Goal: Information Seeking & Learning: Learn about a topic

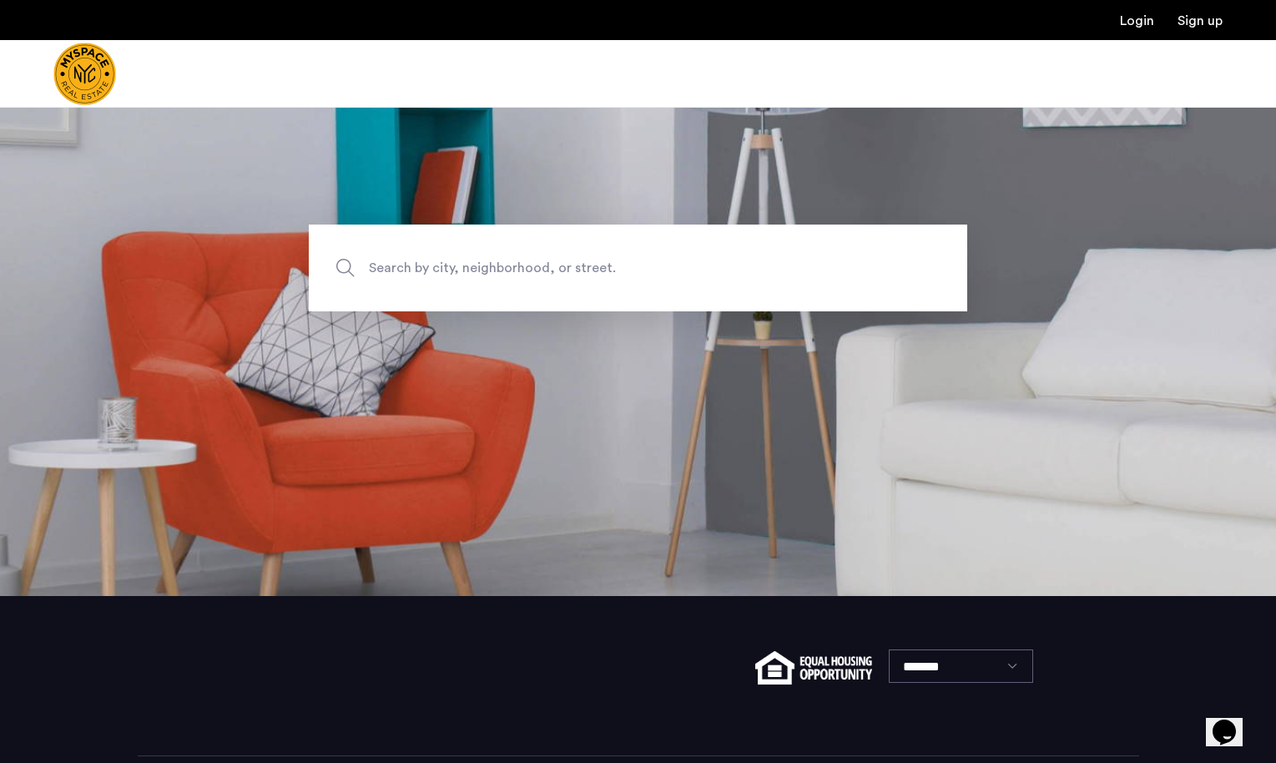
click at [572, 269] on span "Search by city, neighborhood, or street." at bounding box center [599, 268] width 461 height 23
click at [572, 269] on input "Search by city, neighborhood, or street." at bounding box center [638, 267] width 658 height 87
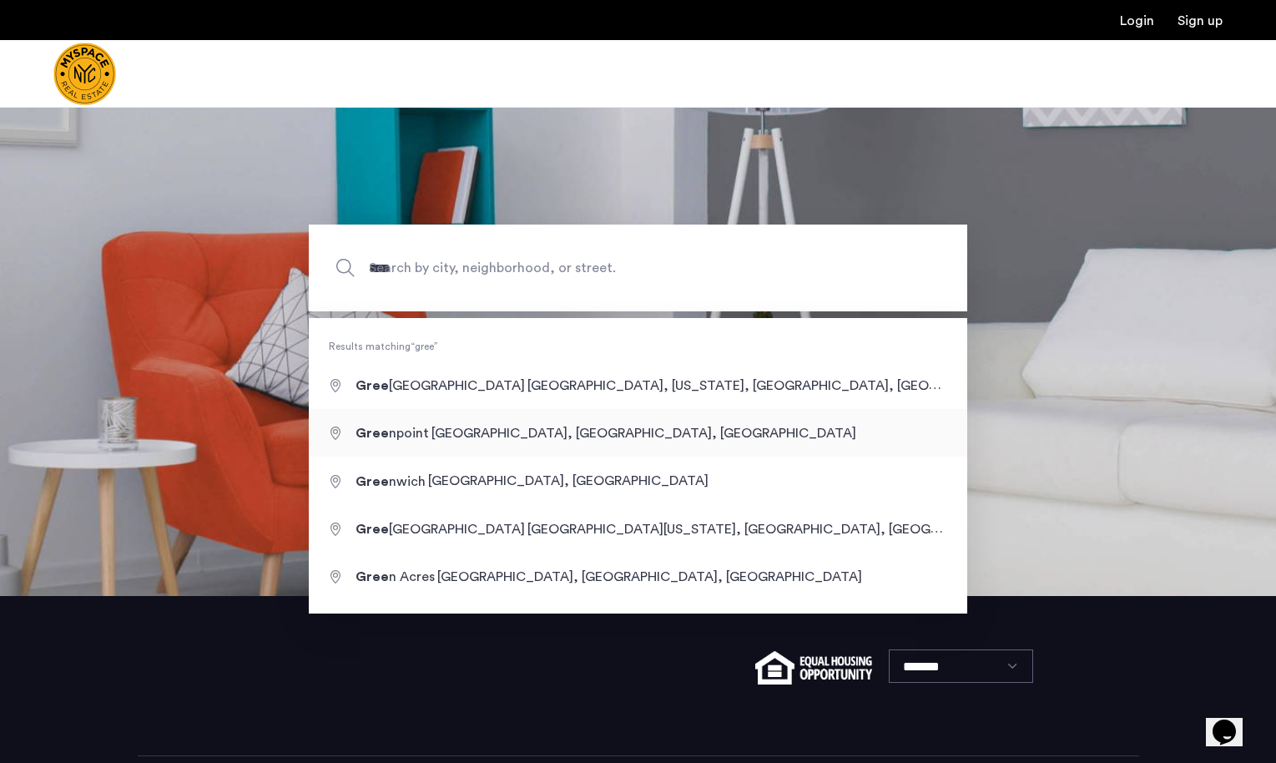
type input "**********"
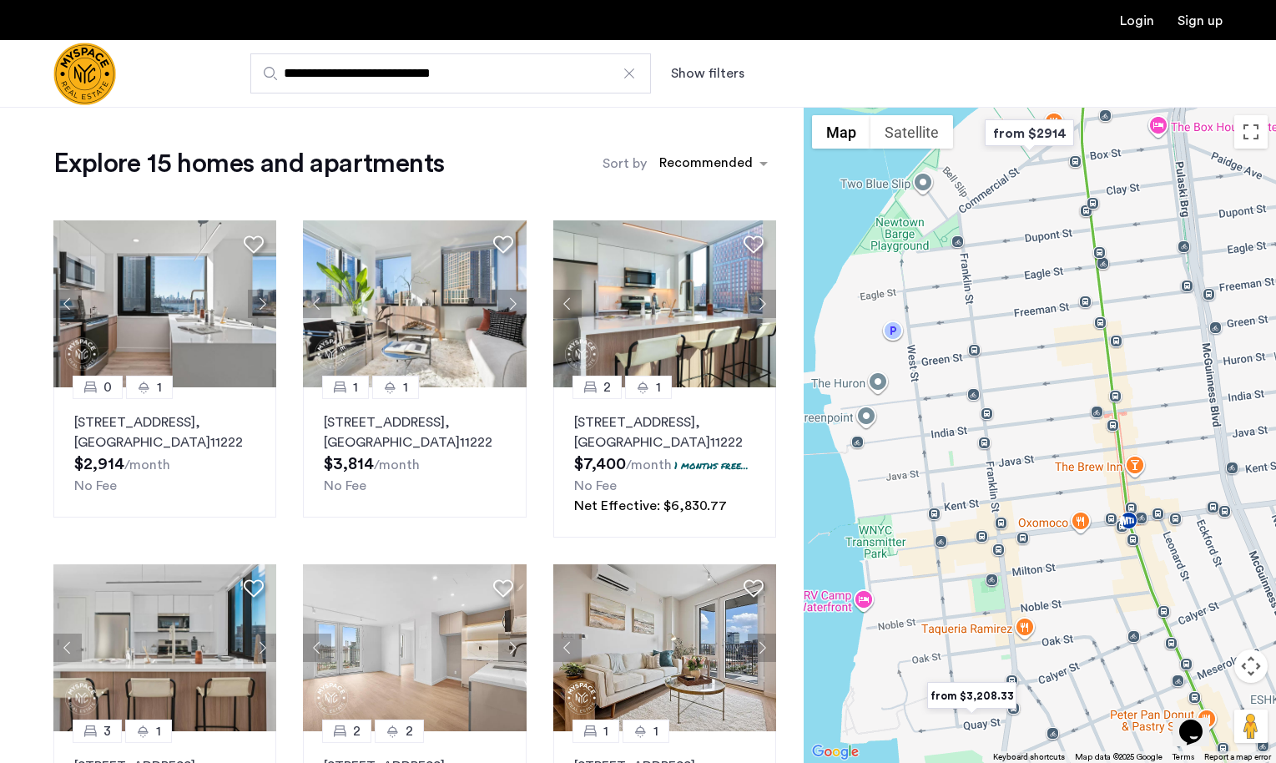
drag, startPoint x: 1086, startPoint y: 452, endPoint x: 943, endPoint y: 439, distance: 144.1
click at [943, 439] on div at bounding box center [1040, 435] width 472 height 656
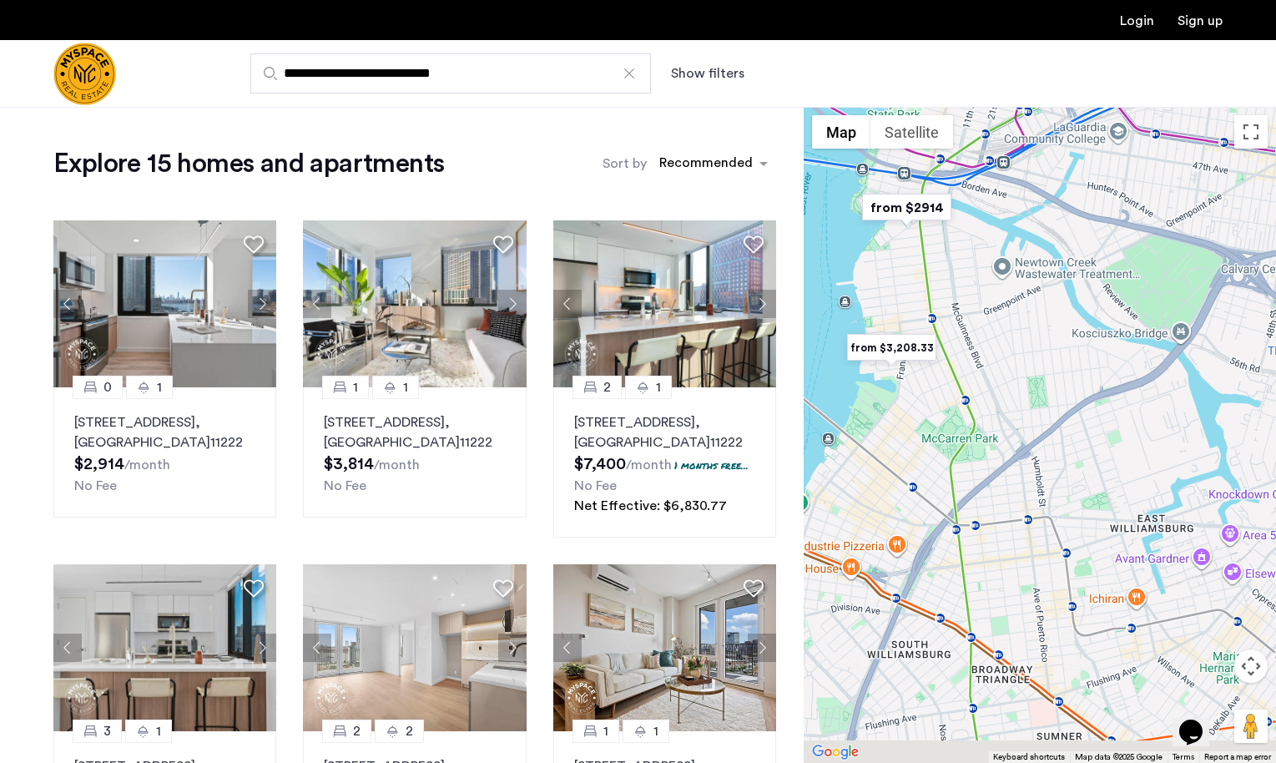
drag, startPoint x: 1026, startPoint y: 650, endPoint x: 949, endPoint y: 388, distance: 273.3
click at [949, 388] on div at bounding box center [1040, 435] width 472 height 656
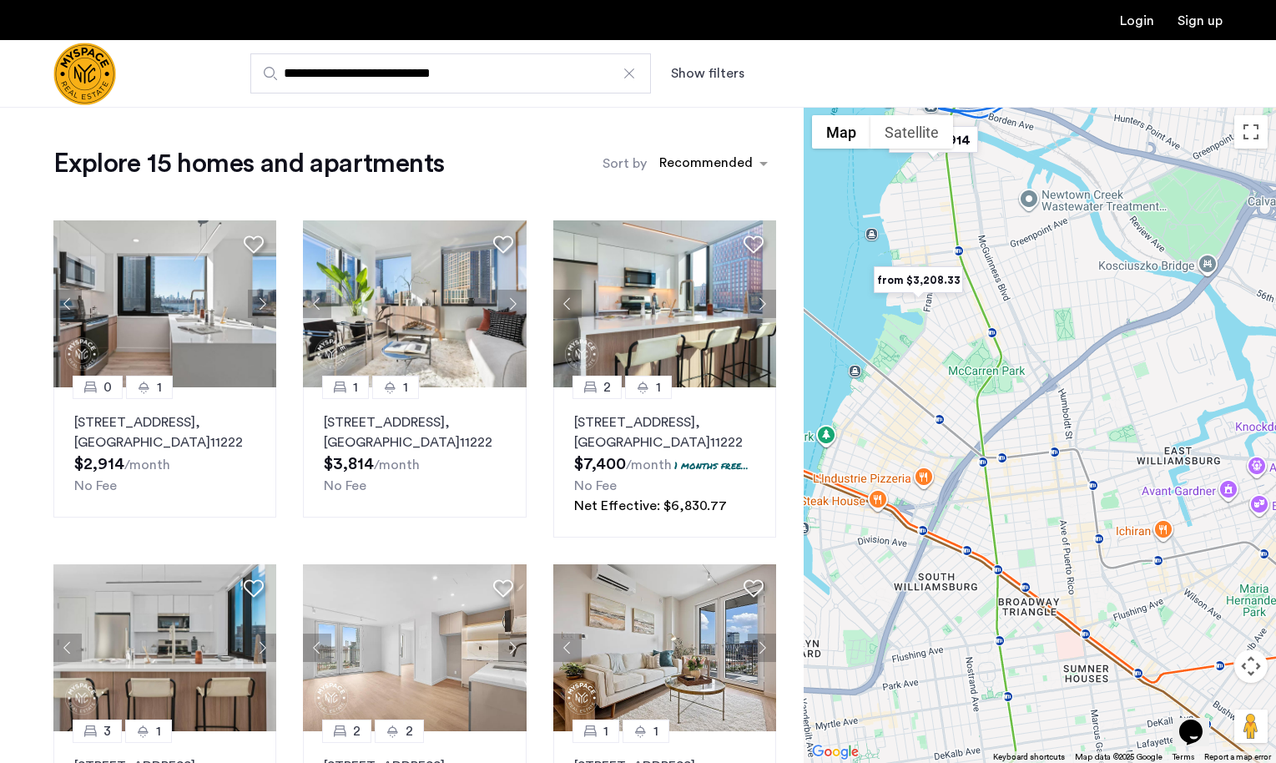
drag, startPoint x: 990, startPoint y: 429, endPoint x: 1029, endPoint y: 357, distance: 81.4
click at [1029, 357] on div at bounding box center [1040, 435] width 472 height 656
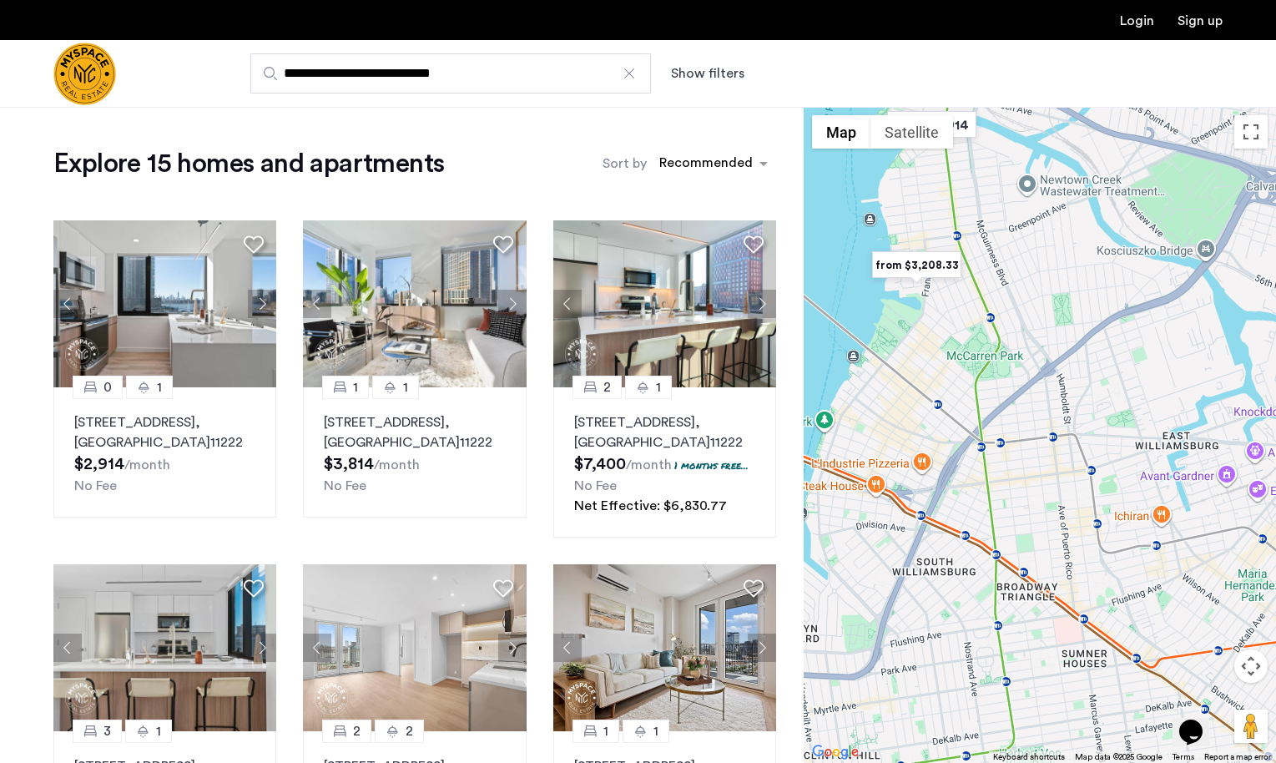
click at [717, 53] on div "**********" at bounding box center [720, 73] width 1006 height 40
click at [713, 63] on button "Show filters" at bounding box center [707, 73] width 73 height 20
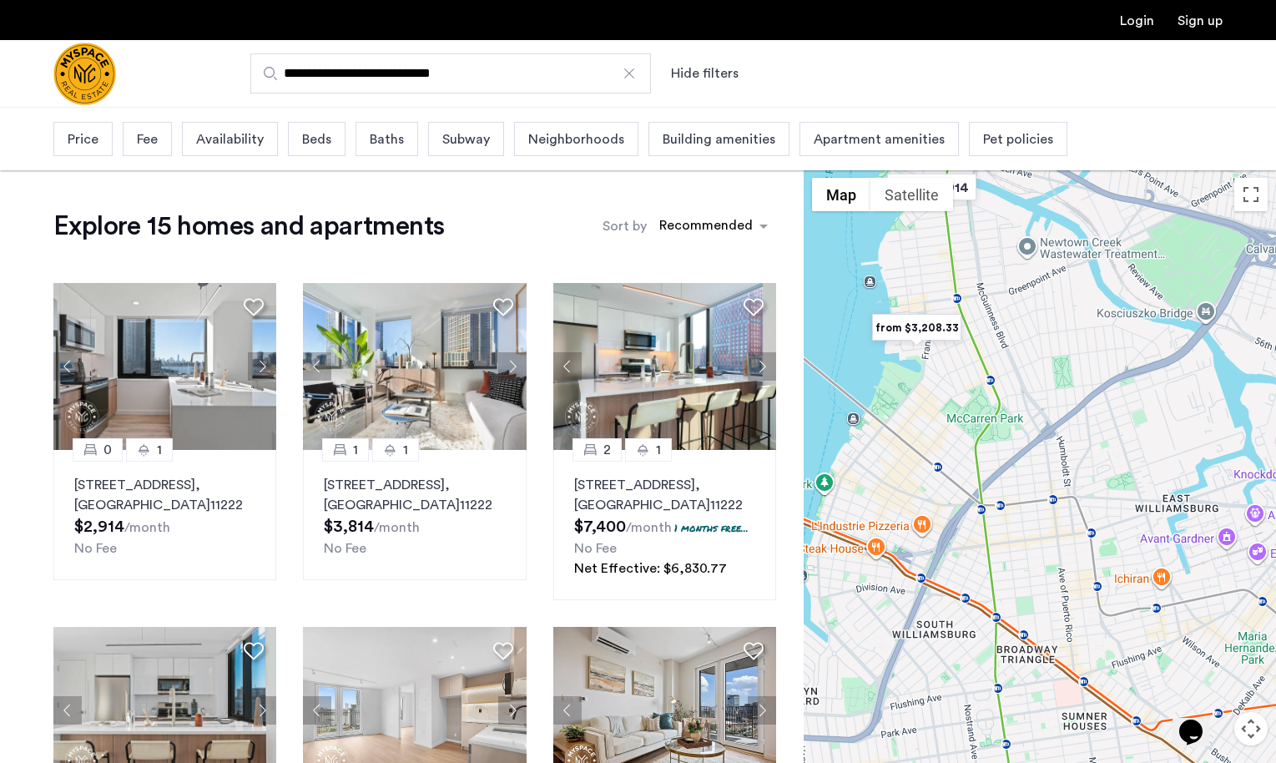
click at [102, 135] on div "Price" at bounding box center [82, 139] width 59 height 34
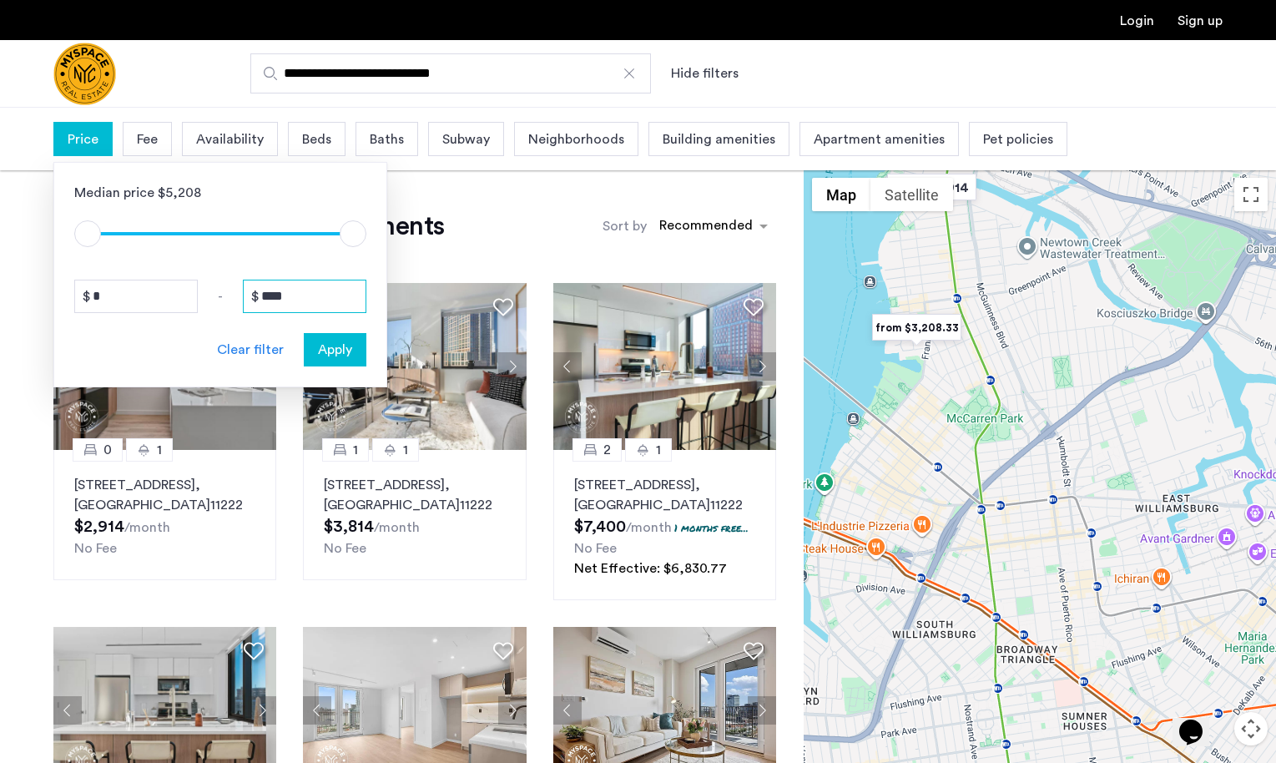
click at [320, 300] on input "****" at bounding box center [304, 296] width 123 height 33
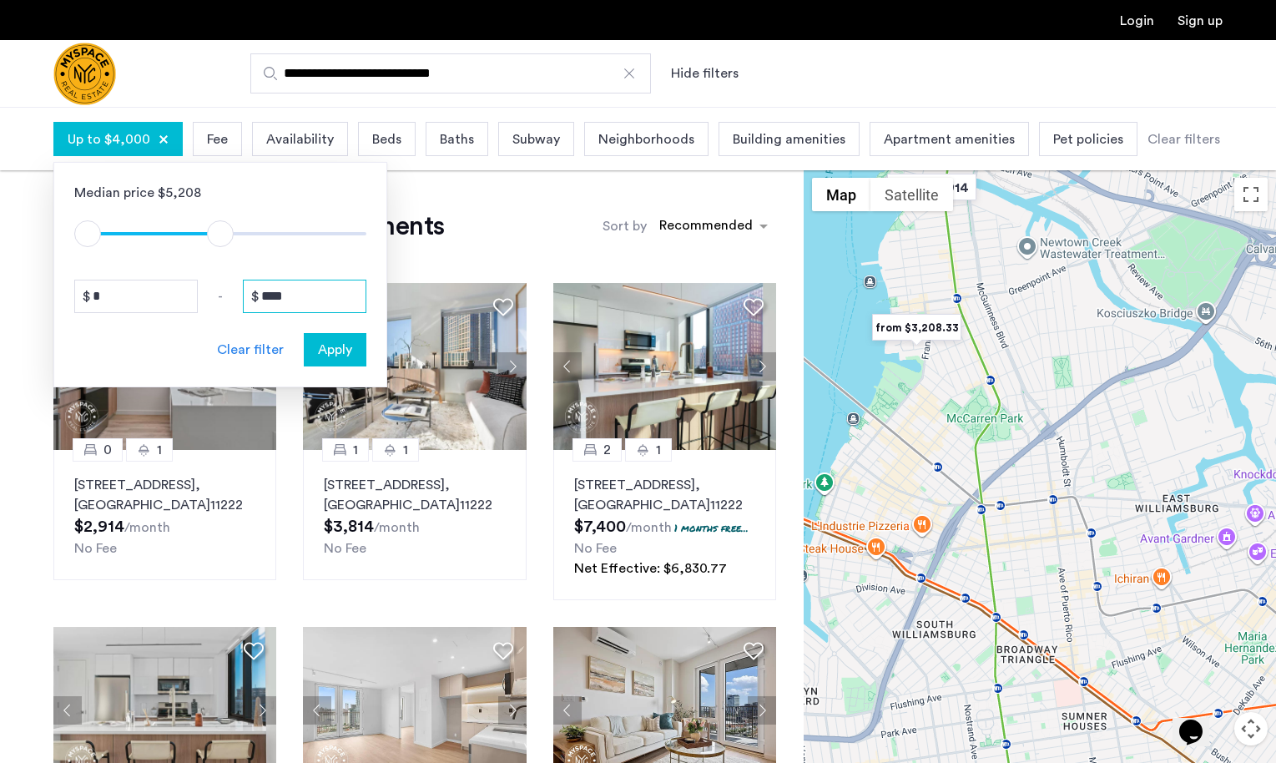
type input "****"
click at [320, 340] on span "Apply" at bounding box center [335, 350] width 34 height 20
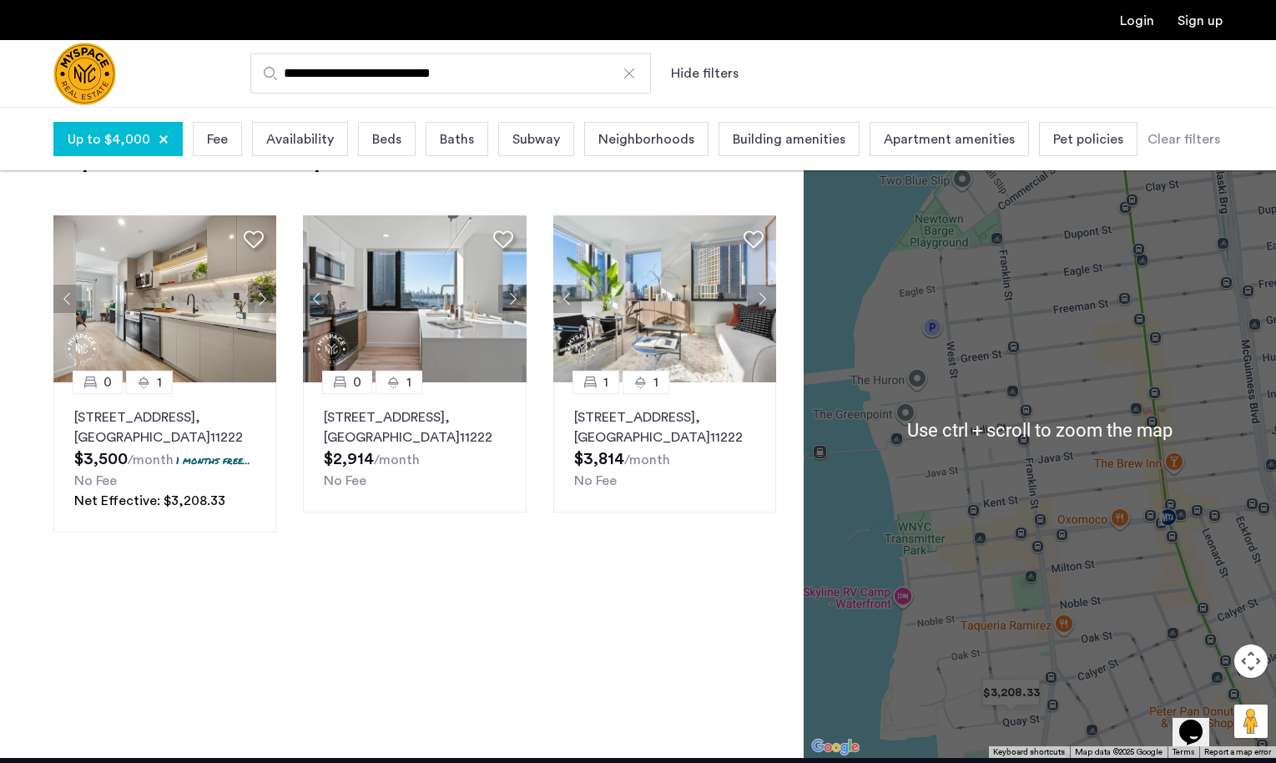
scroll to position [83, 0]
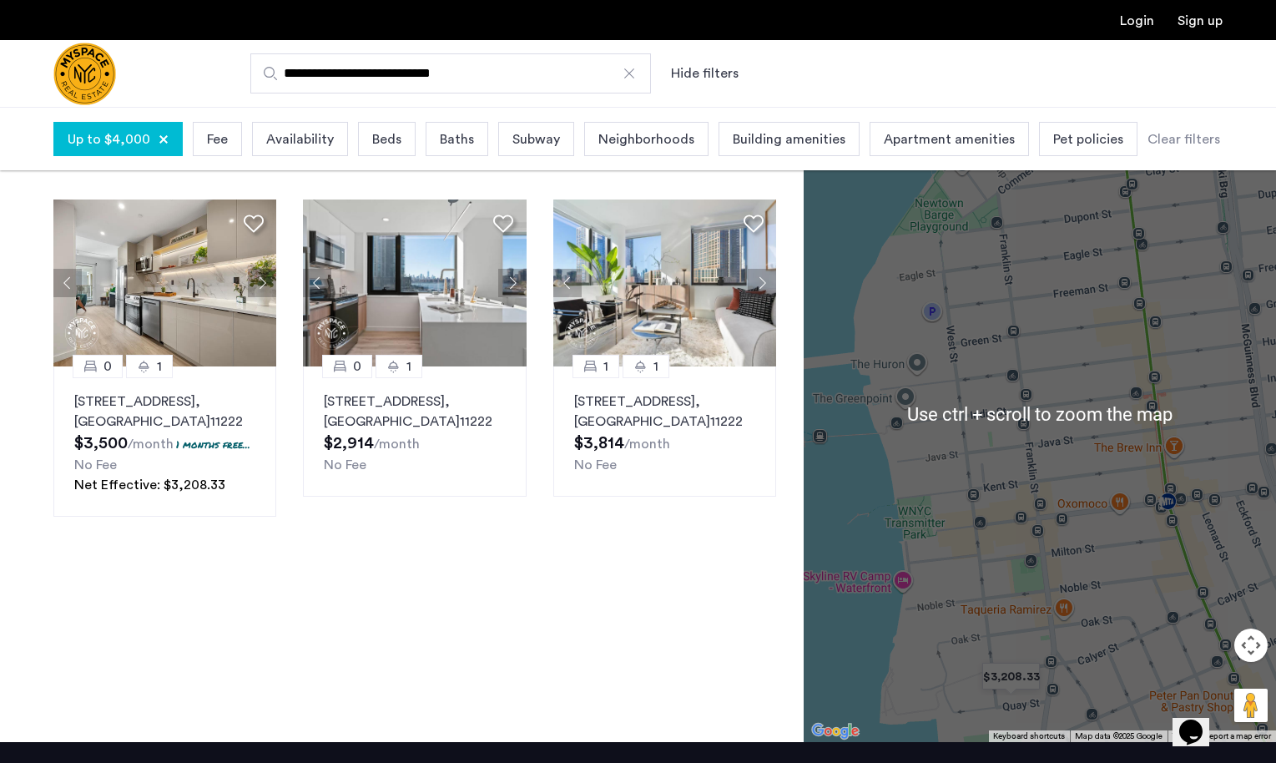
click at [399, 92] on input "**********" at bounding box center [450, 73] width 401 height 40
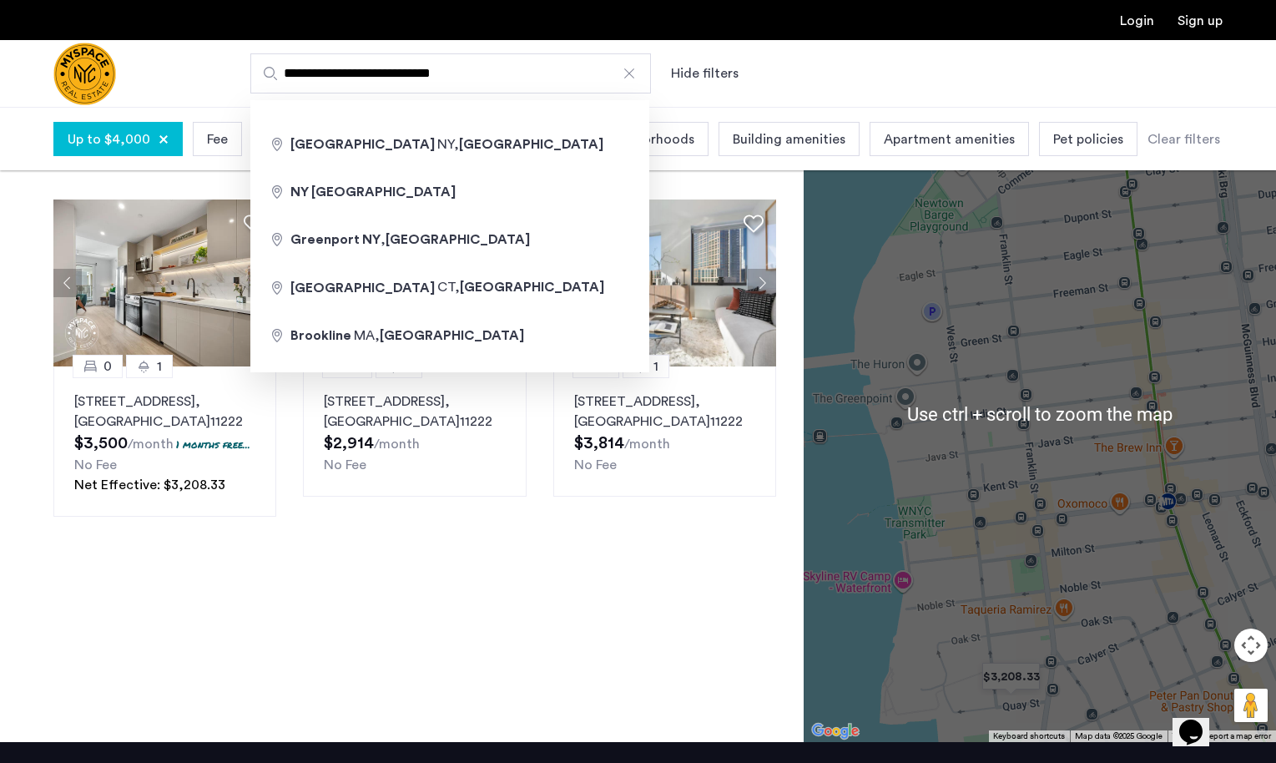
click at [401, 84] on input "**********" at bounding box center [450, 73] width 401 height 40
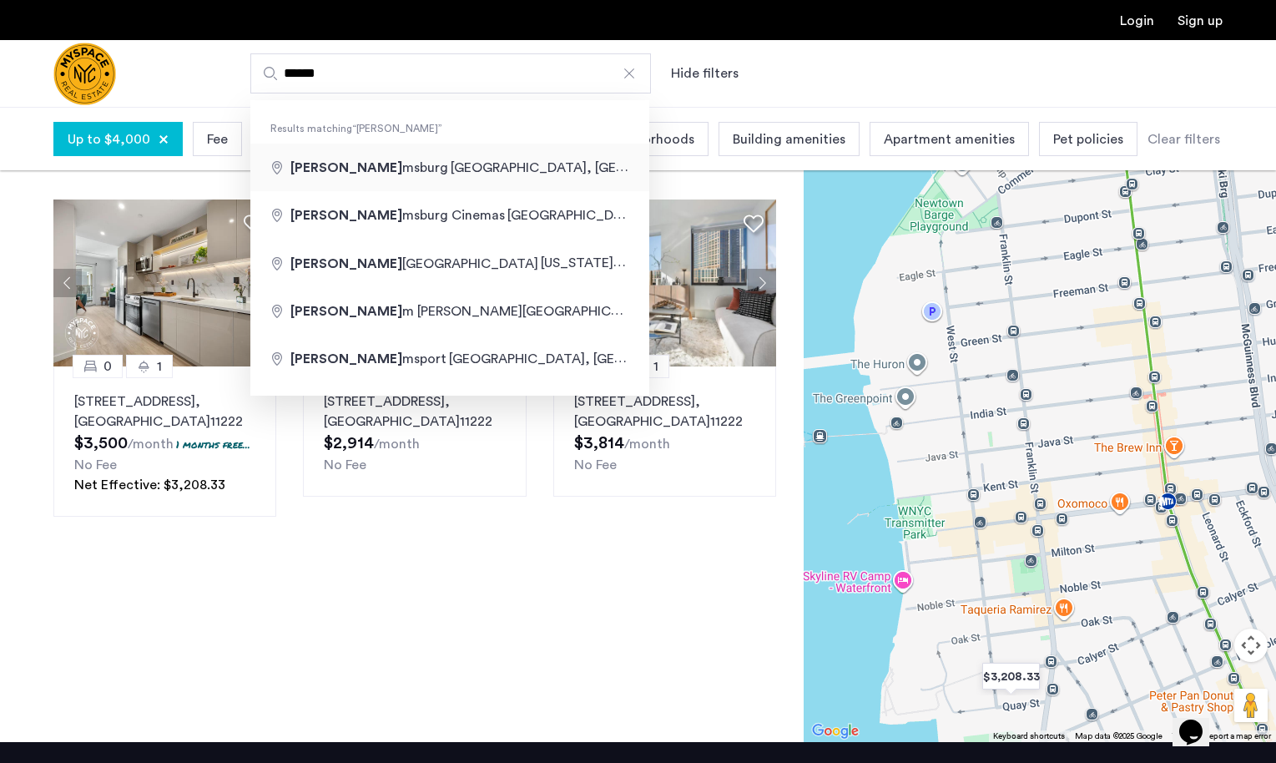
type input "**********"
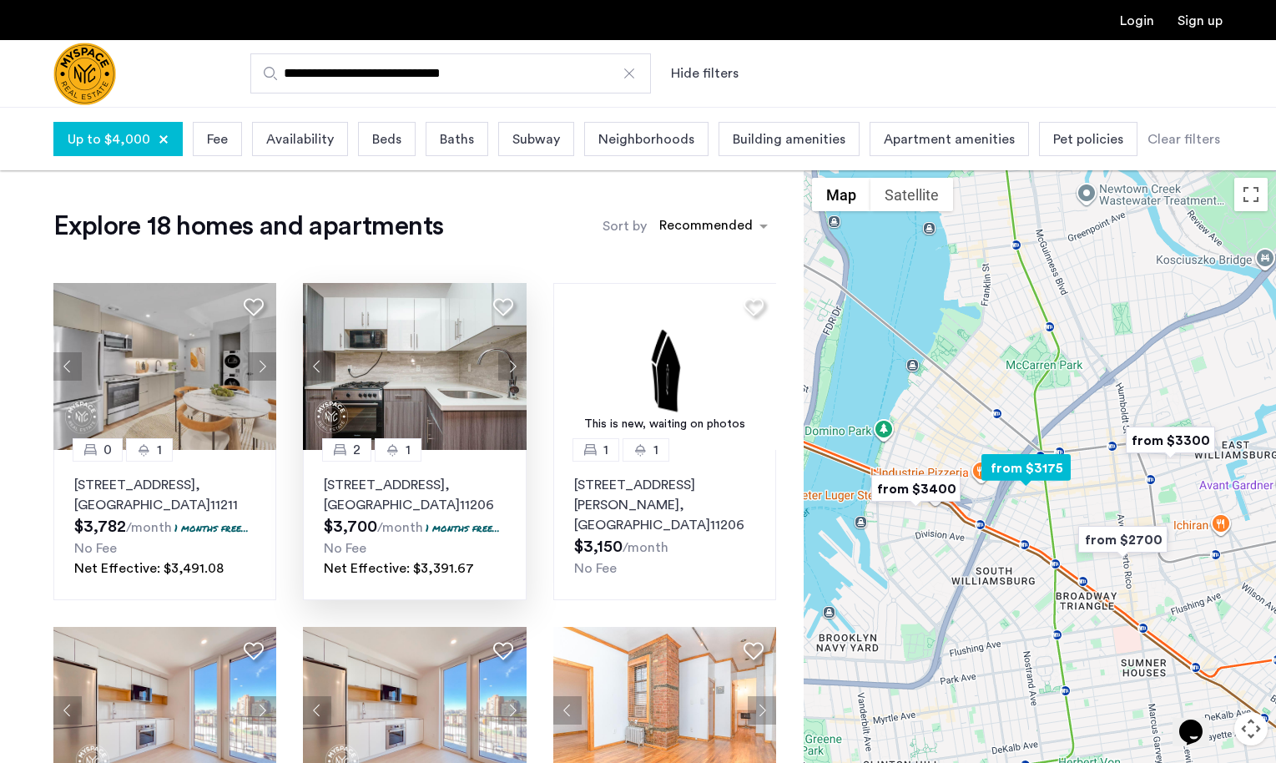
click at [508, 360] on button "Next apartment" at bounding box center [512, 366] width 28 height 28
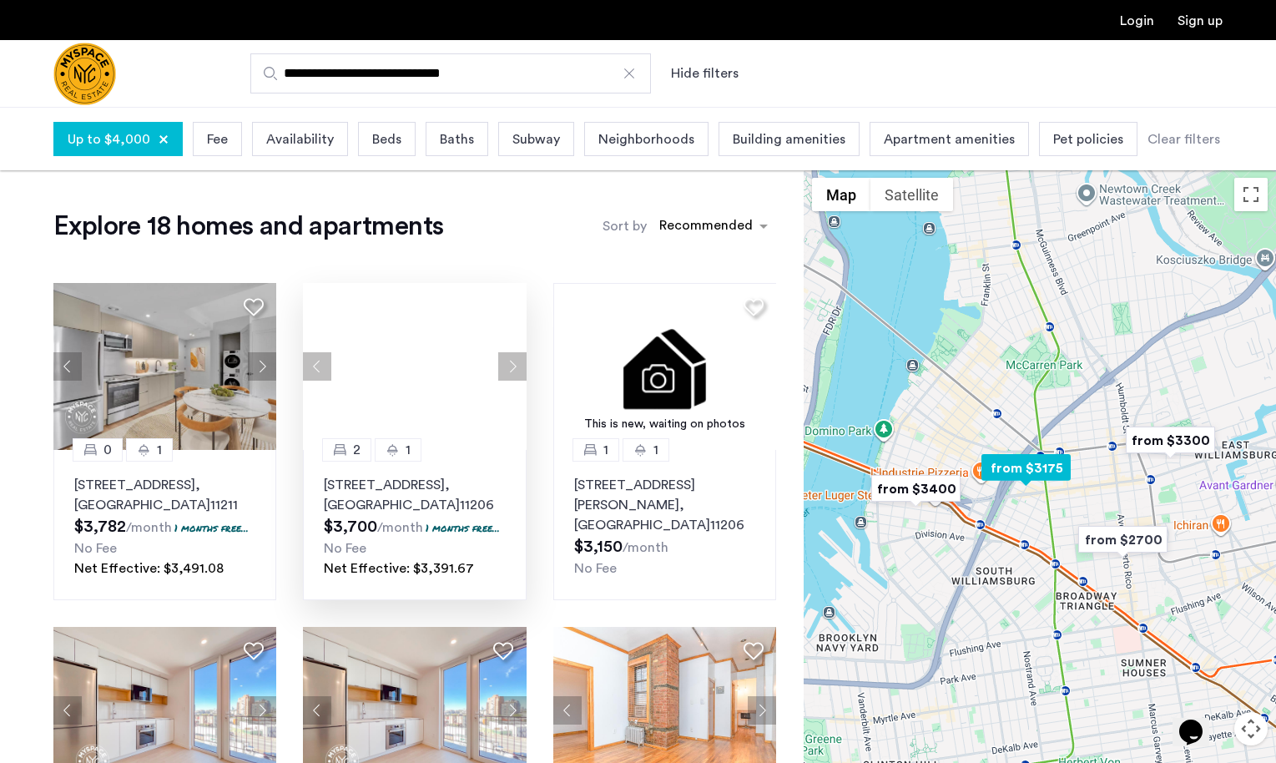
click at [508, 360] on div at bounding box center [414, 366] width 223 height 167
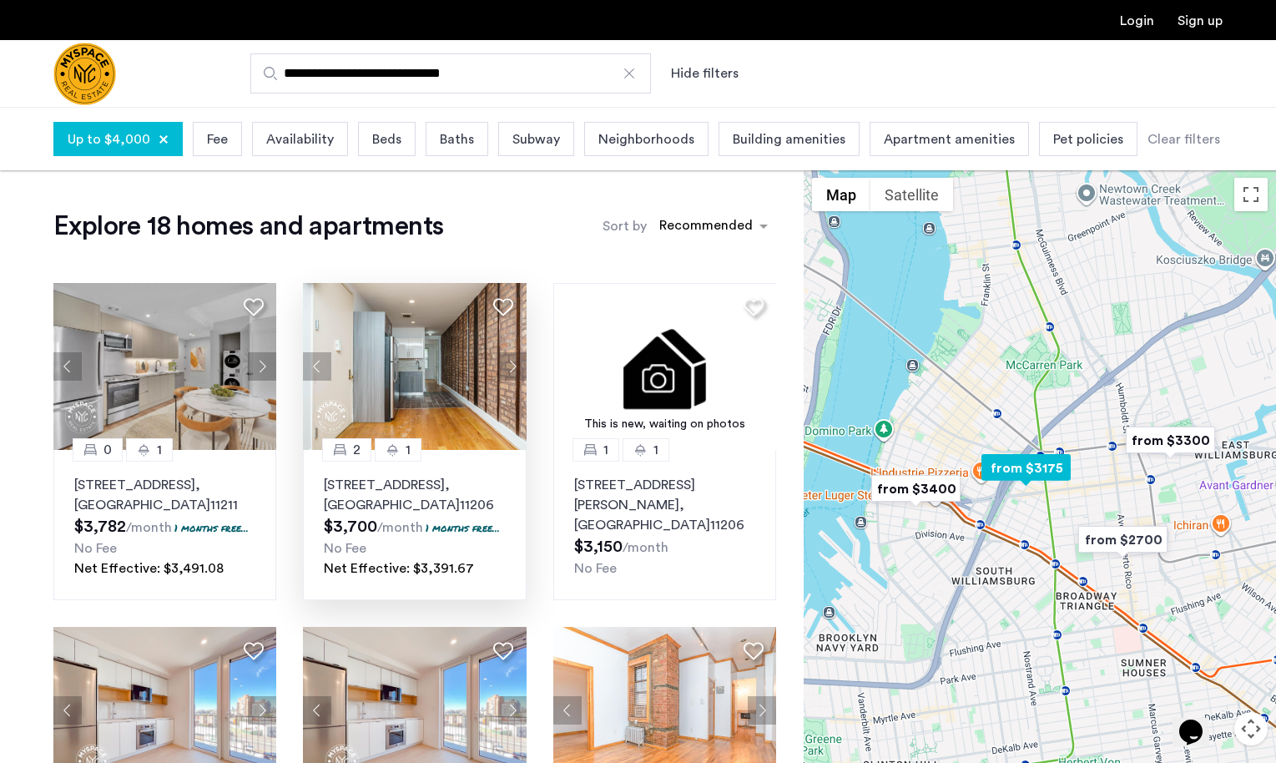
click at [508, 360] on button "Next apartment" at bounding box center [512, 366] width 28 height 28
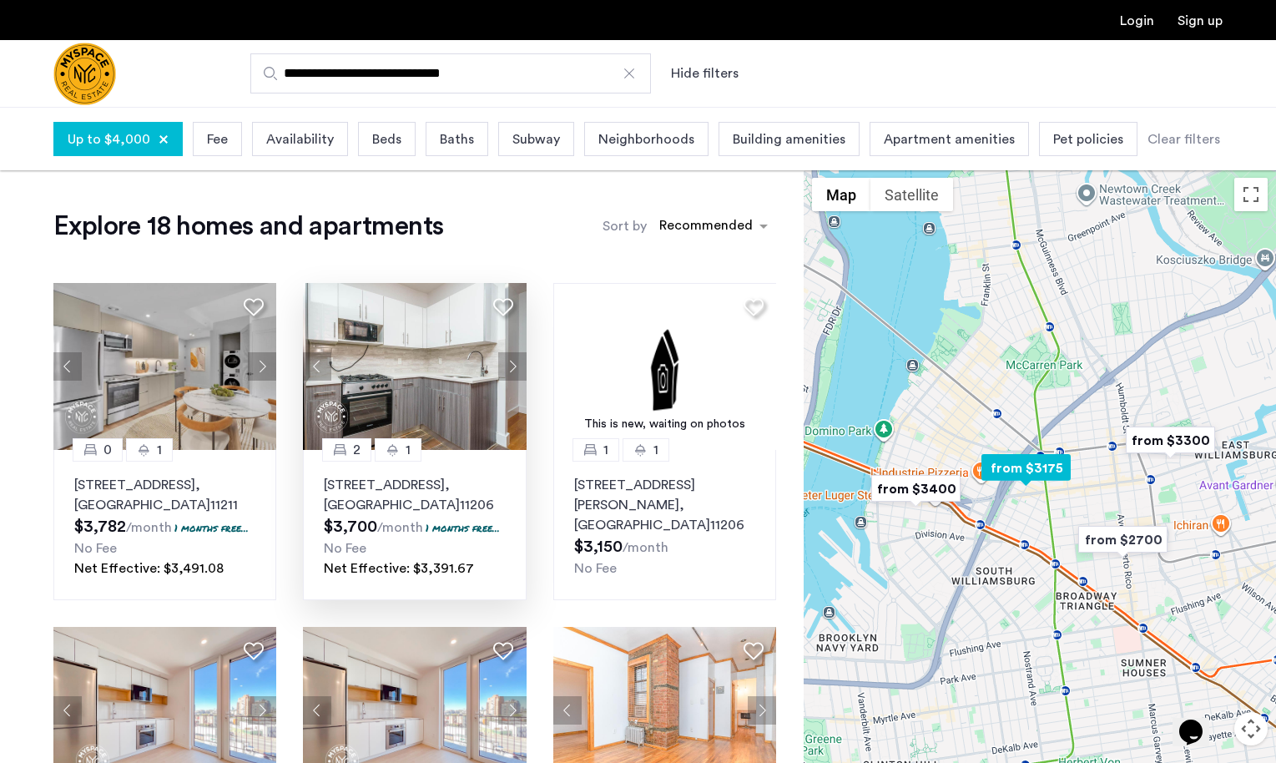
click at [508, 360] on button "Next apartment" at bounding box center [512, 366] width 28 height 28
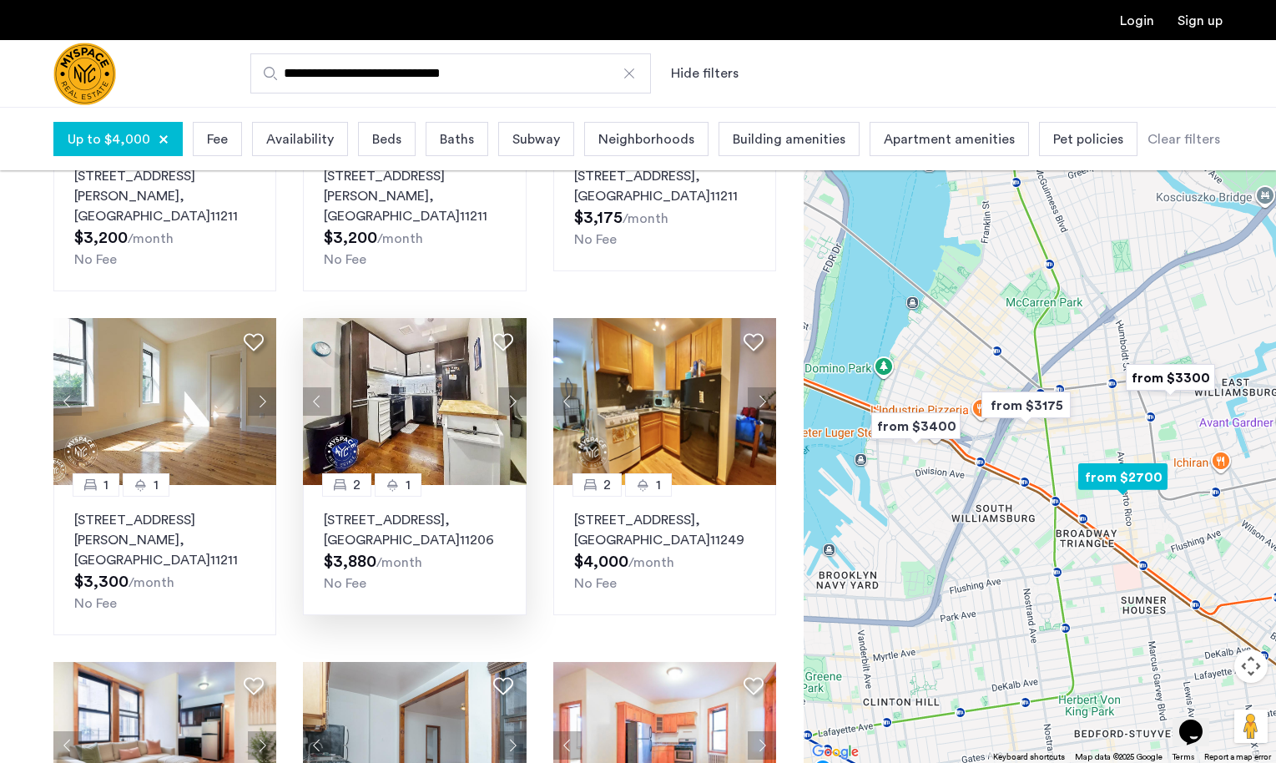
scroll to position [668, 0]
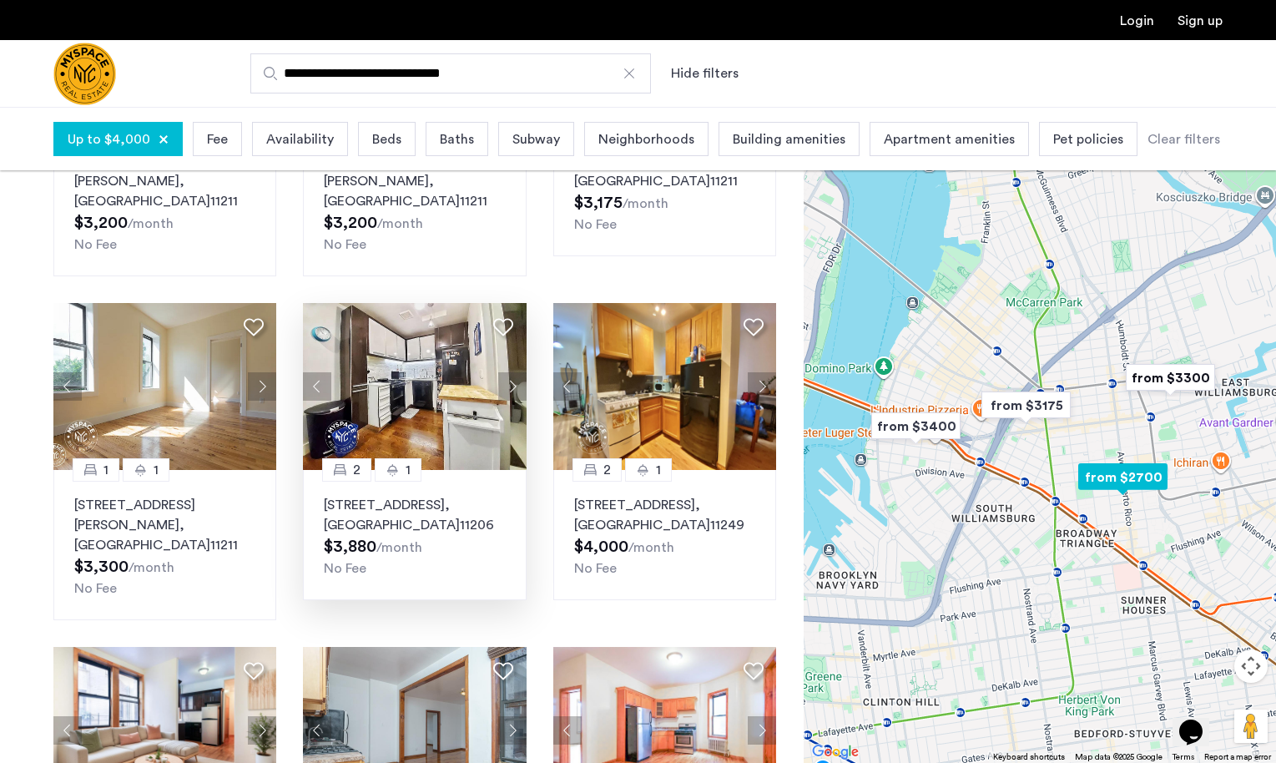
click at [514, 372] on button "Next apartment" at bounding box center [512, 386] width 28 height 28
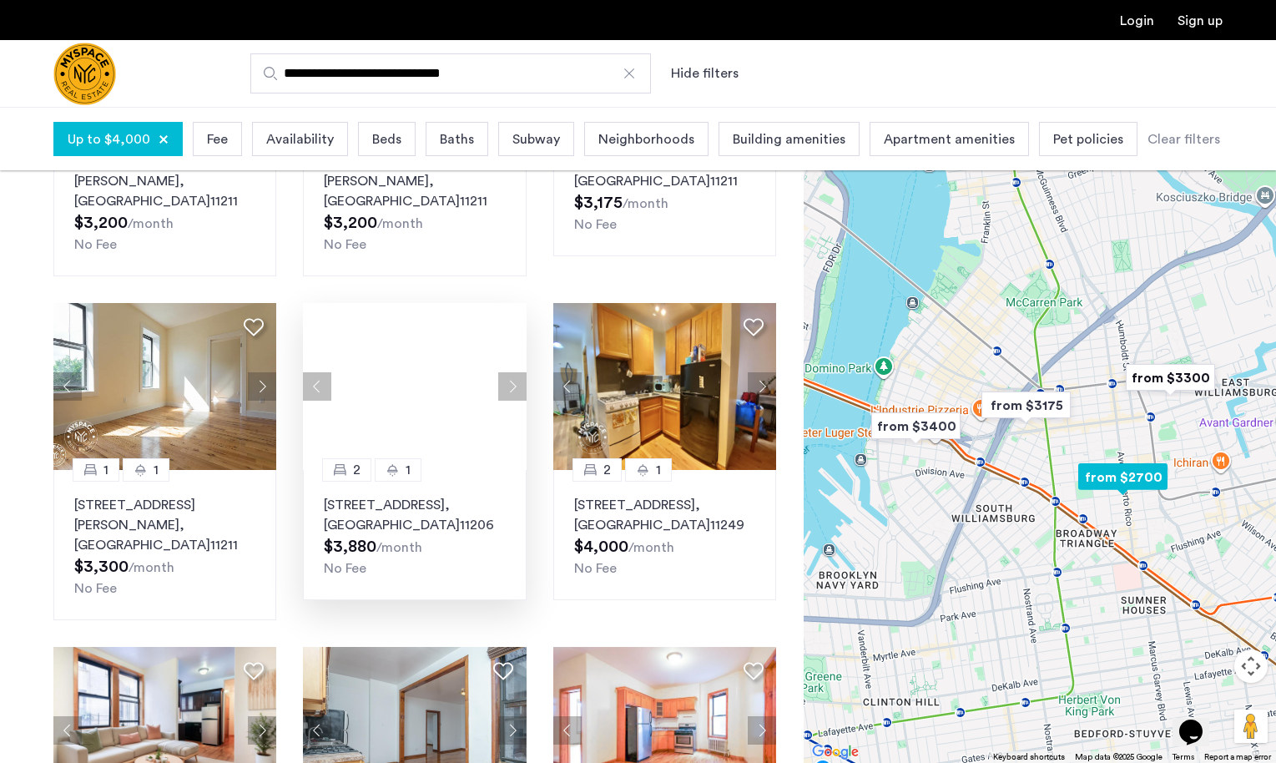
click at [514, 372] on button "Next apartment" at bounding box center [512, 386] width 28 height 28
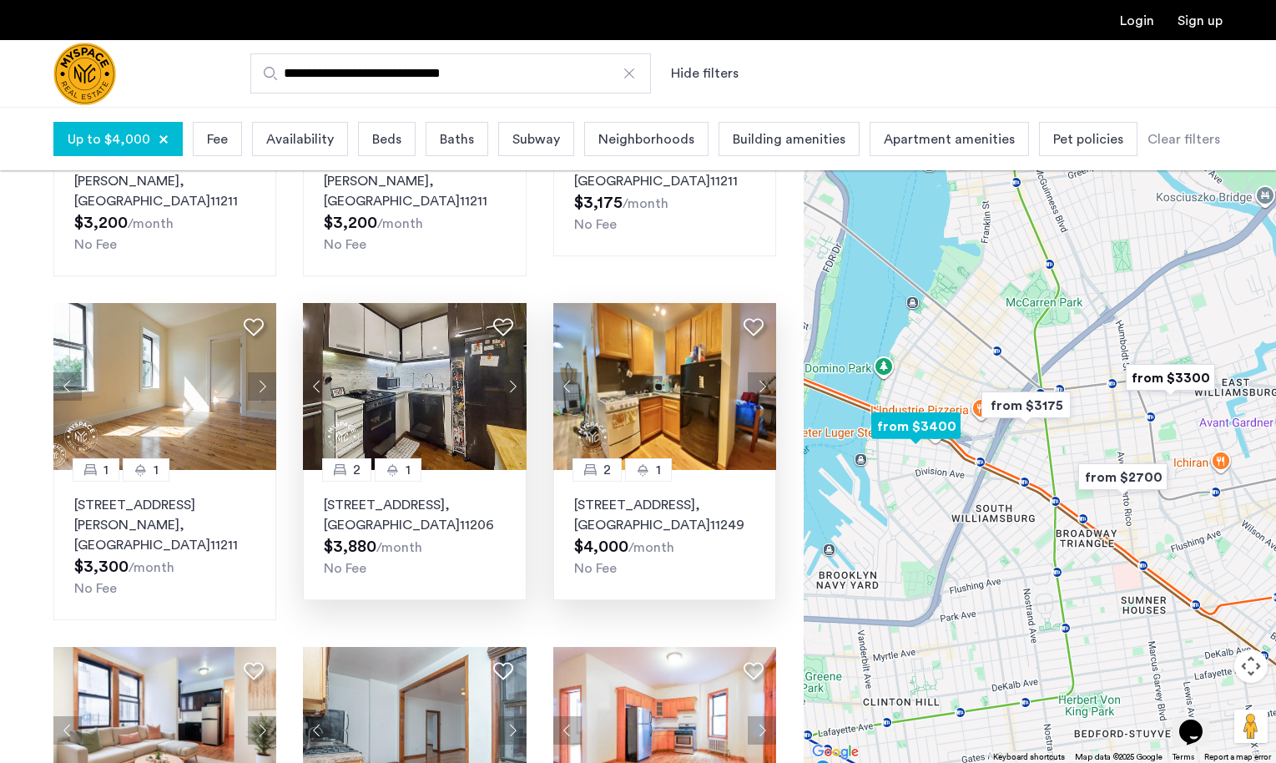
scroll to position [918, 0]
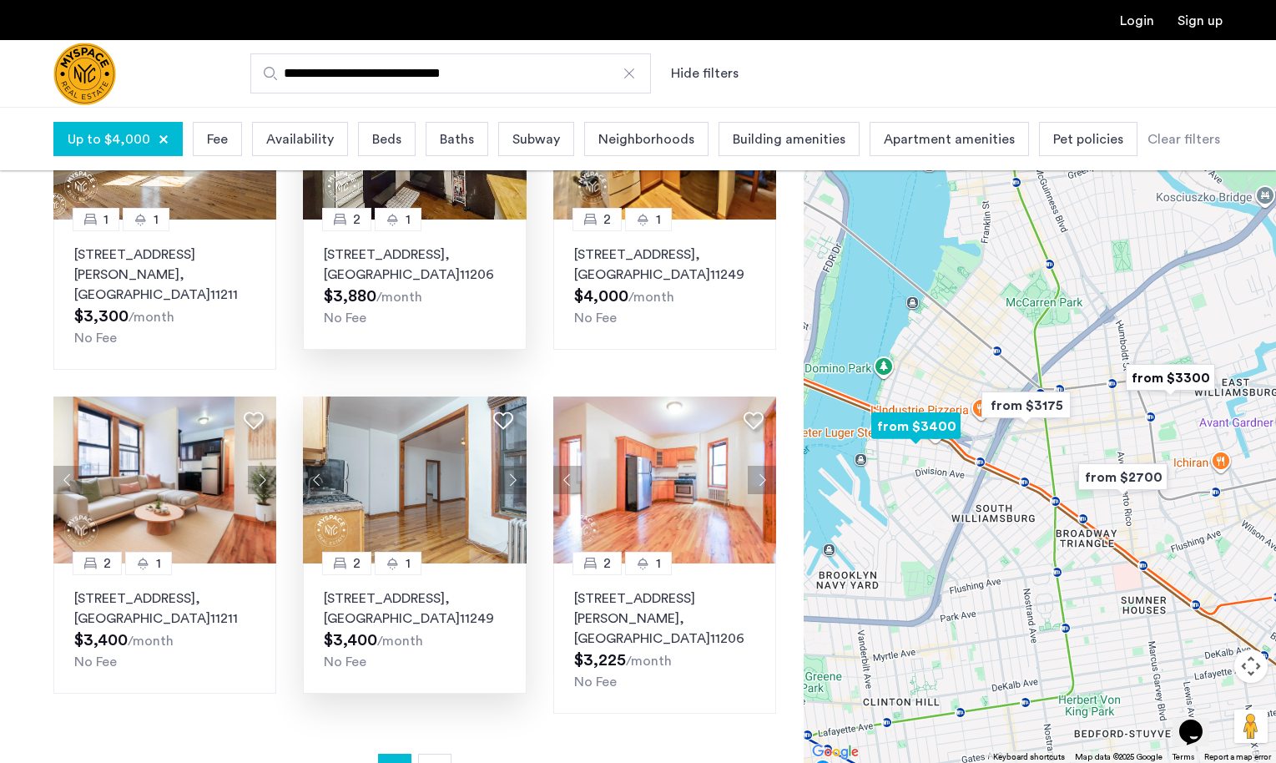
click at [516, 466] on button "Next apartment" at bounding box center [512, 480] width 28 height 28
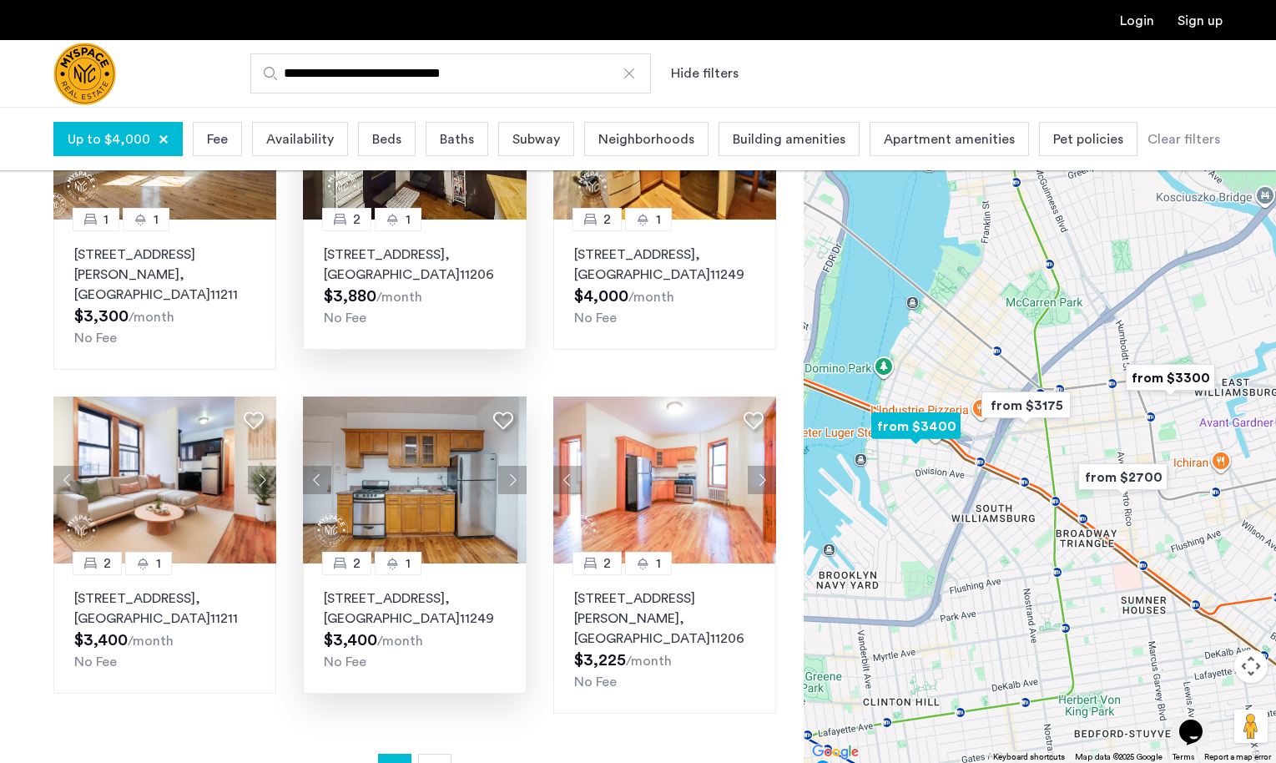
click at [516, 466] on button "Next apartment" at bounding box center [512, 480] width 28 height 28
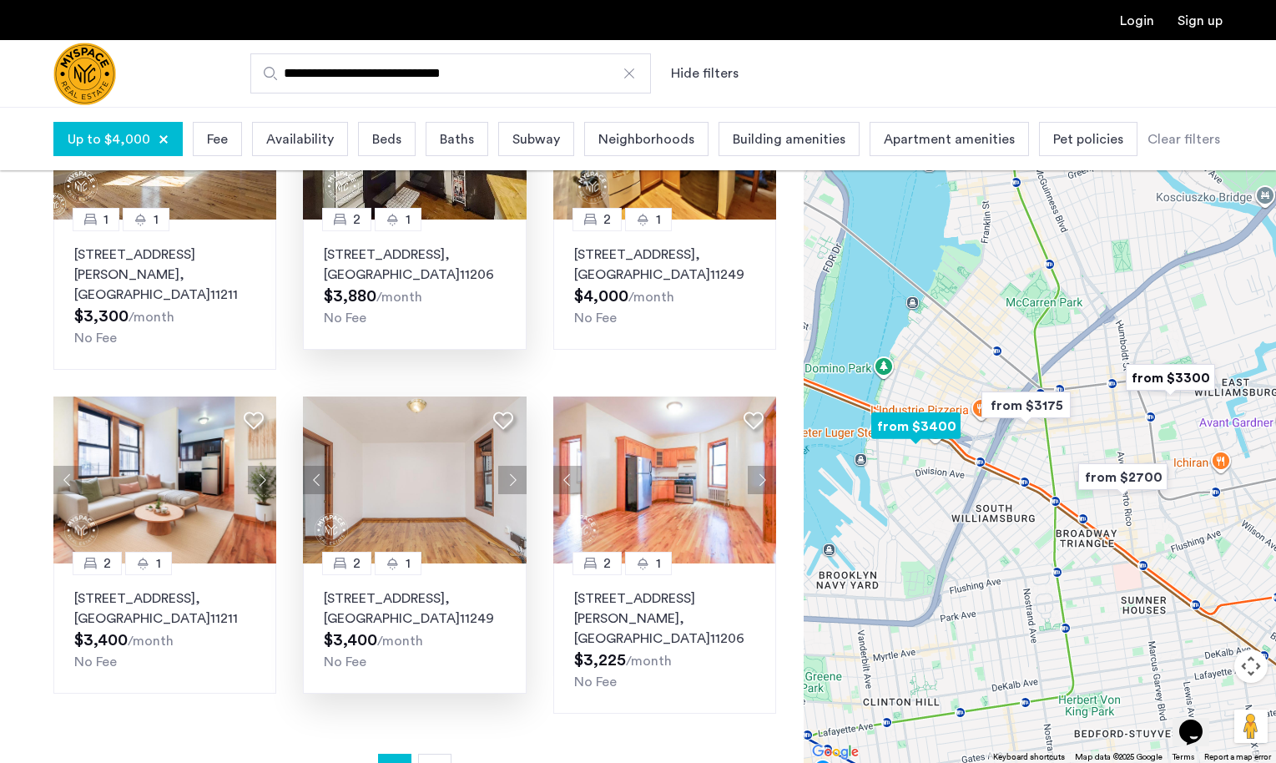
click at [516, 466] on button "Next apartment" at bounding box center [512, 480] width 28 height 28
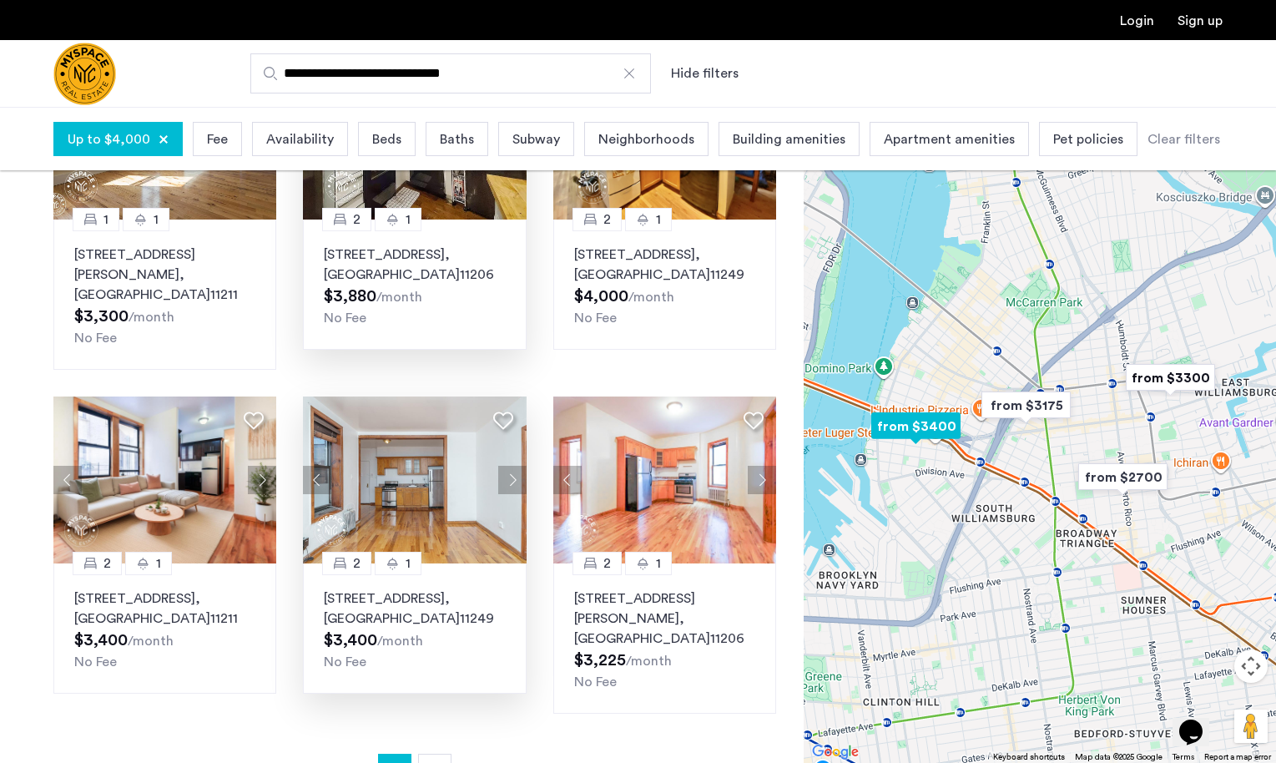
click at [516, 466] on button "Next apartment" at bounding box center [512, 480] width 28 height 28
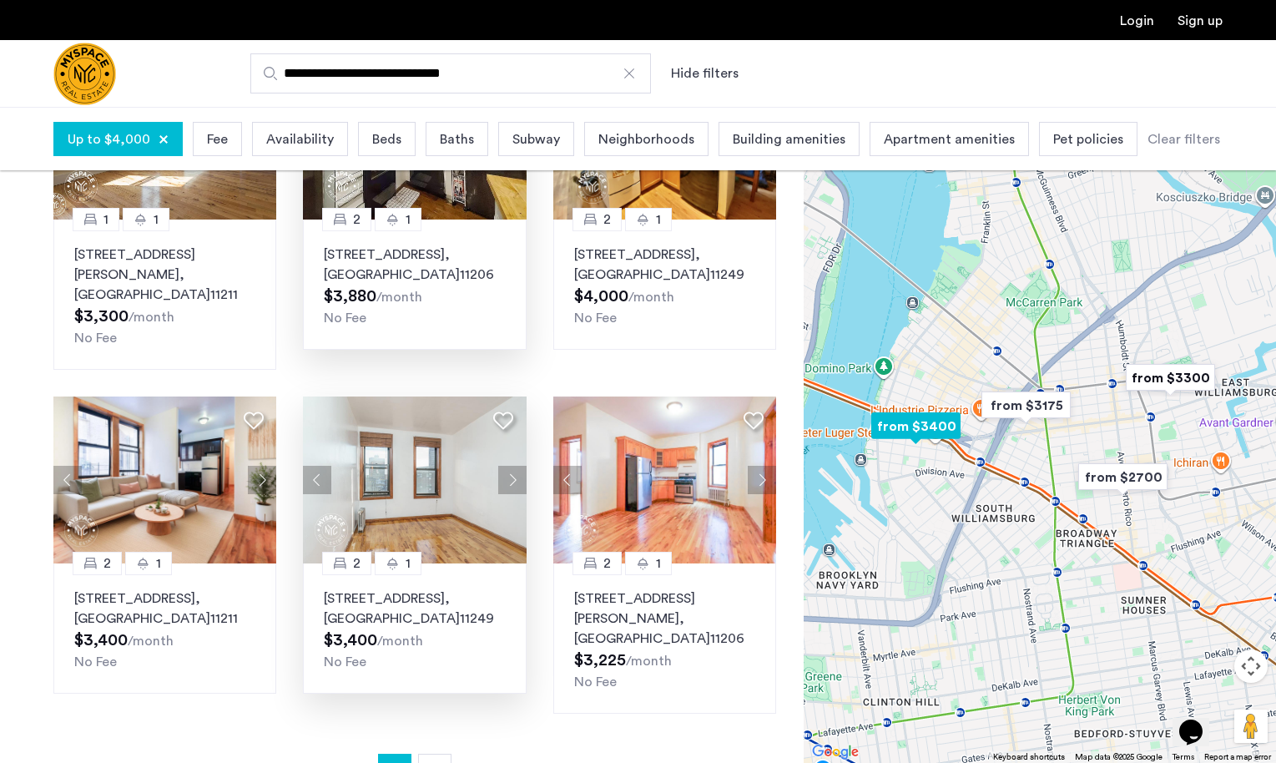
click at [516, 466] on button "Next apartment" at bounding box center [512, 480] width 28 height 28
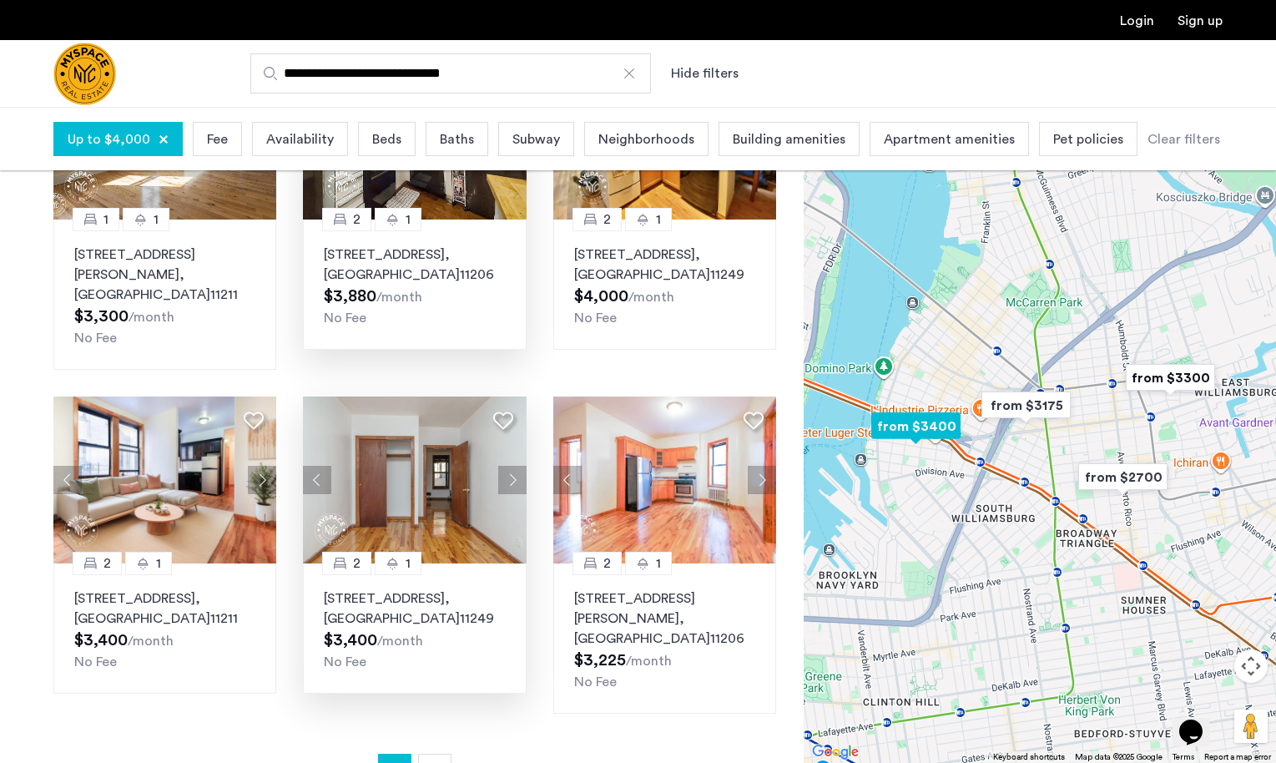
click at [516, 466] on button "Next apartment" at bounding box center [512, 480] width 28 height 28
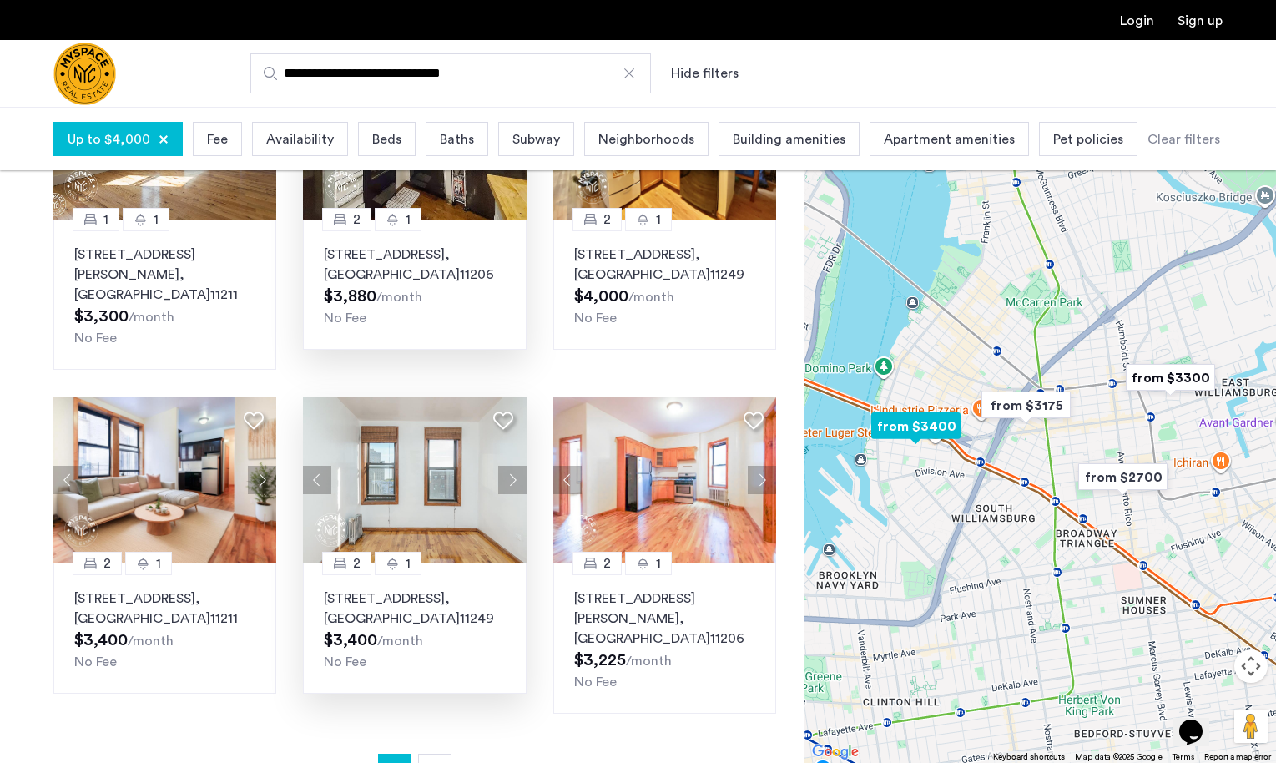
click at [516, 466] on button "Next apartment" at bounding box center [512, 480] width 28 height 28
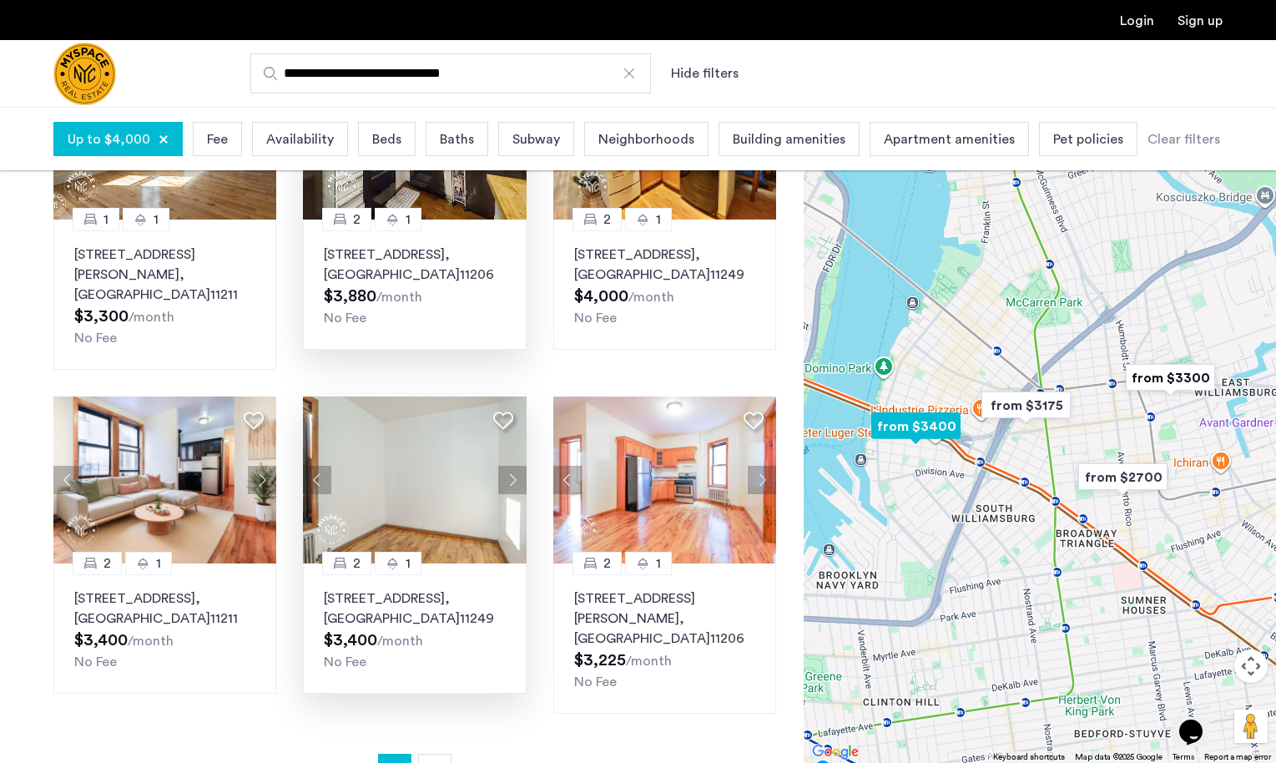
click at [516, 466] on button "Next apartment" at bounding box center [512, 480] width 28 height 28
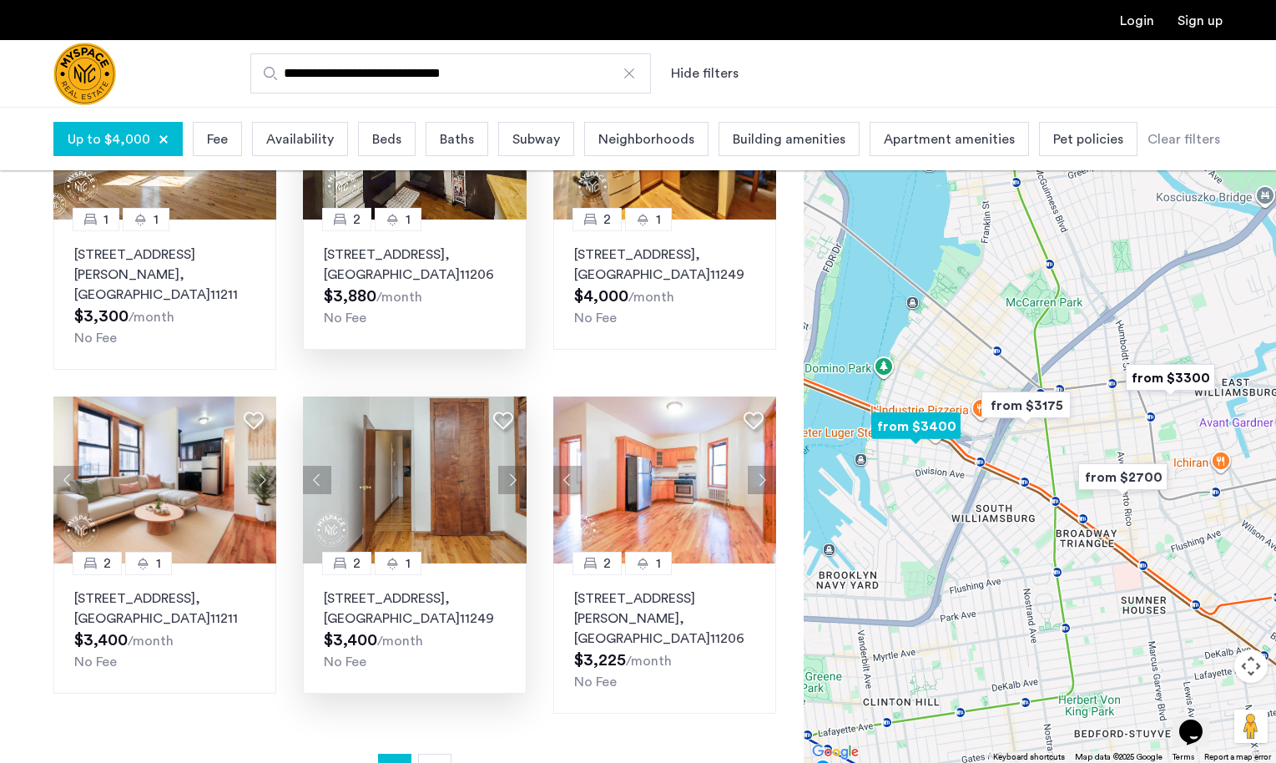
click at [516, 466] on button "Next apartment" at bounding box center [512, 480] width 28 height 28
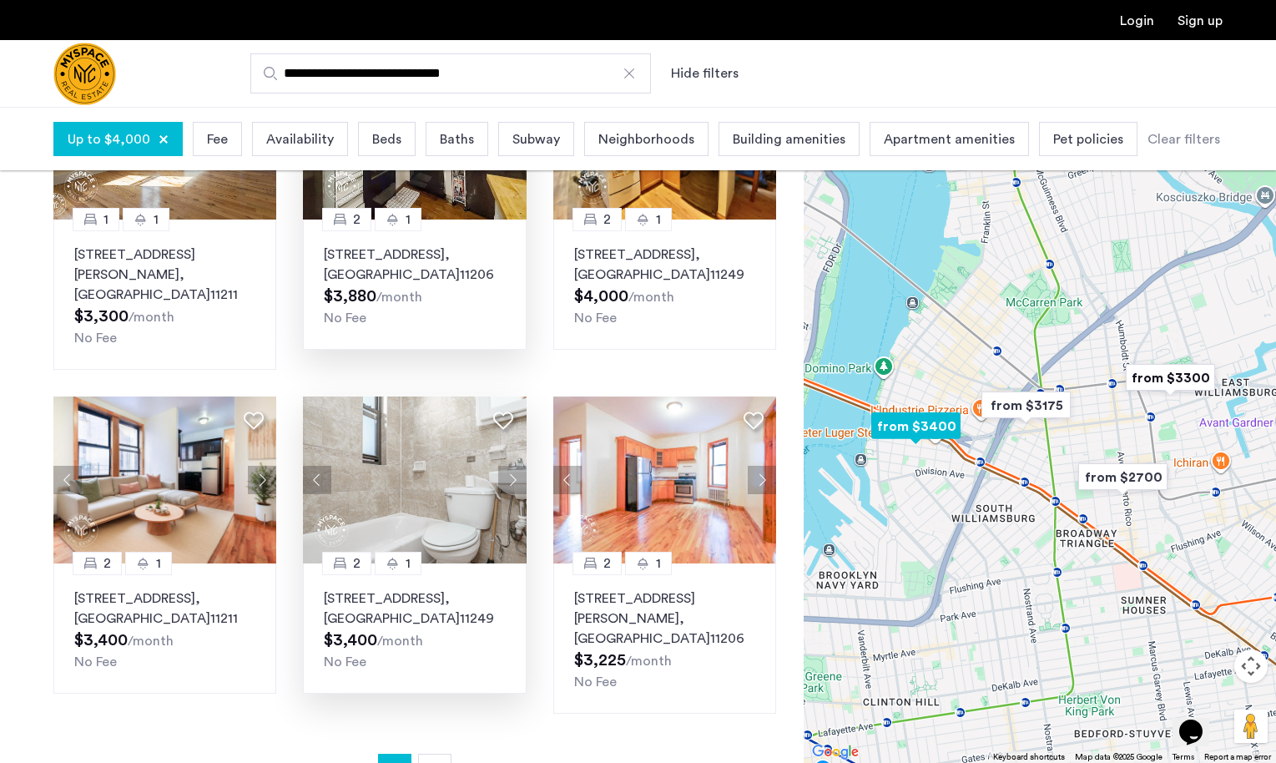
click at [516, 466] on button "Next apartment" at bounding box center [512, 480] width 28 height 28
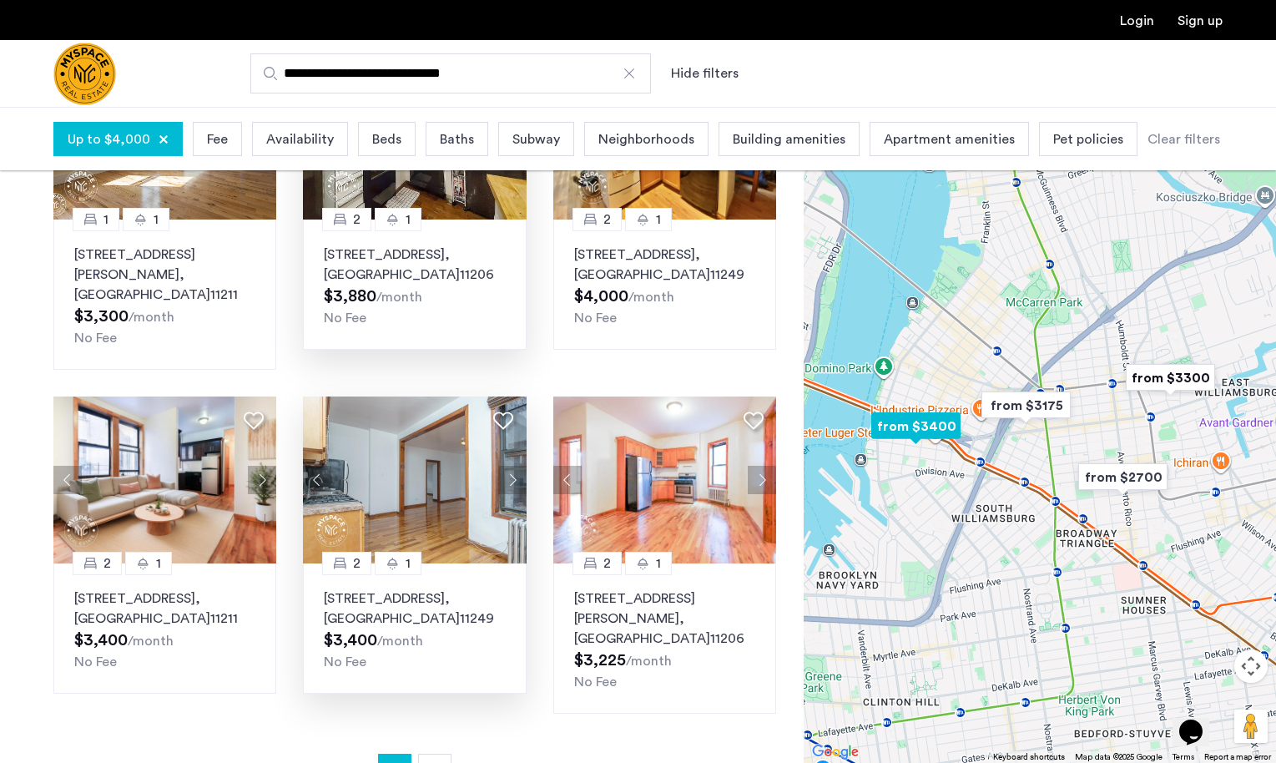
click at [516, 466] on button "Next apartment" at bounding box center [512, 480] width 28 height 28
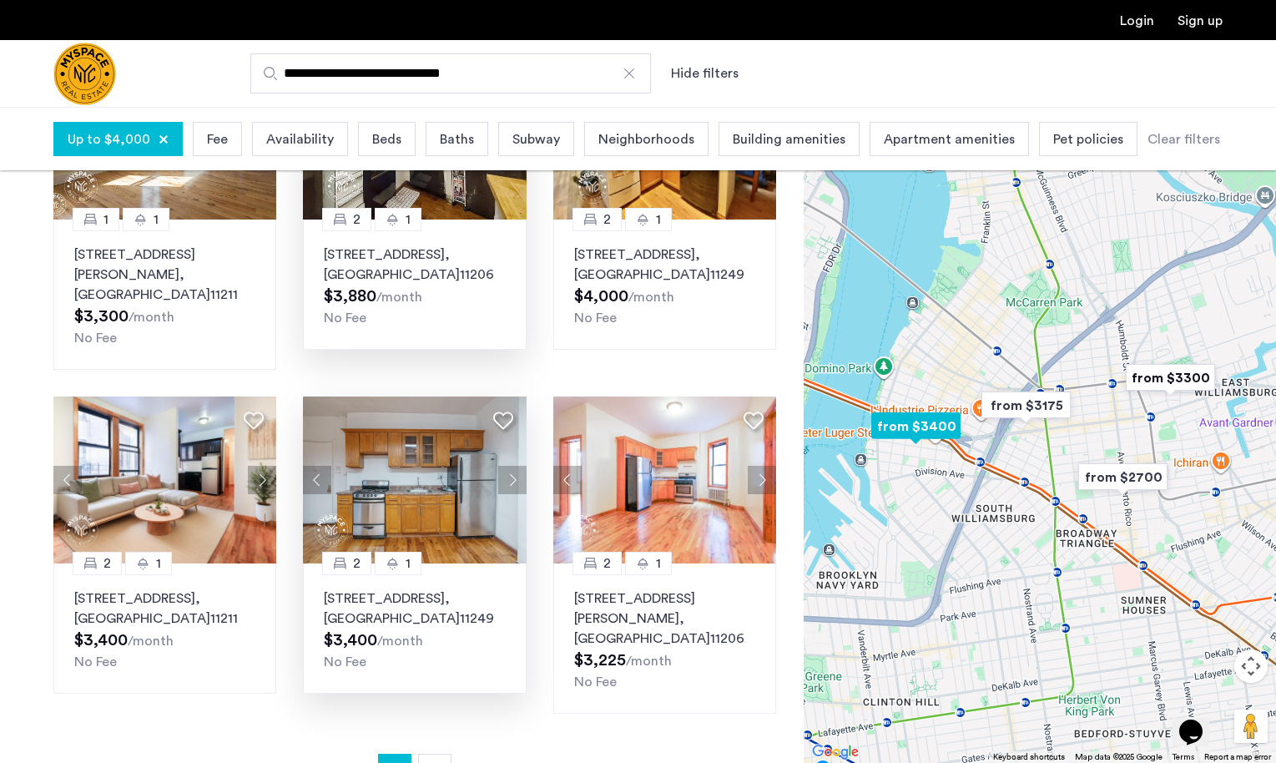
click at [516, 466] on button "Next apartment" at bounding box center [512, 480] width 28 height 28
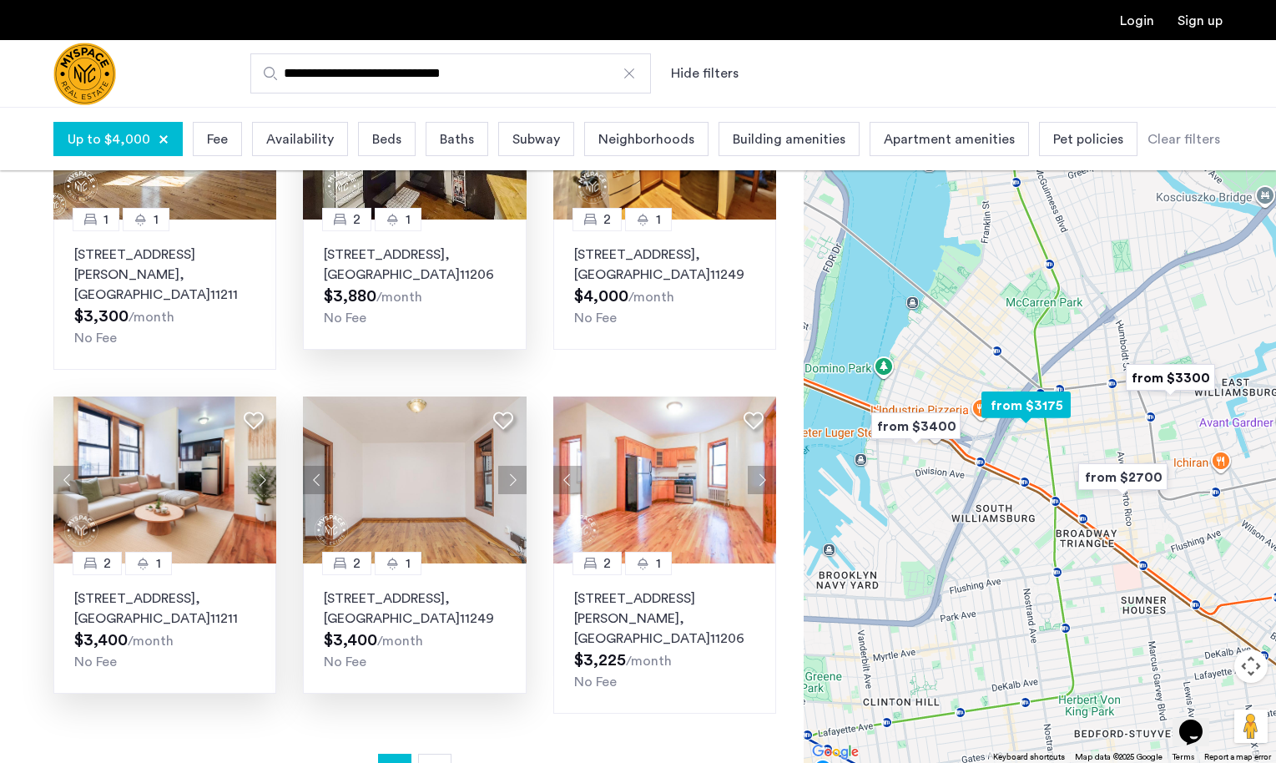
click at [268, 466] on button "Next apartment" at bounding box center [262, 480] width 28 height 28
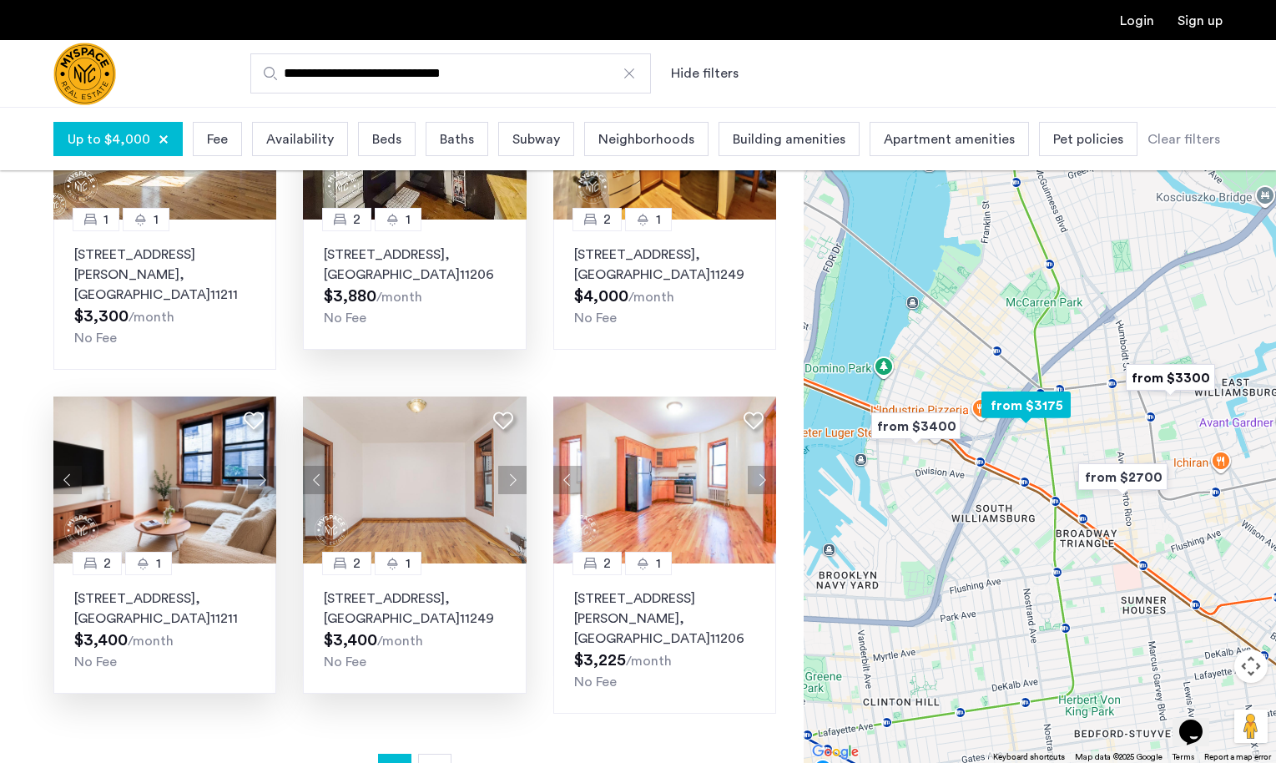
click at [268, 466] on button "Next apartment" at bounding box center [262, 480] width 28 height 28
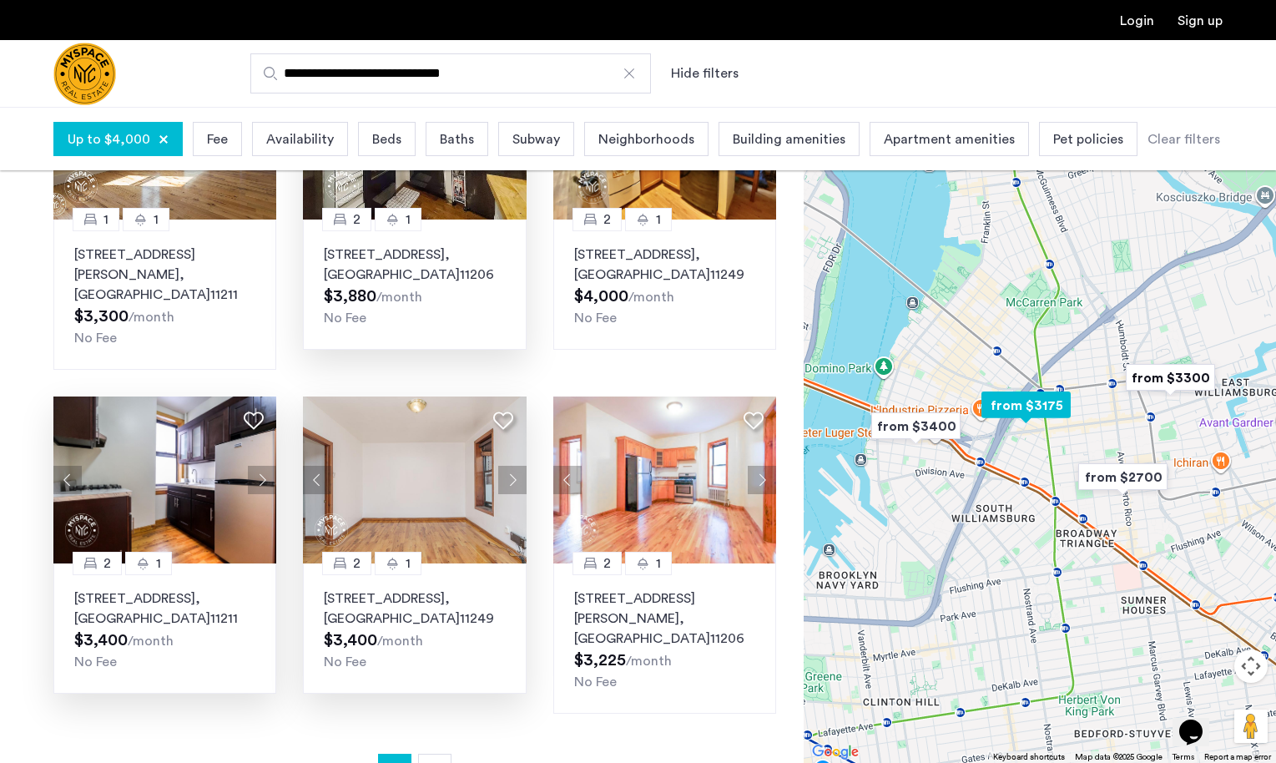
click at [268, 466] on button "Next apartment" at bounding box center [262, 480] width 28 height 28
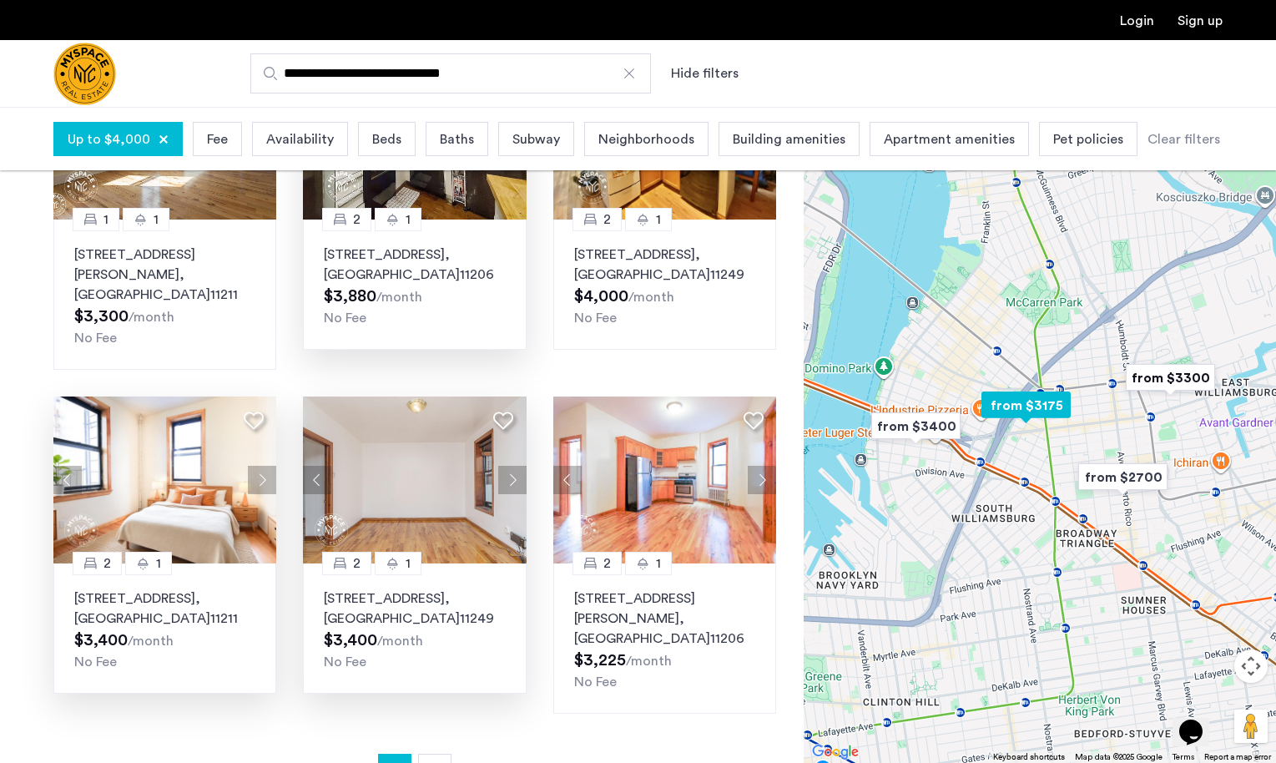
click at [268, 466] on button "Next apartment" at bounding box center [262, 480] width 28 height 28
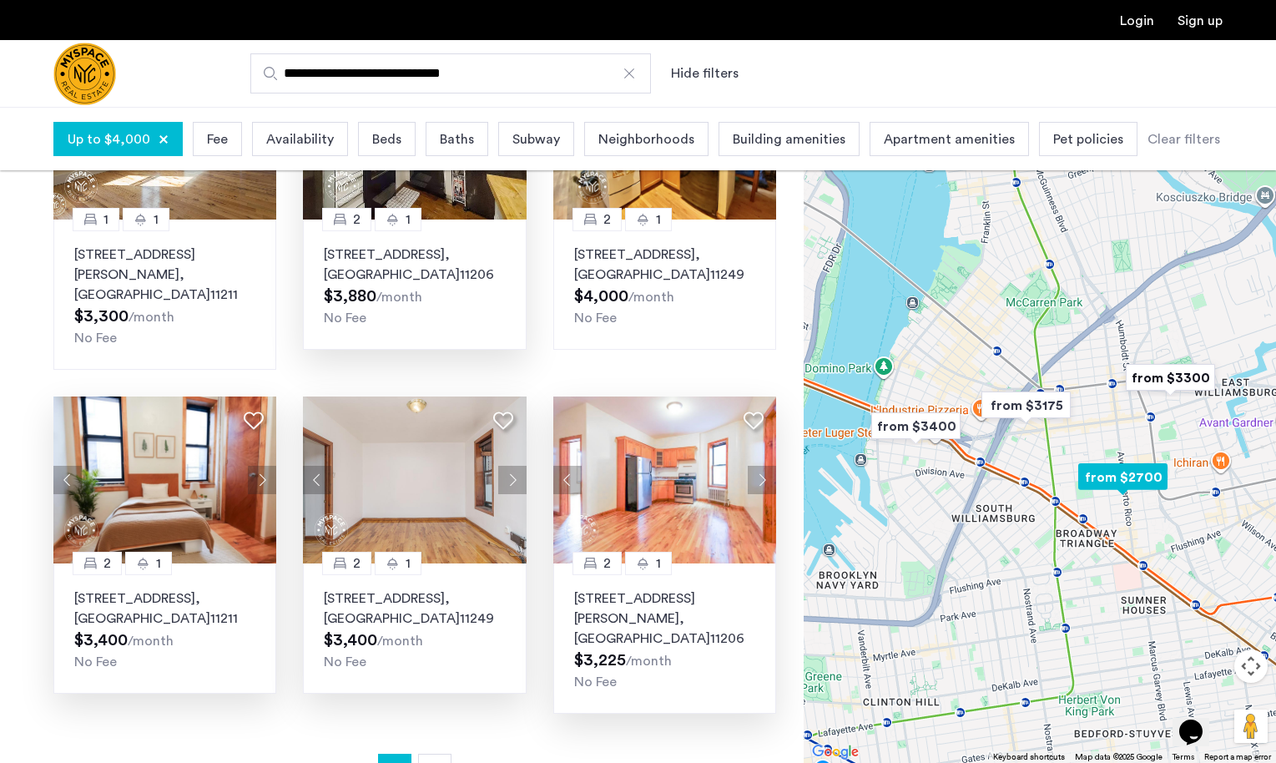
click at [764, 466] on button "Next apartment" at bounding box center [762, 480] width 28 height 28
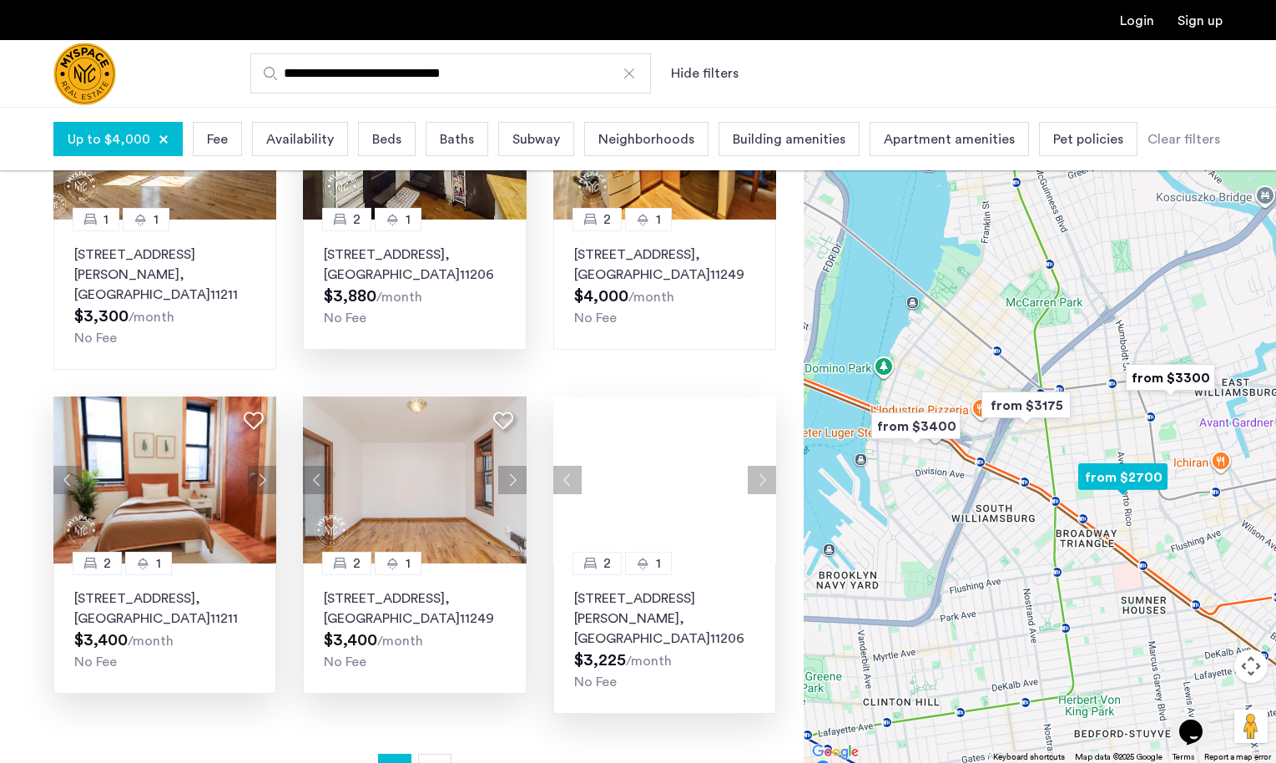
click at [764, 439] on div at bounding box center [664, 479] width 223 height 167
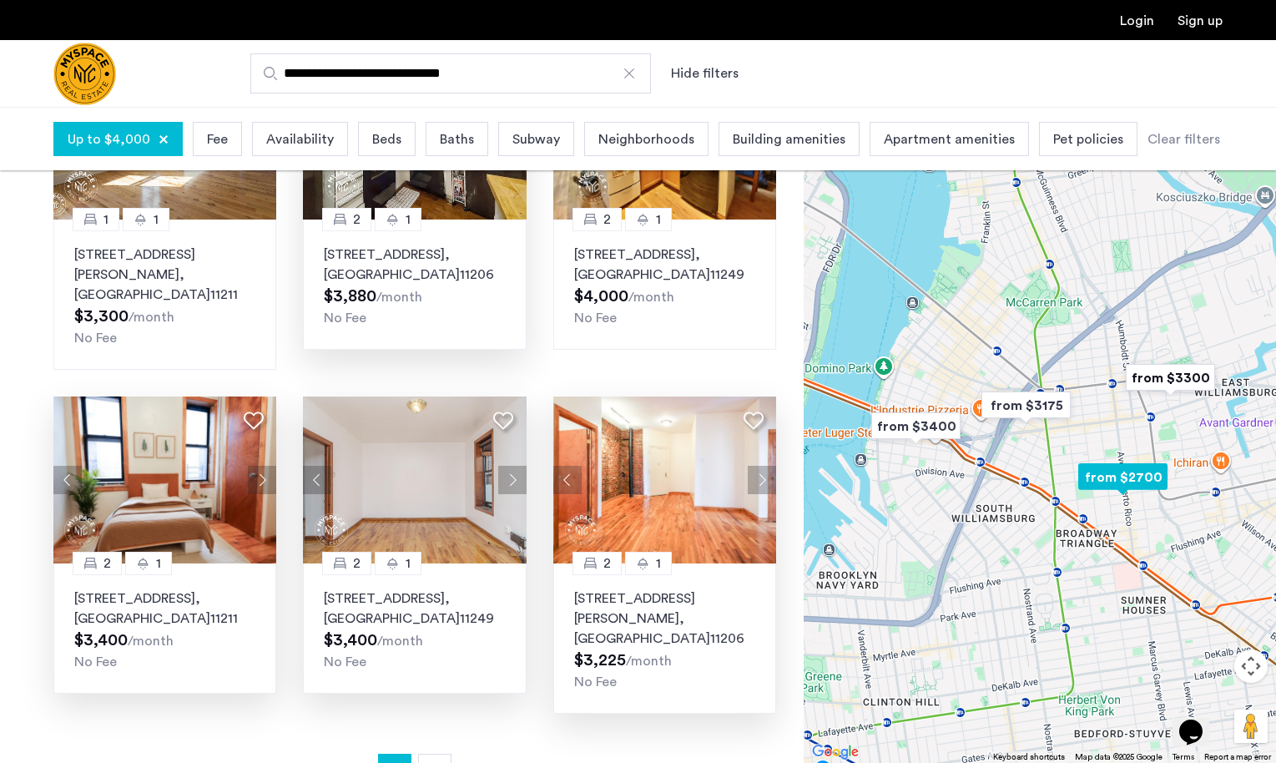
click at [764, 466] on button "Next apartment" at bounding box center [762, 480] width 28 height 28
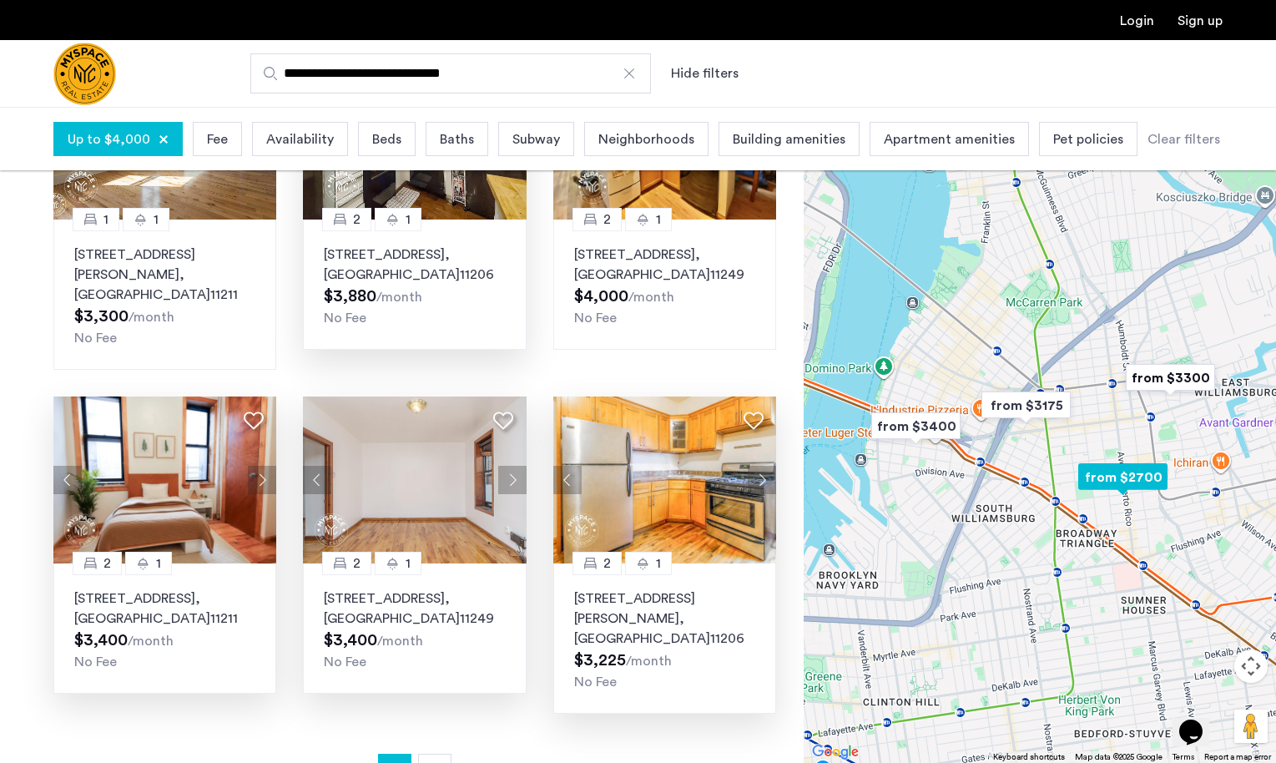
click at [764, 466] on button "Next apartment" at bounding box center [762, 480] width 28 height 28
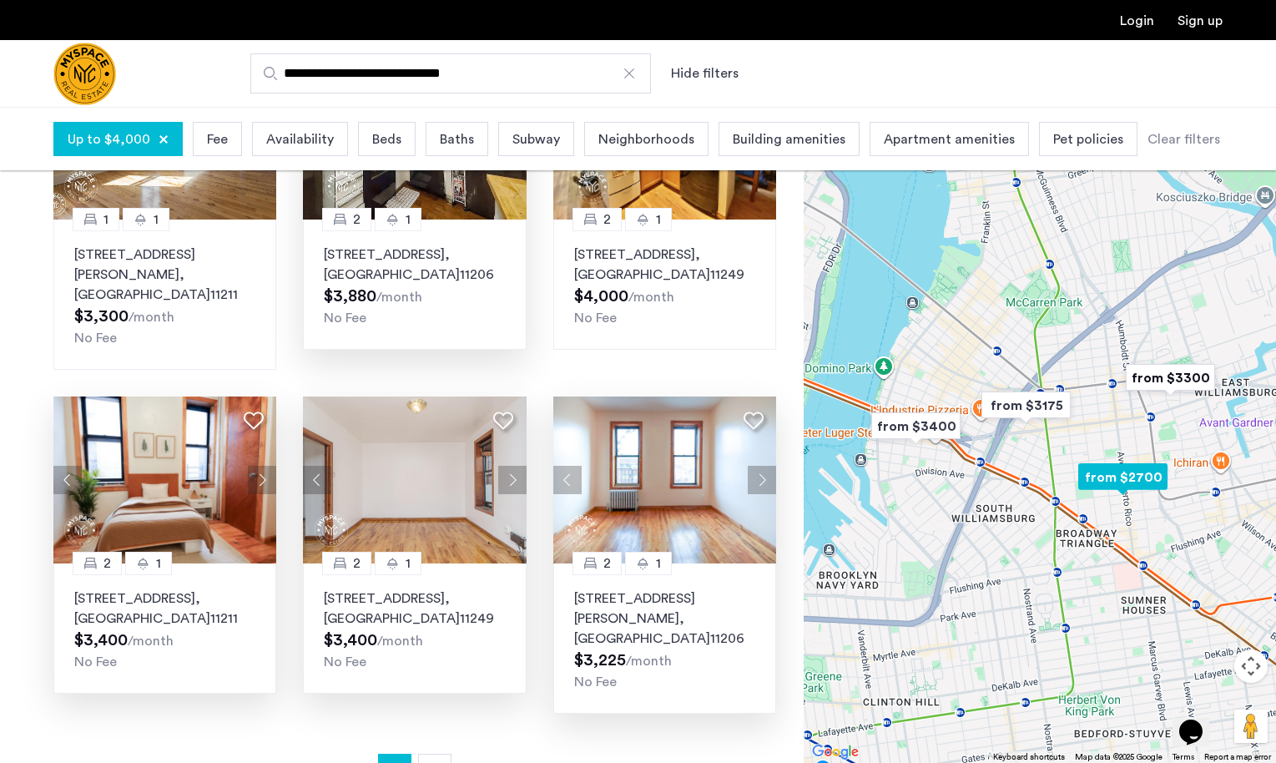
click at [764, 466] on button "Next apartment" at bounding box center [762, 480] width 28 height 28
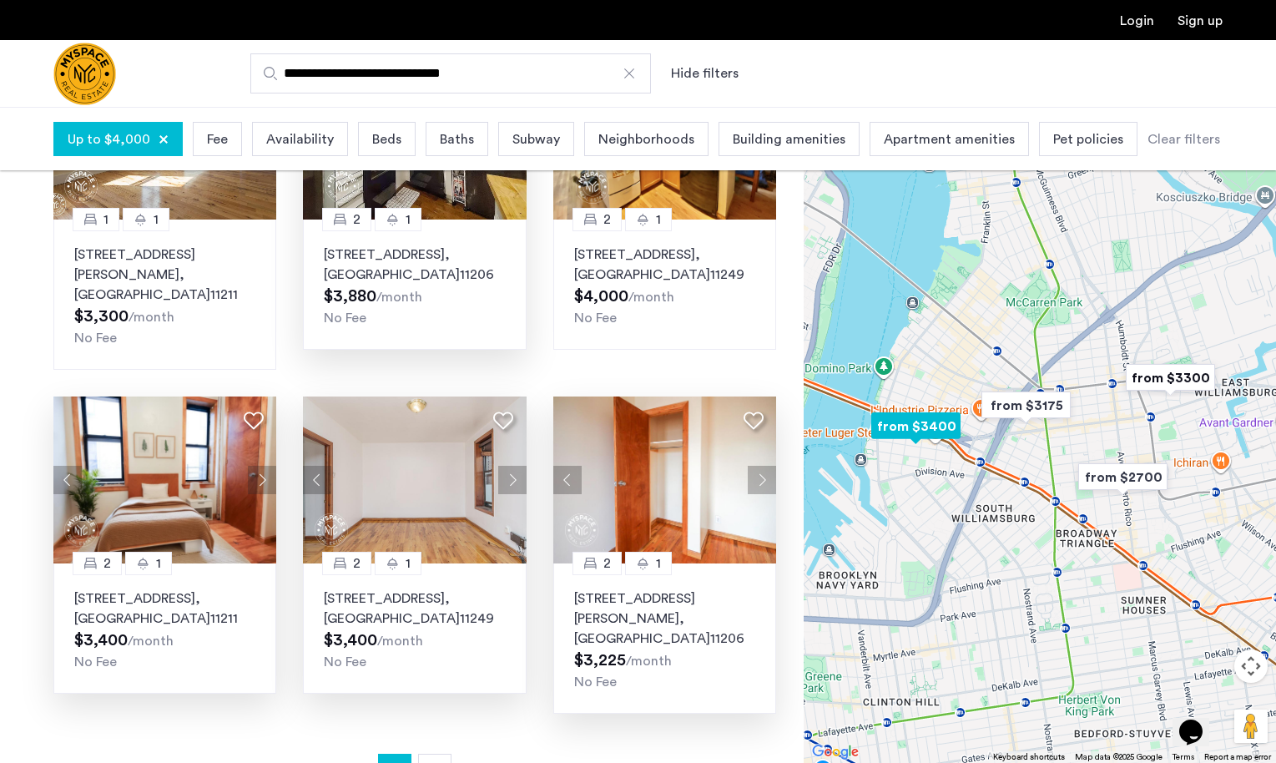
click at [512, 466] on button "Next apartment" at bounding box center [512, 480] width 28 height 28
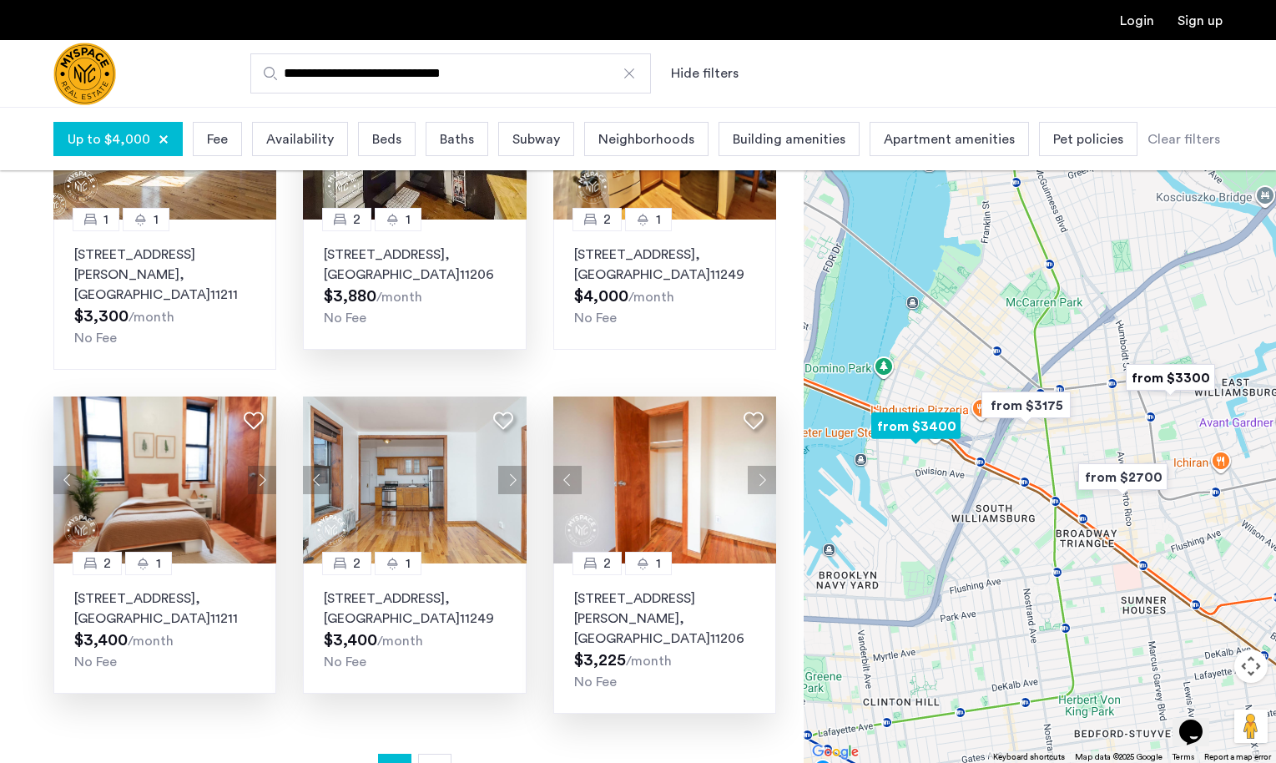
click at [509, 466] on button "Next apartment" at bounding box center [512, 480] width 28 height 28
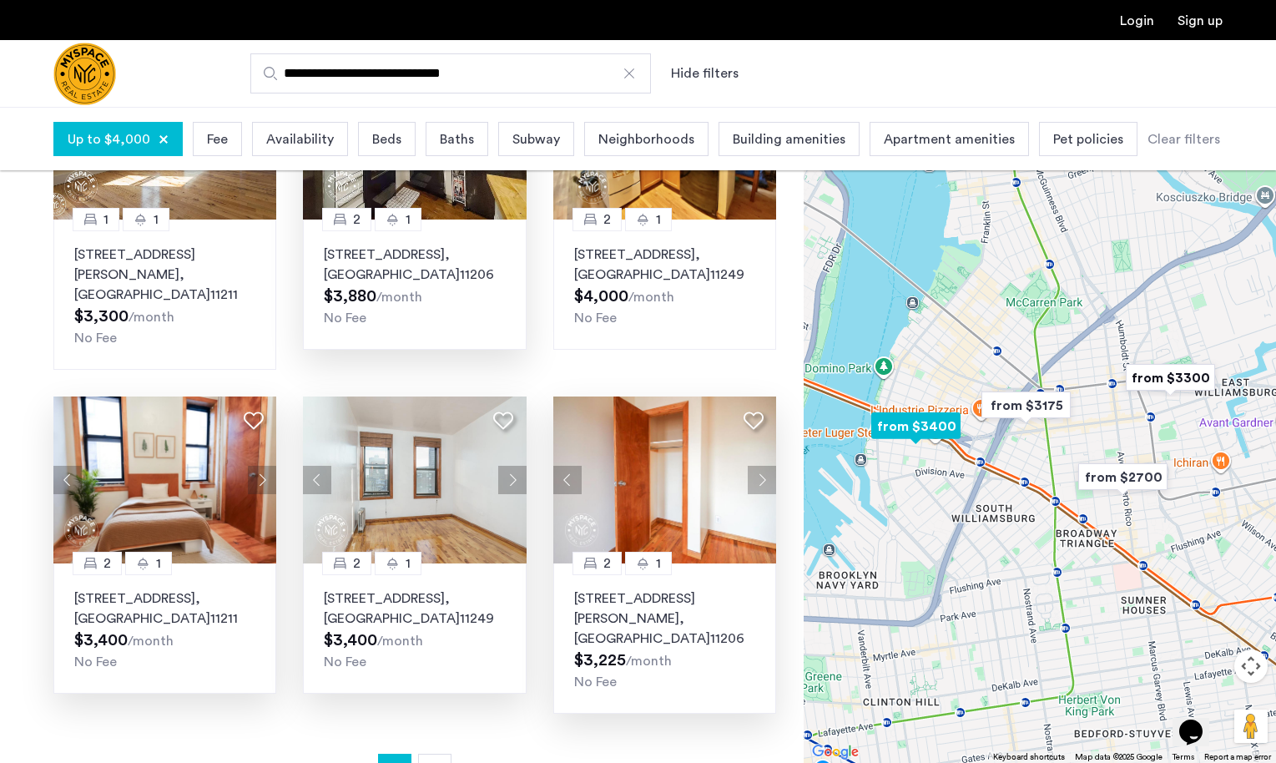
click at [509, 466] on button "Next apartment" at bounding box center [512, 480] width 28 height 28
click at [432, 588] on p "[STREET_ADDRESS]" at bounding box center [414, 608] width 181 height 40
click at [435, 754] on link "page 2" at bounding box center [435, 770] width 32 height 32
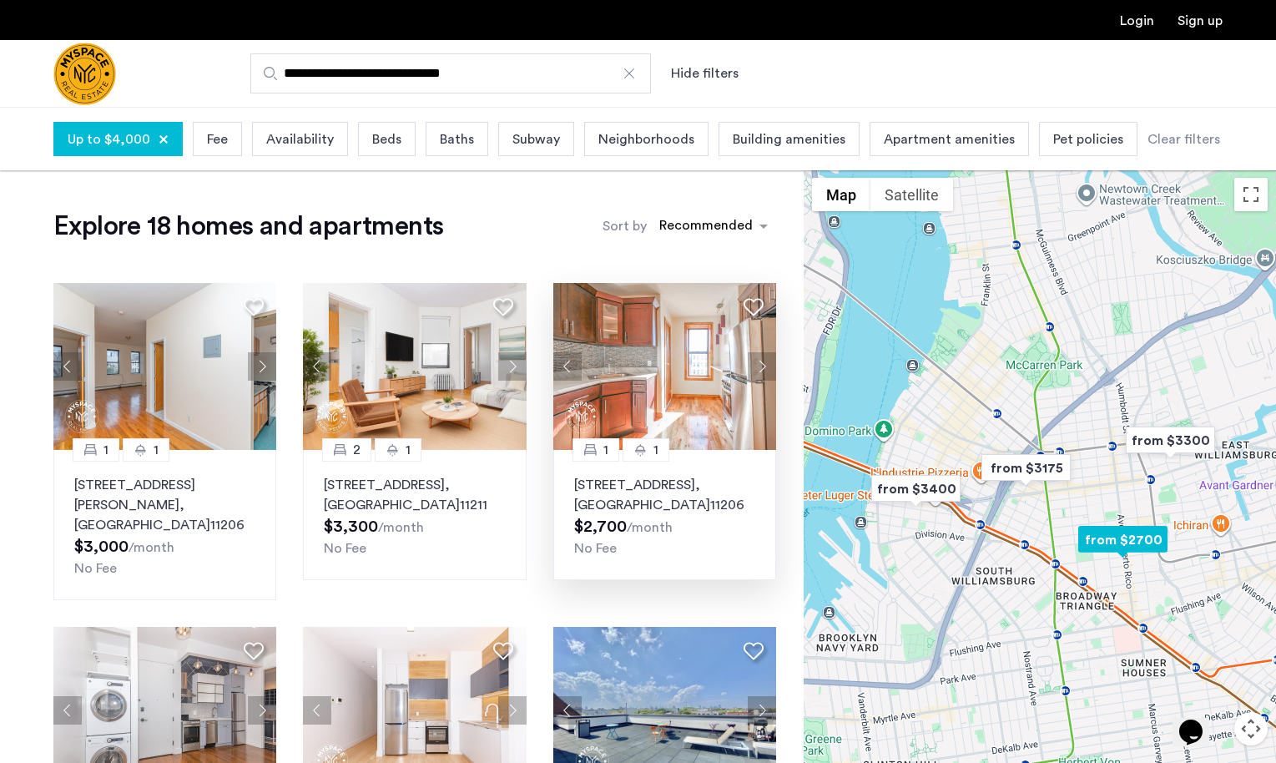
click at [762, 362] on button "Next apartment" at bounding box center [762, 366] width 28 height 28
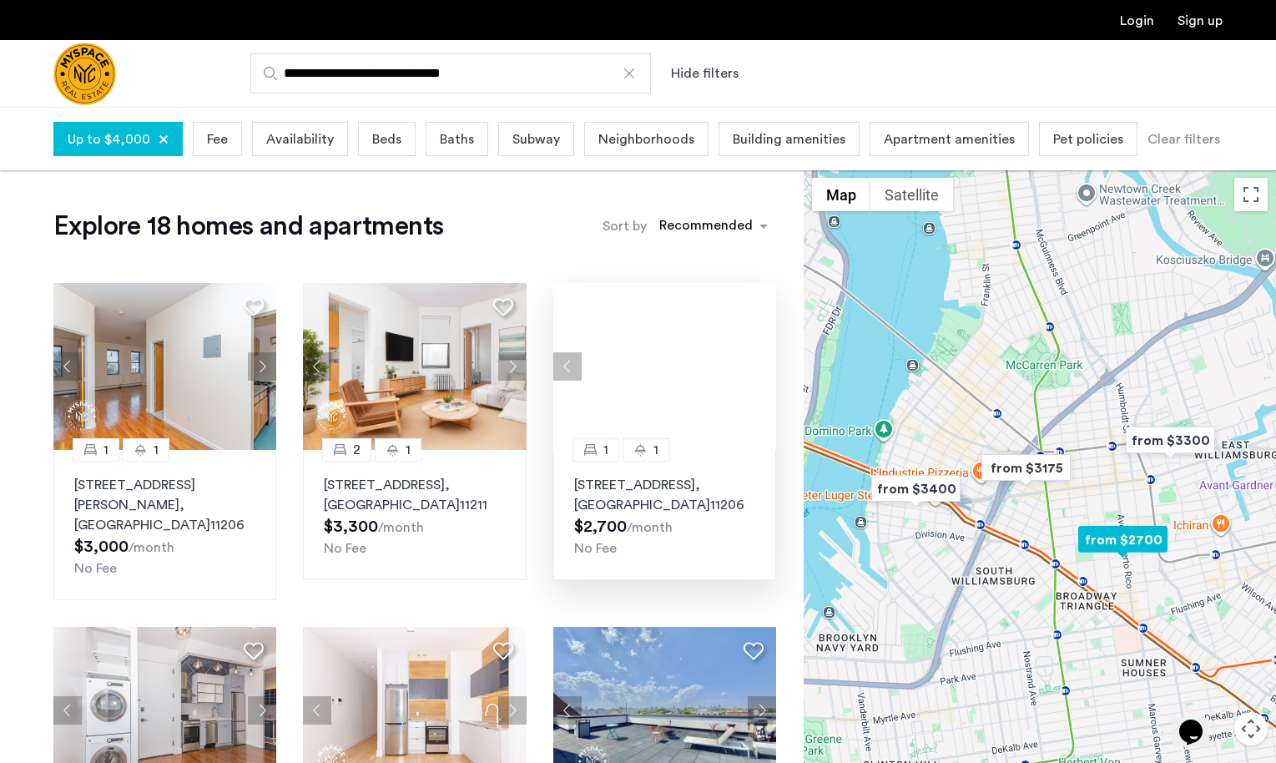
click at [762, 362] on div at bounding box center [664, 366] width 223 height 167
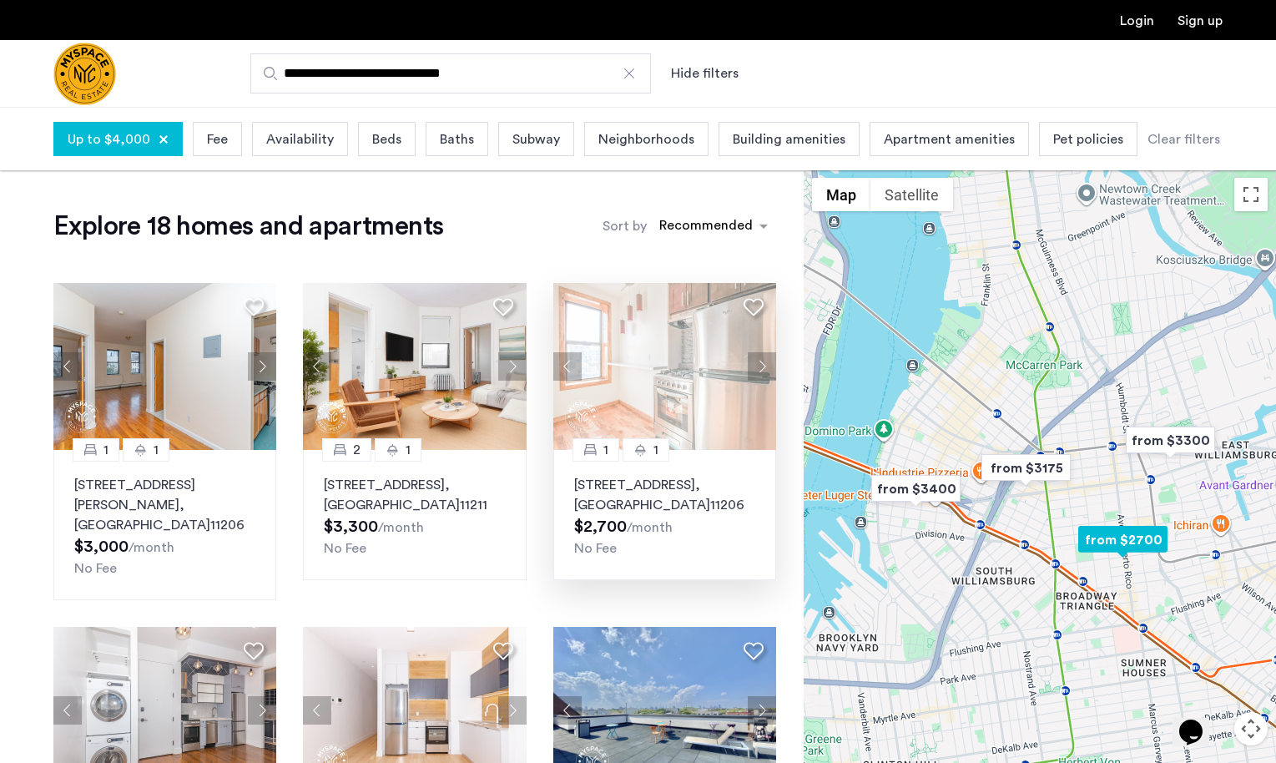
click at [762, 362] on button "Next apartment" at bounding box center [762, 366] width 28 height 28
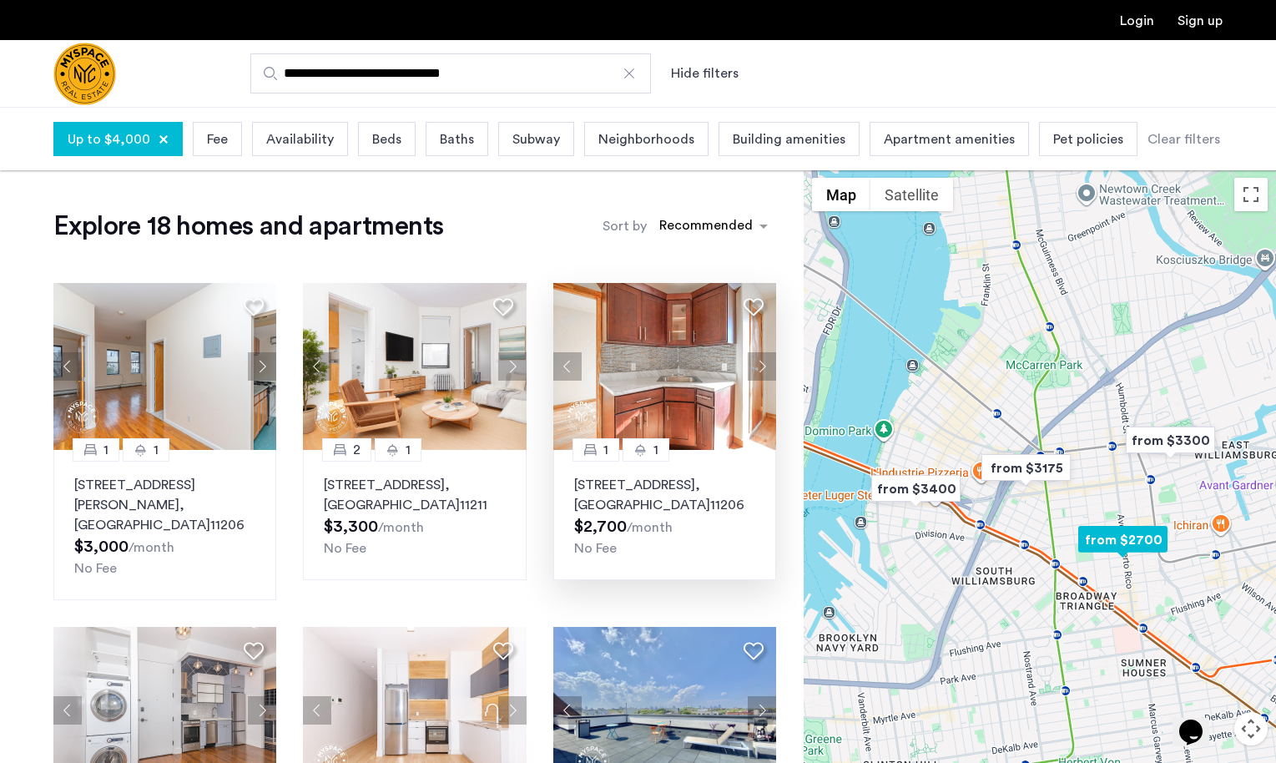
click at [762, 362] on button "Next apartment" at bounding box center [762, 366] width 28 height 28
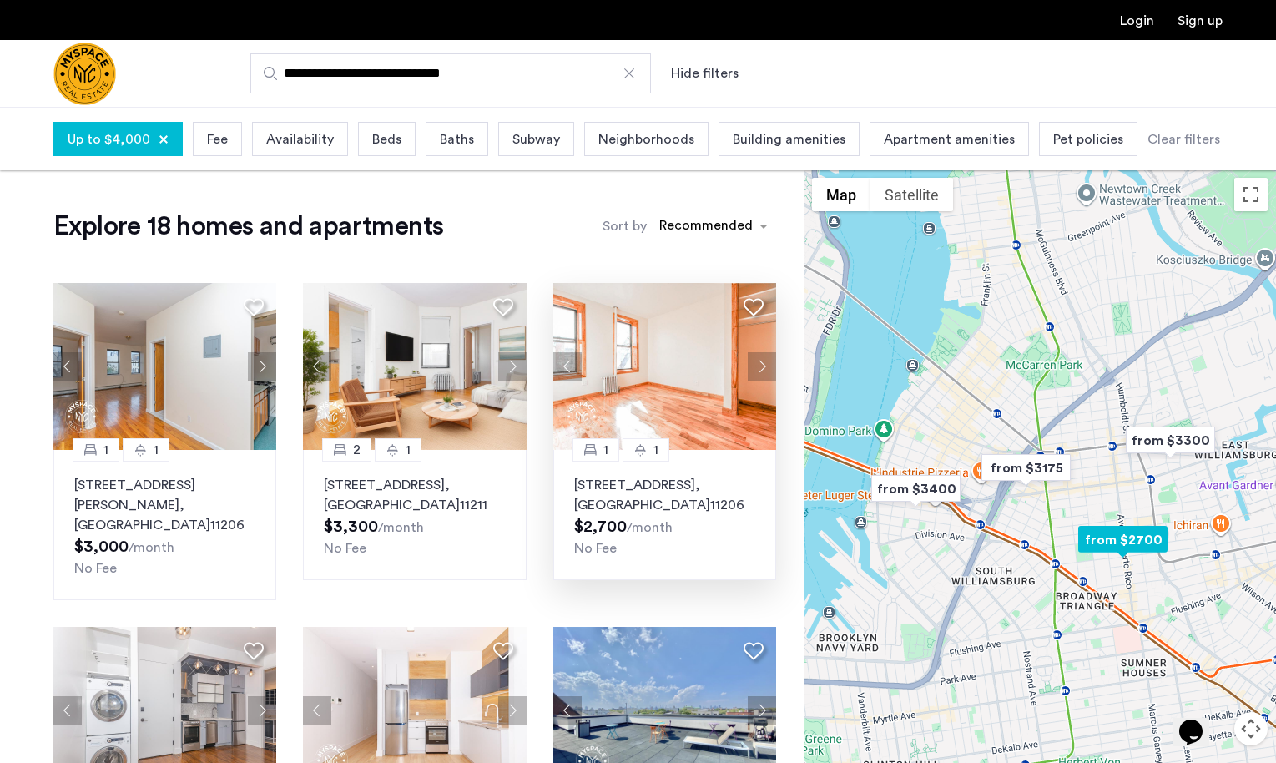
click at [762, 362] on button "Next apartment" at bounding box center [762, 366] width 28 height 28
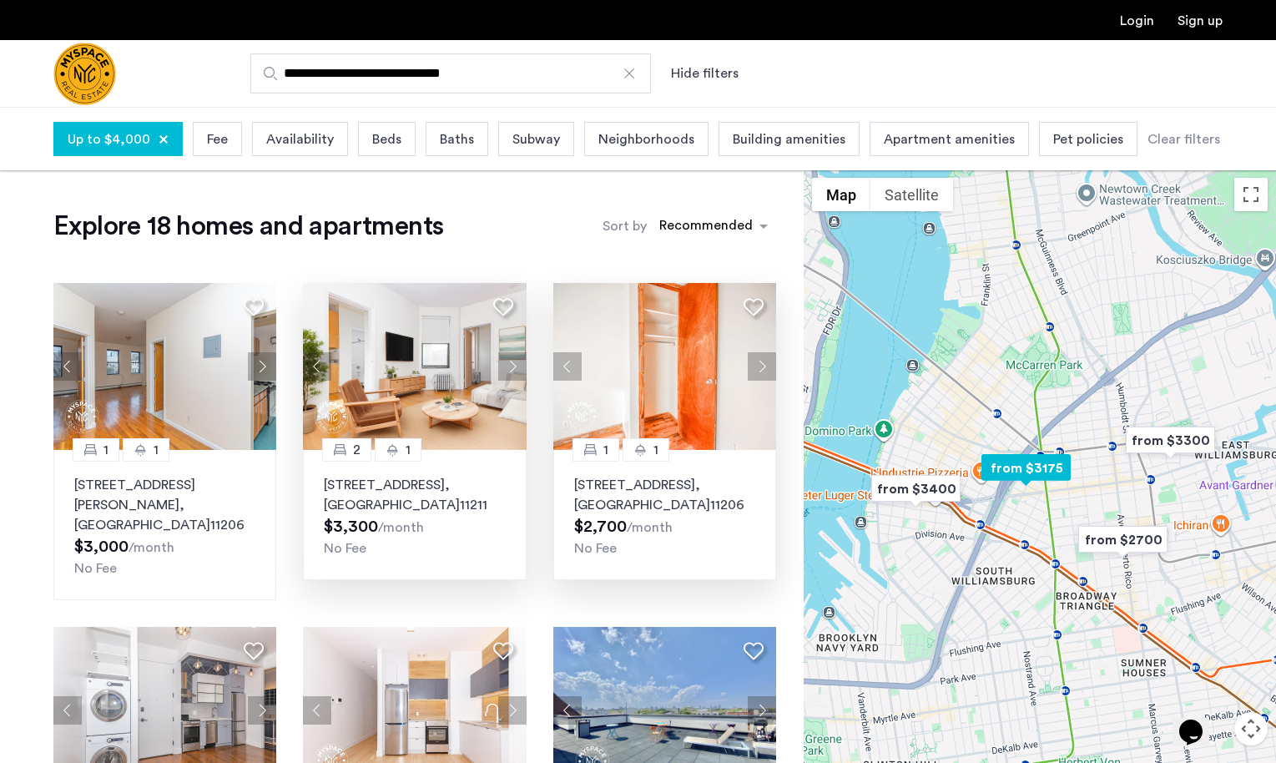
click at [513, 365] on button "Next apartment" at bounding box center [512, 366] width 28 height 28
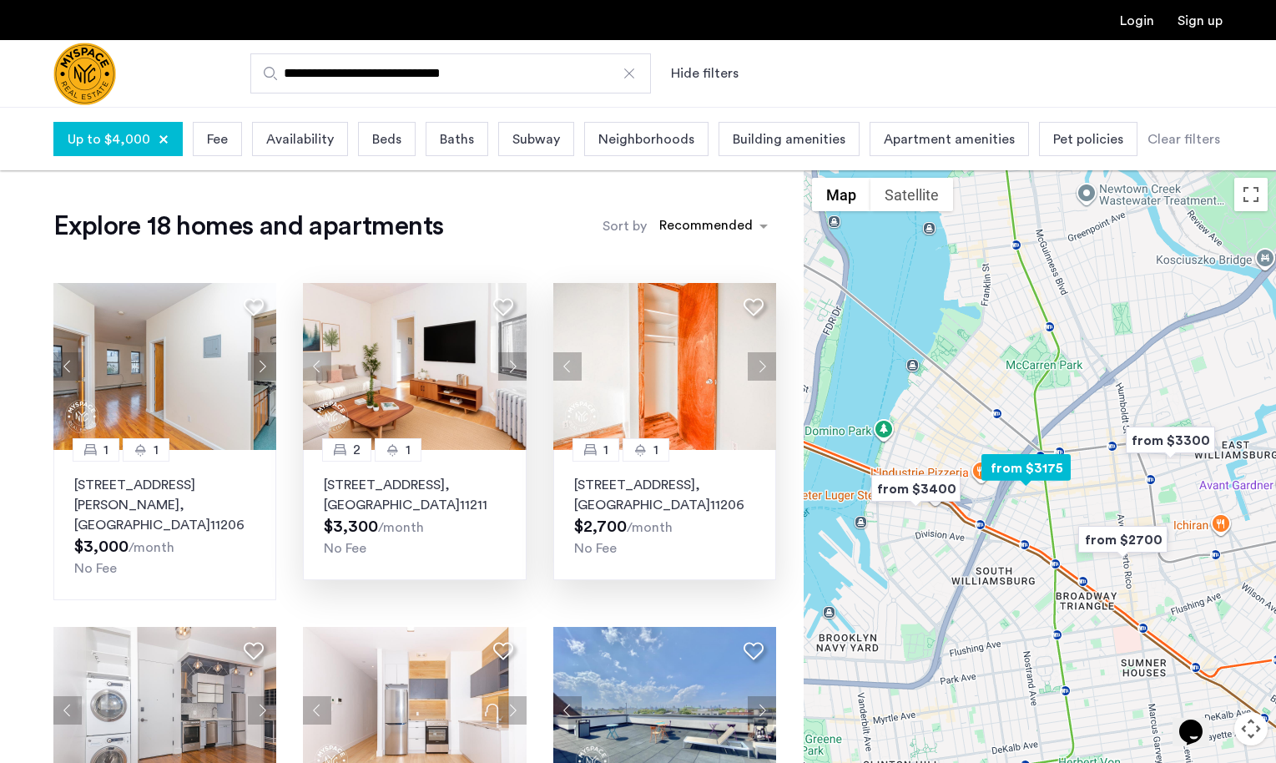
click at [513, 365] on button "Next apartment" at bounding box center [512, 366] width 28 height 28
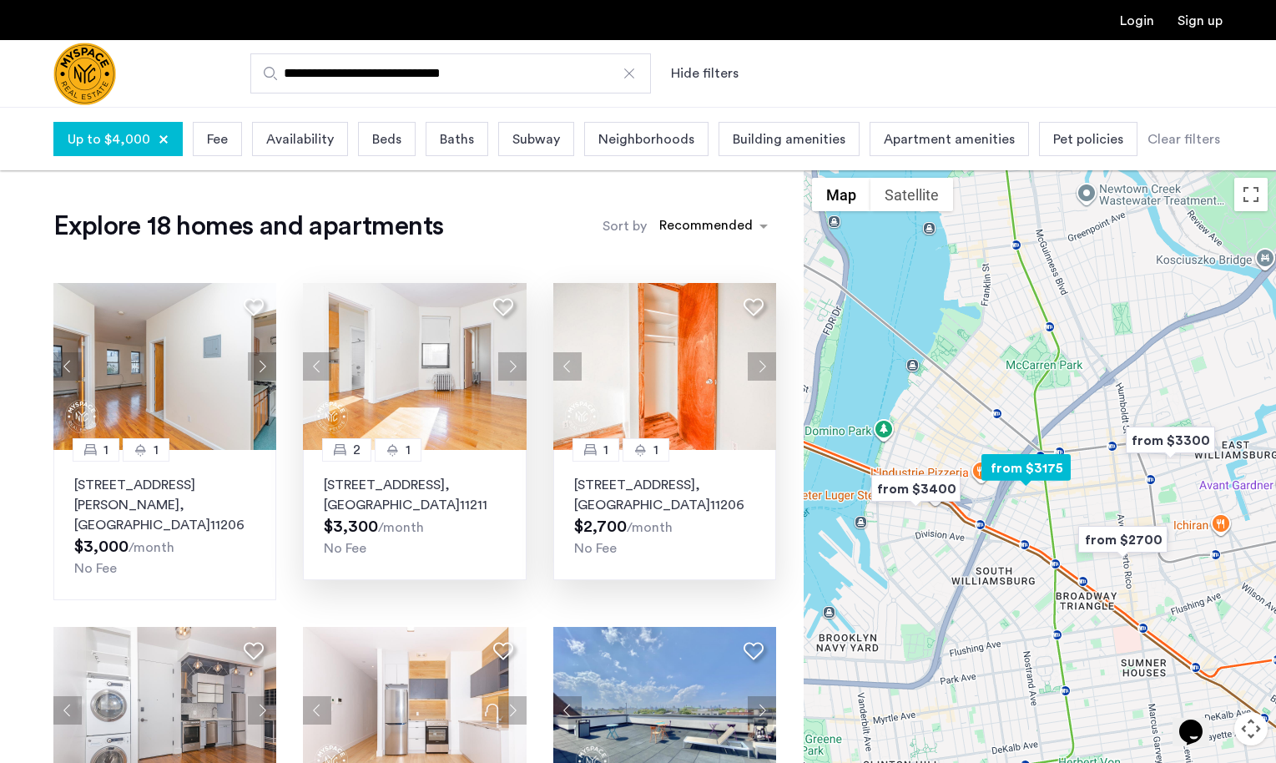
click at [513, 365] on button "Next apartment" at bounding box center [512, 366] width 28 height 28
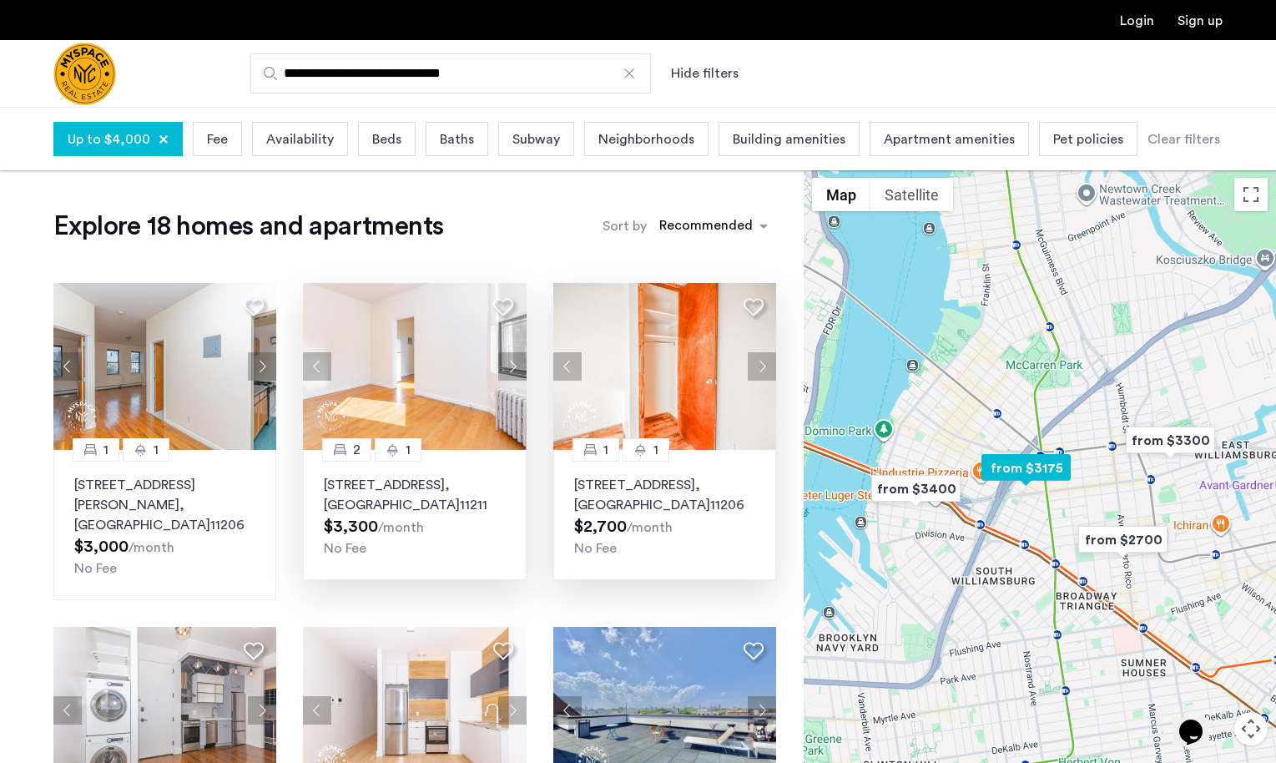
click at [513, 365] on button "Next apartment" at bounding box center [512, 366] width 28 height 28
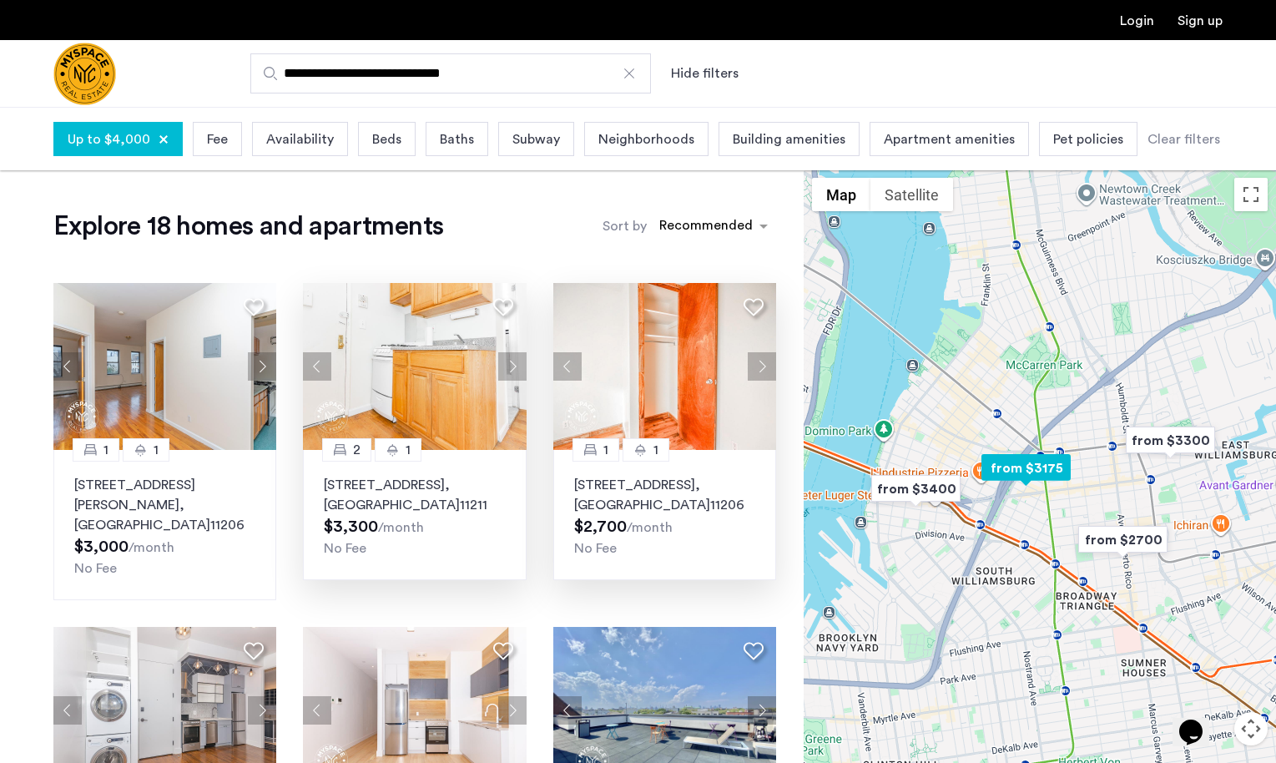
click at [513, 365] on button "Next apartment" at bounding box center [512, 366] width 28 height 28
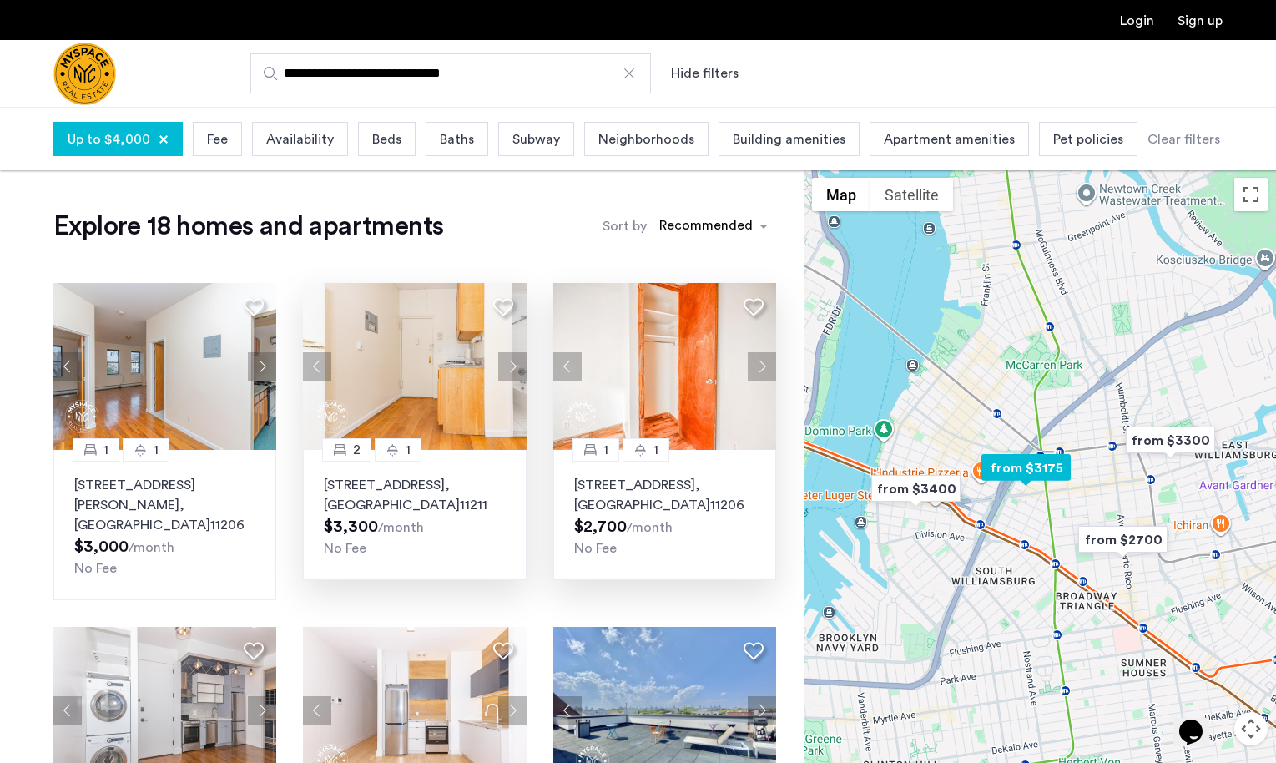
click at [512, 350] on img at bounding box center [415, 366] width 224 height 167
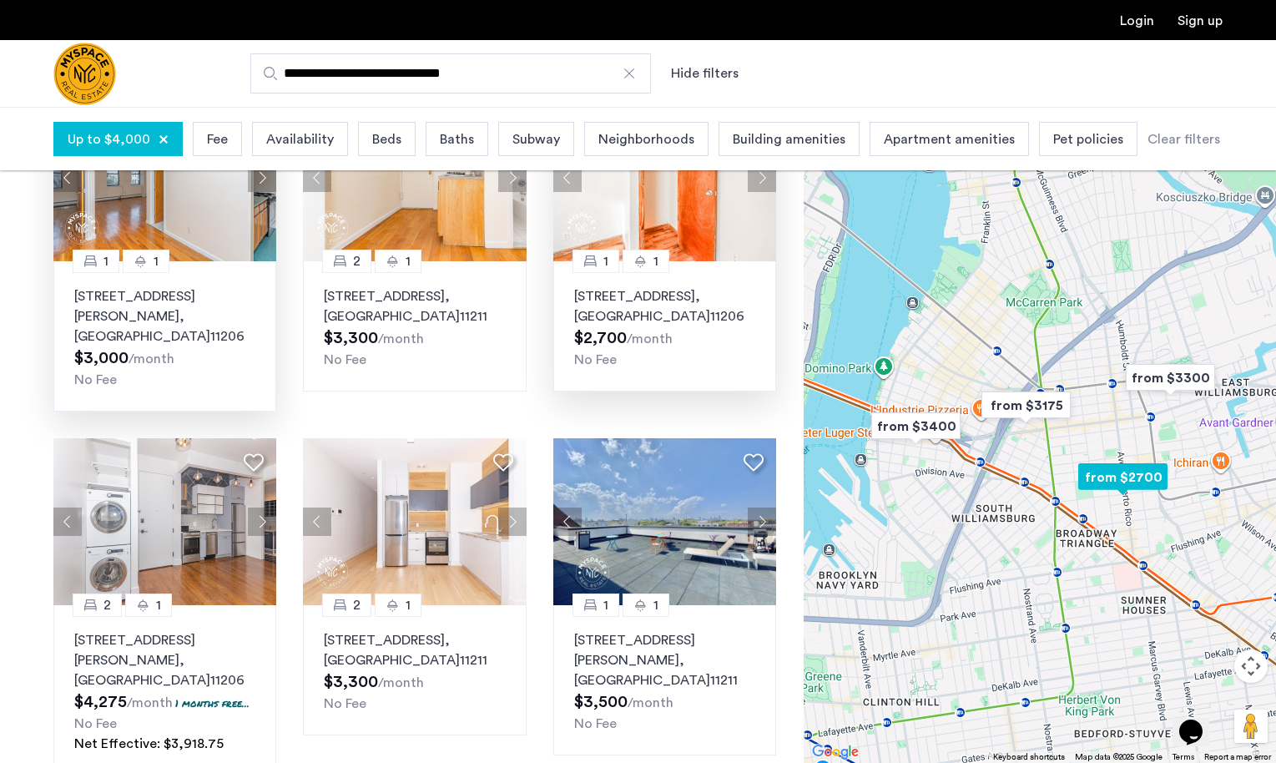
scroll to position [334, 0]
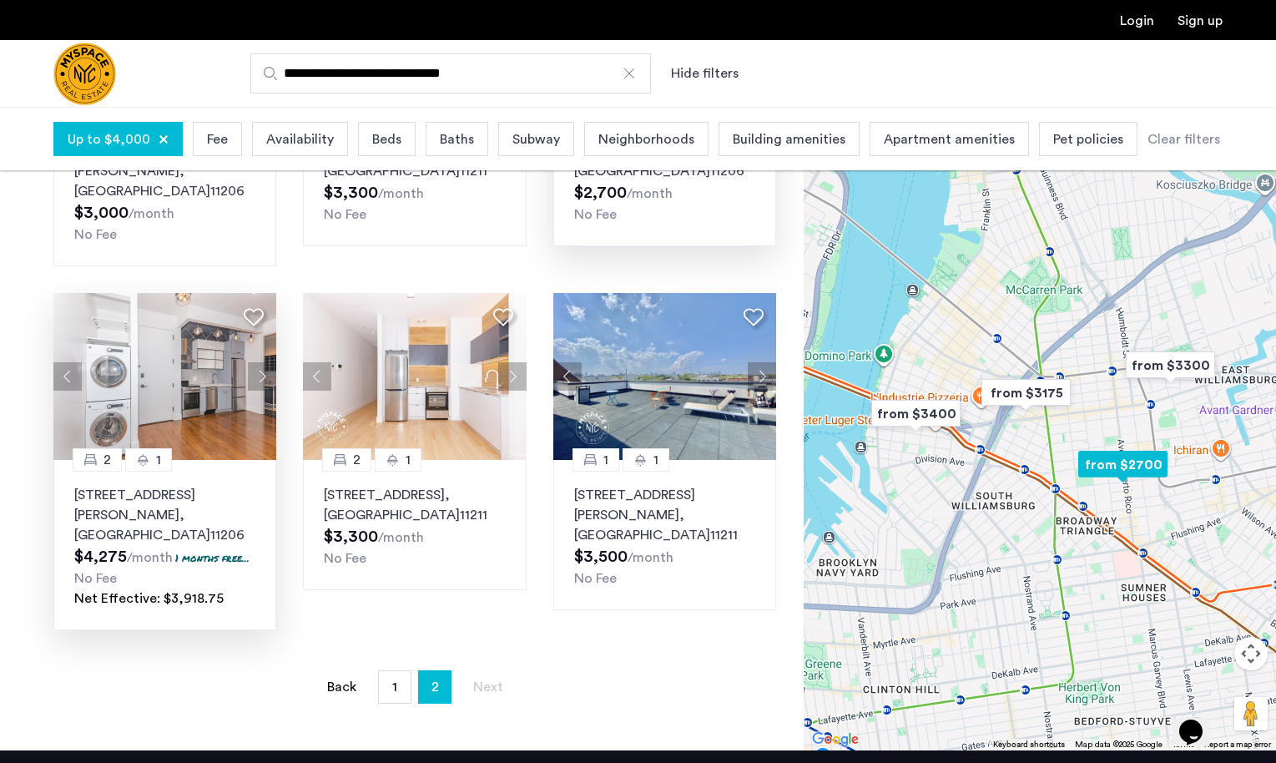
click at [262, 362] on button "Next apartment" at bounding box center [262, 376] width 28 height 28
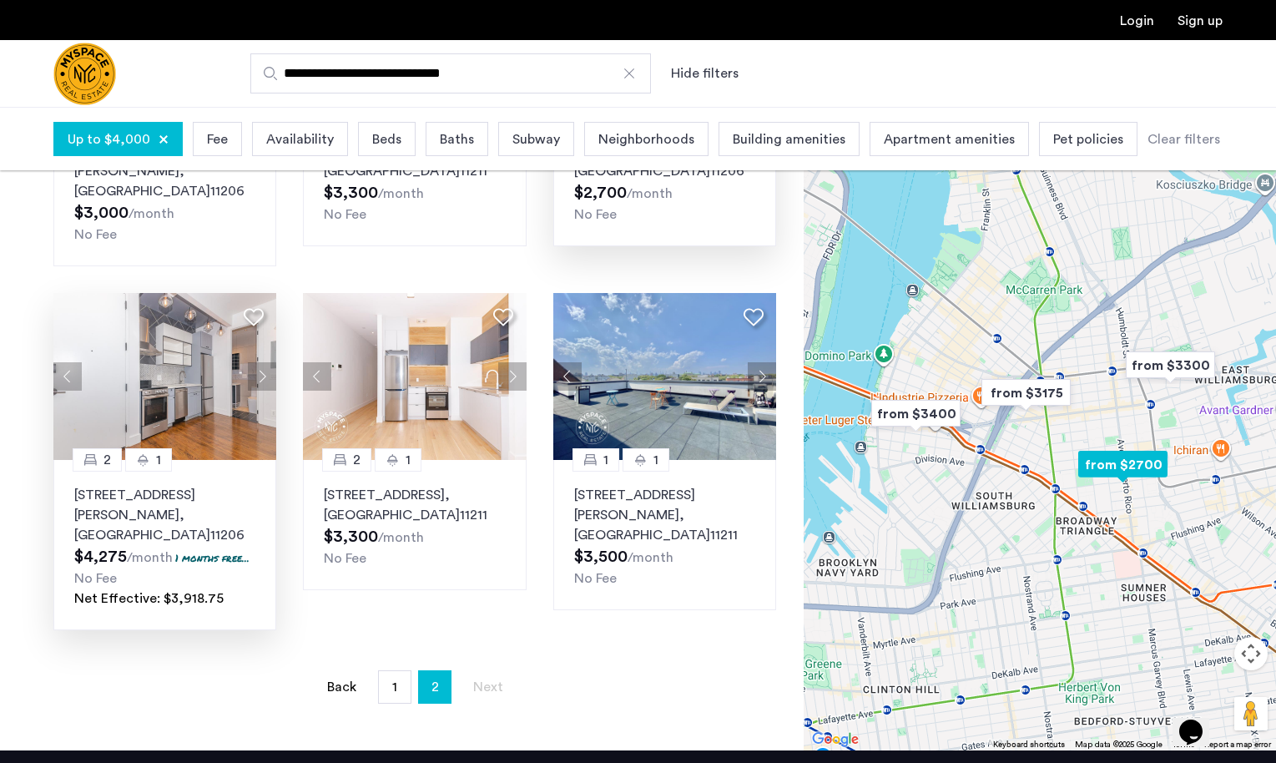
click at [262, 362] on button "Next apartment" at bounding box center [262, 376] width 28 height 28
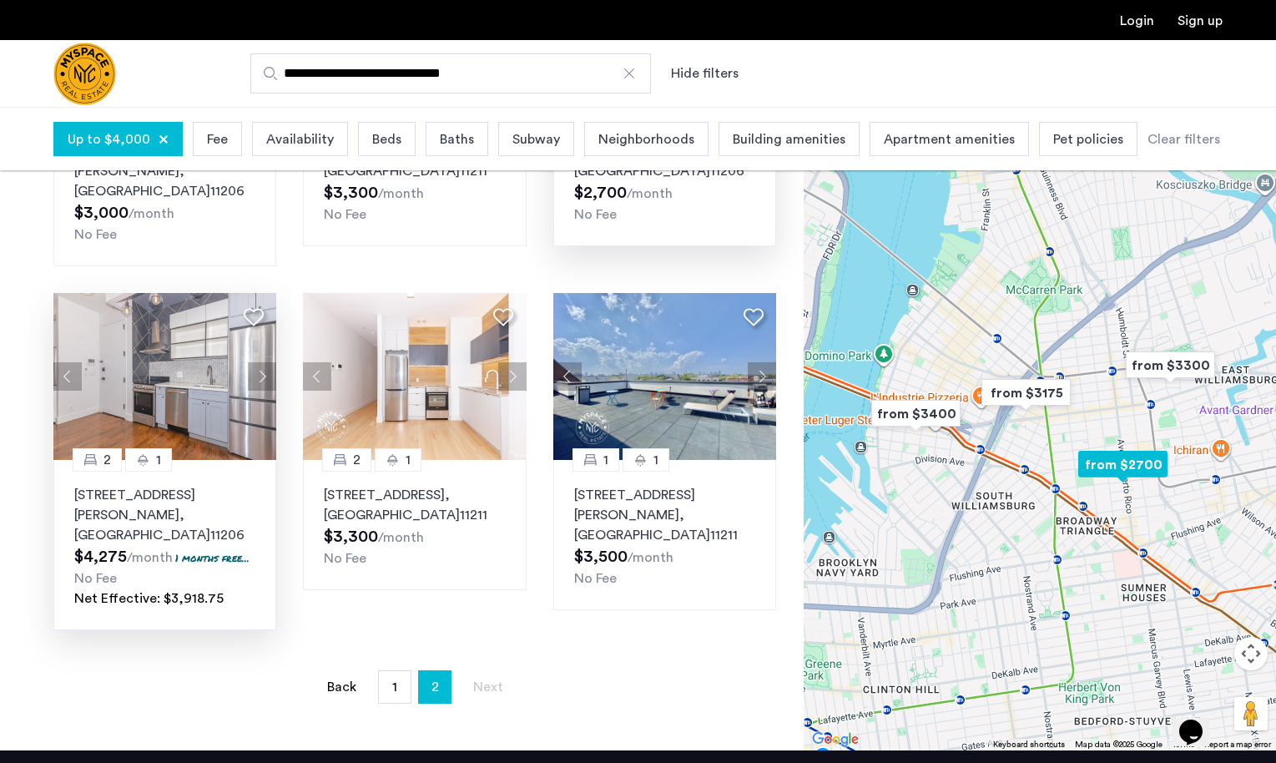
click at [262, 362] on button "Next apartment" at bounding box center [262, 376] width 28 height 28
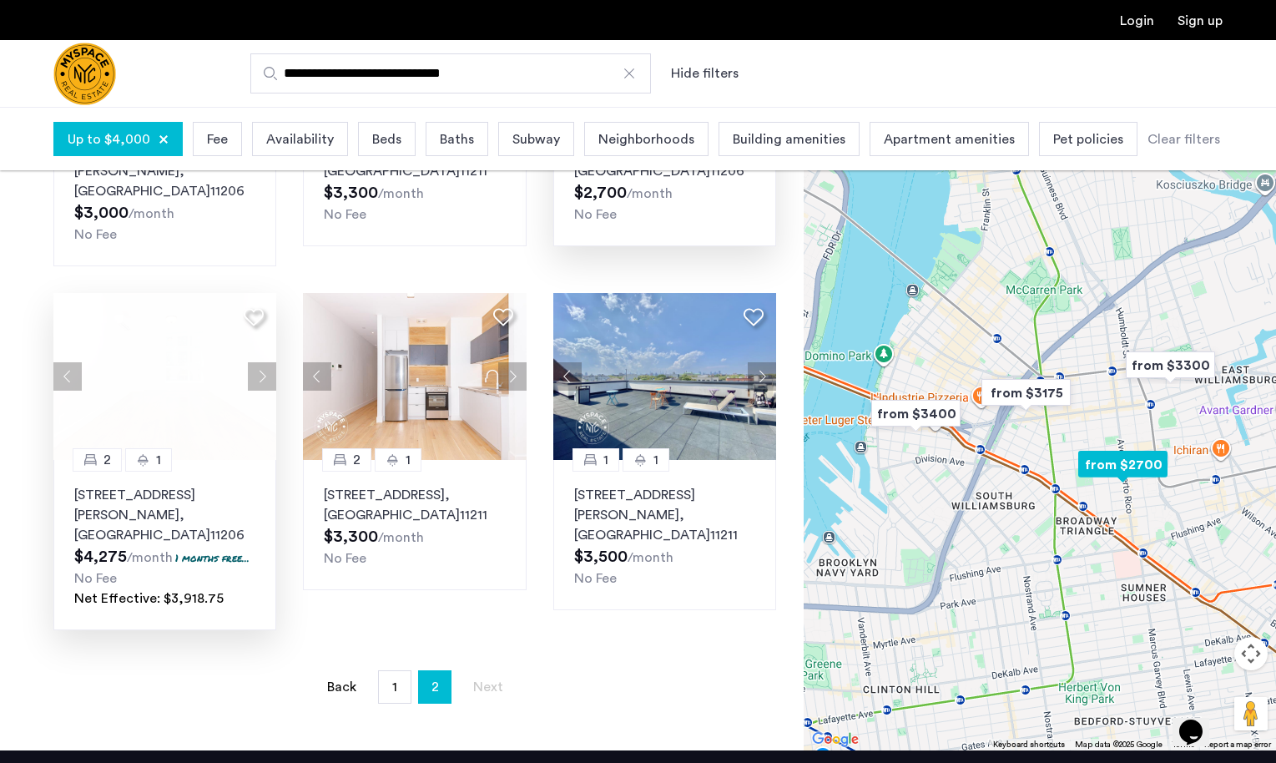
click at [262, 362] on button "Next apartment" at bounding box center [262, 376] width 28 height 28
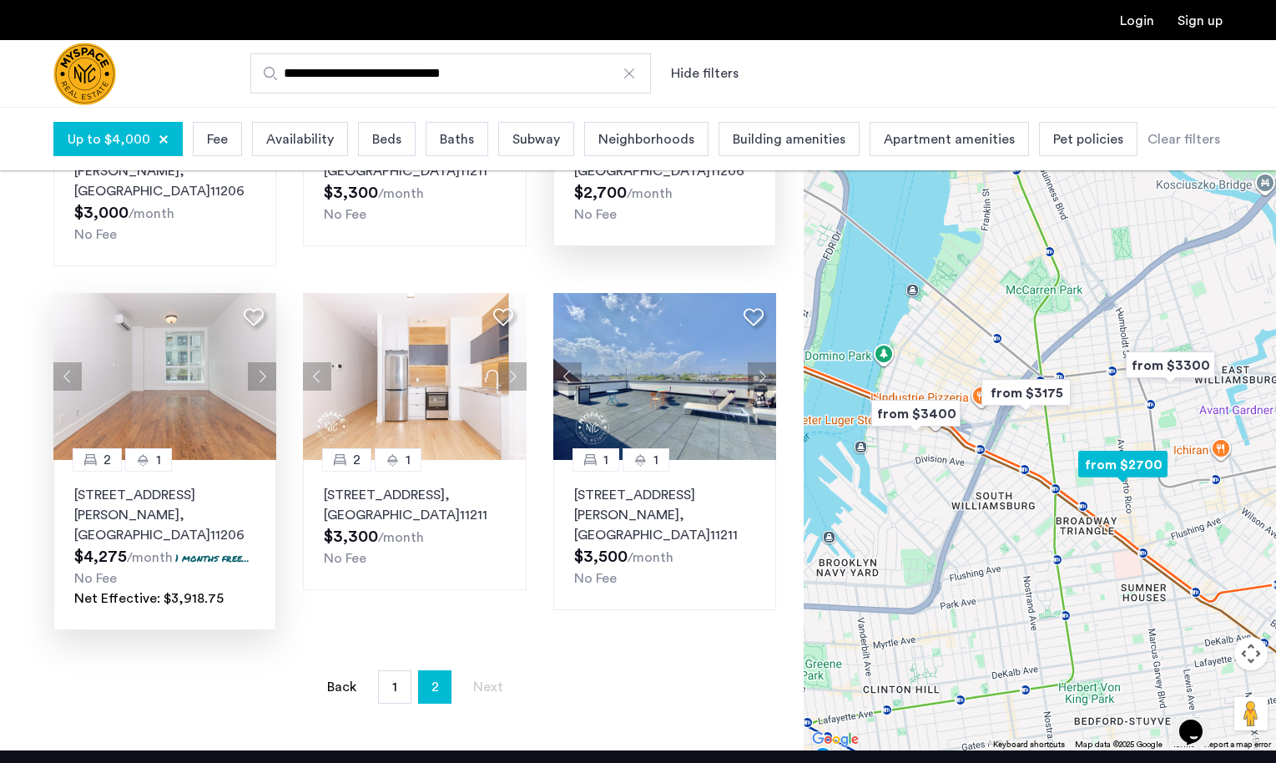
click at [262, 362] on button "Next apartment" at bounding box center [262, 376] width 28 height 28
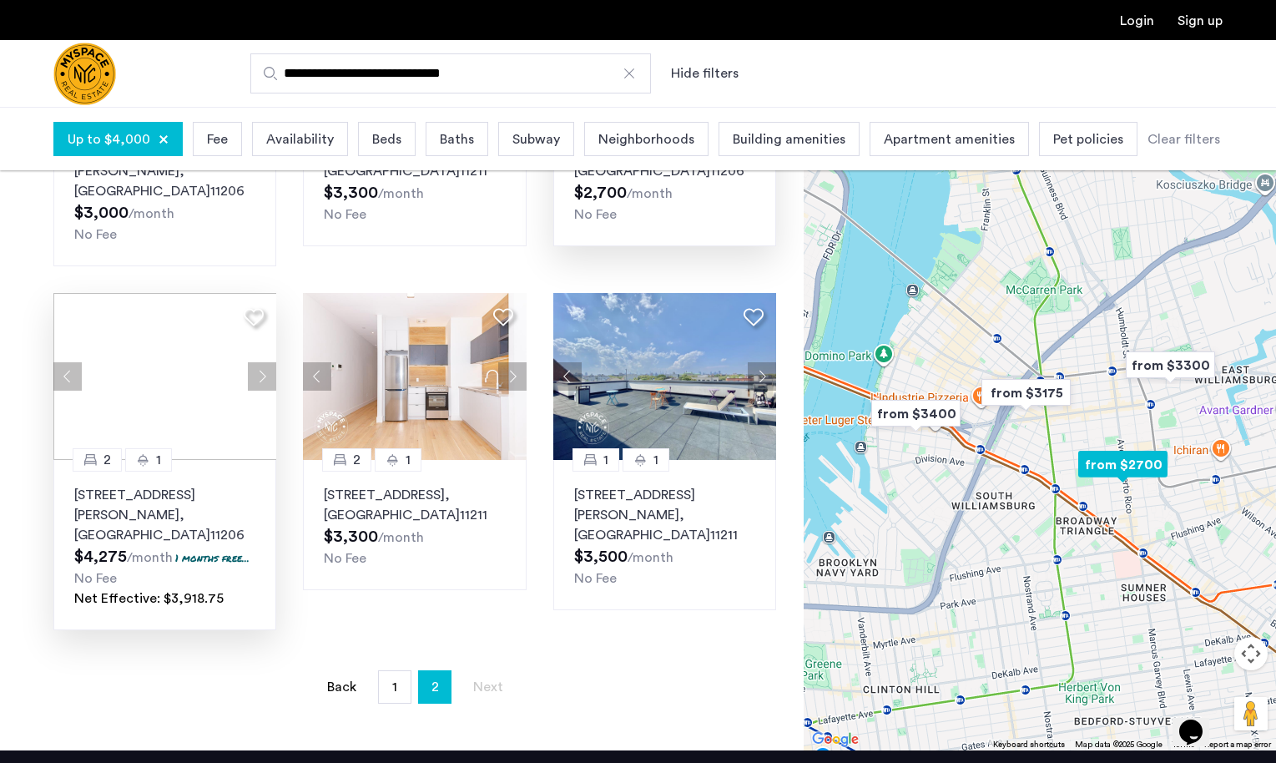
click at [262, 362] on button "Next apartment" at bounding box center [262, 376] width 28 height 28
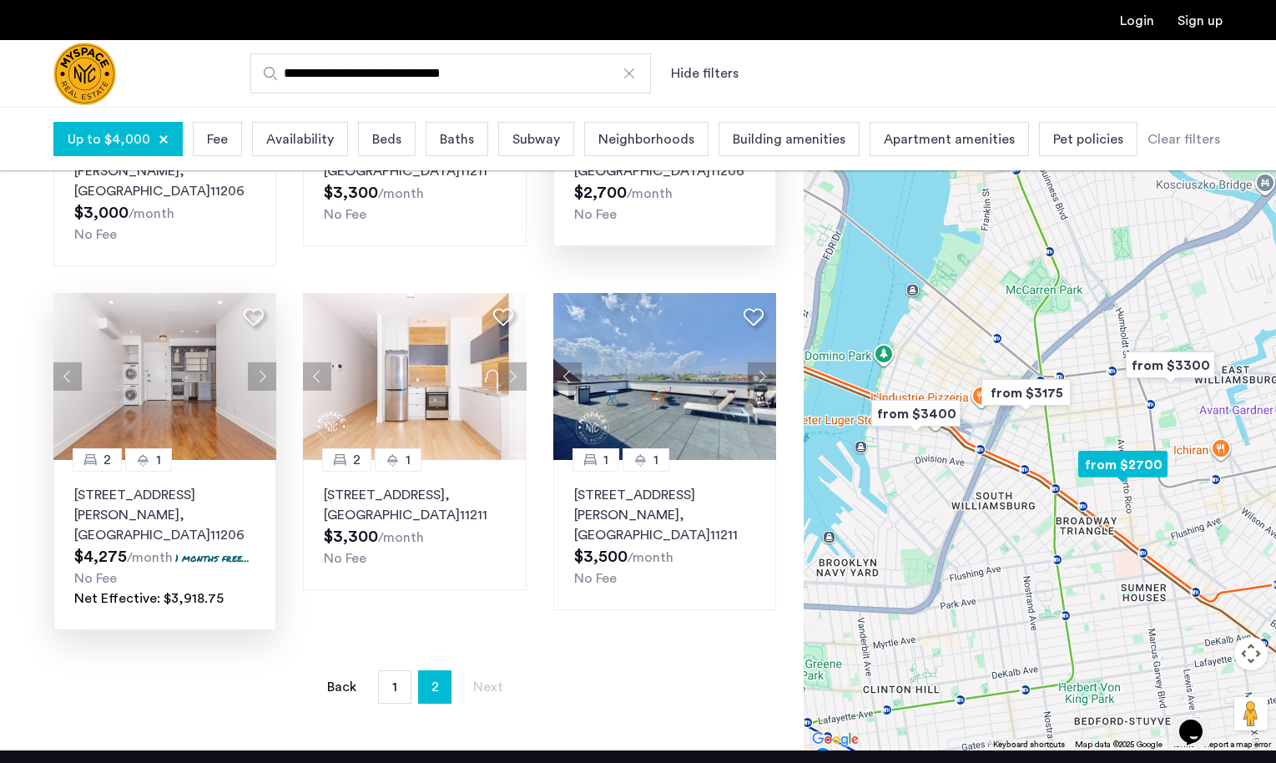
click at [262, 362] on button "Next apartment" at bounding box center [262, 376] width 28 height 28
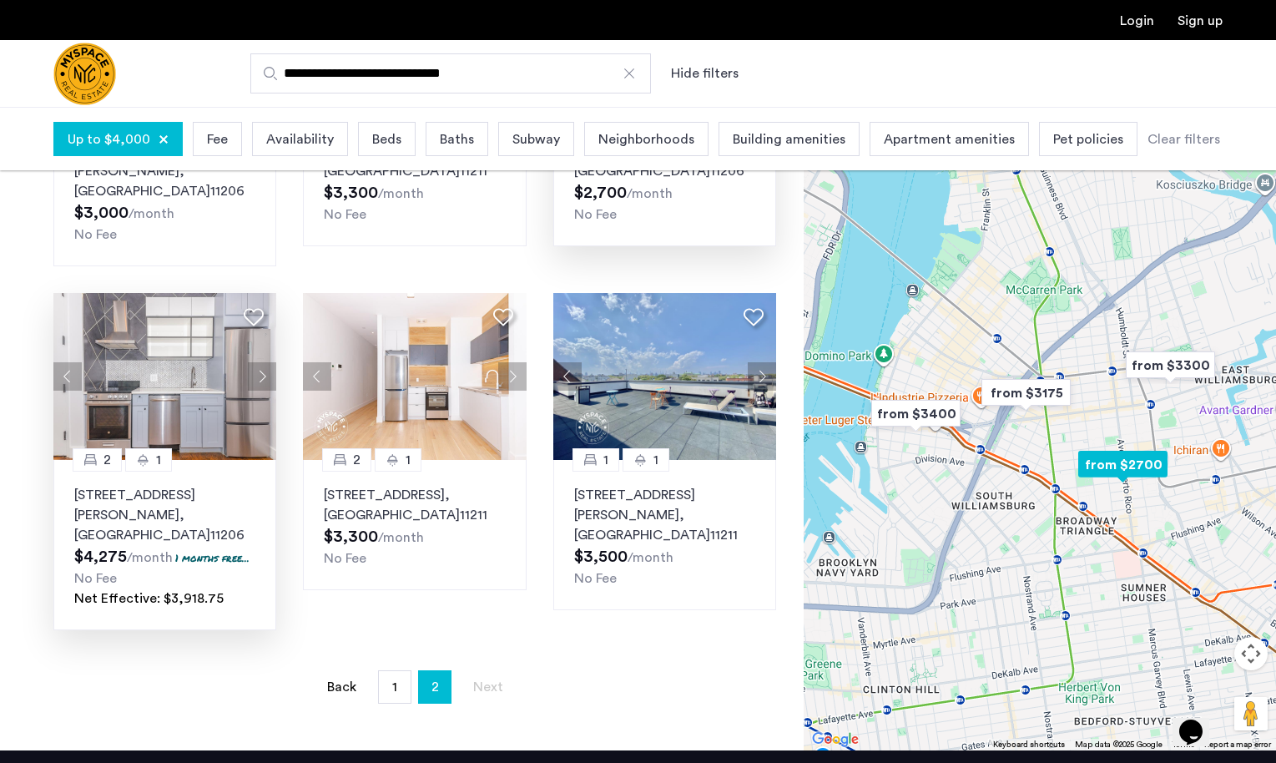
click at [262, 362] on button "Next apartment" at bounding box center [262, 376] width 28 height 28
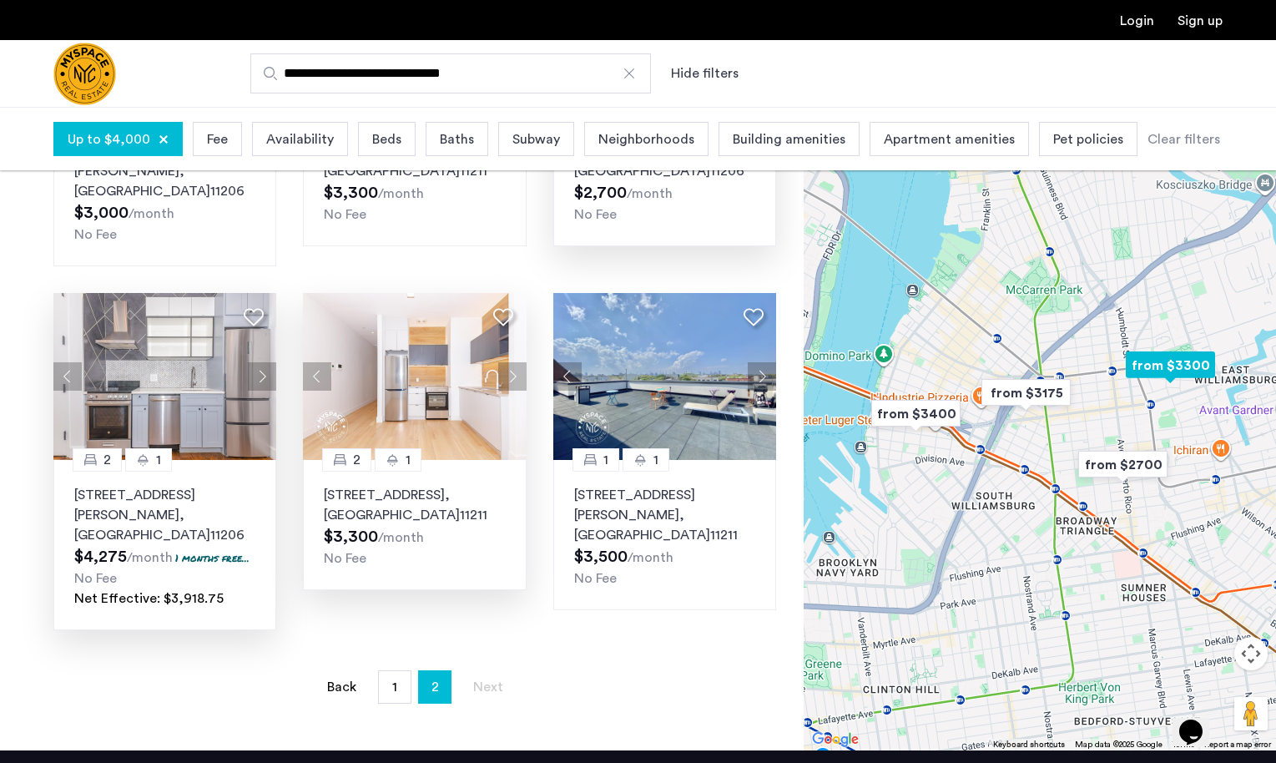
click at [508, 362] on button "Next apartment" at bounding box center [512, 376] width 28 height 28
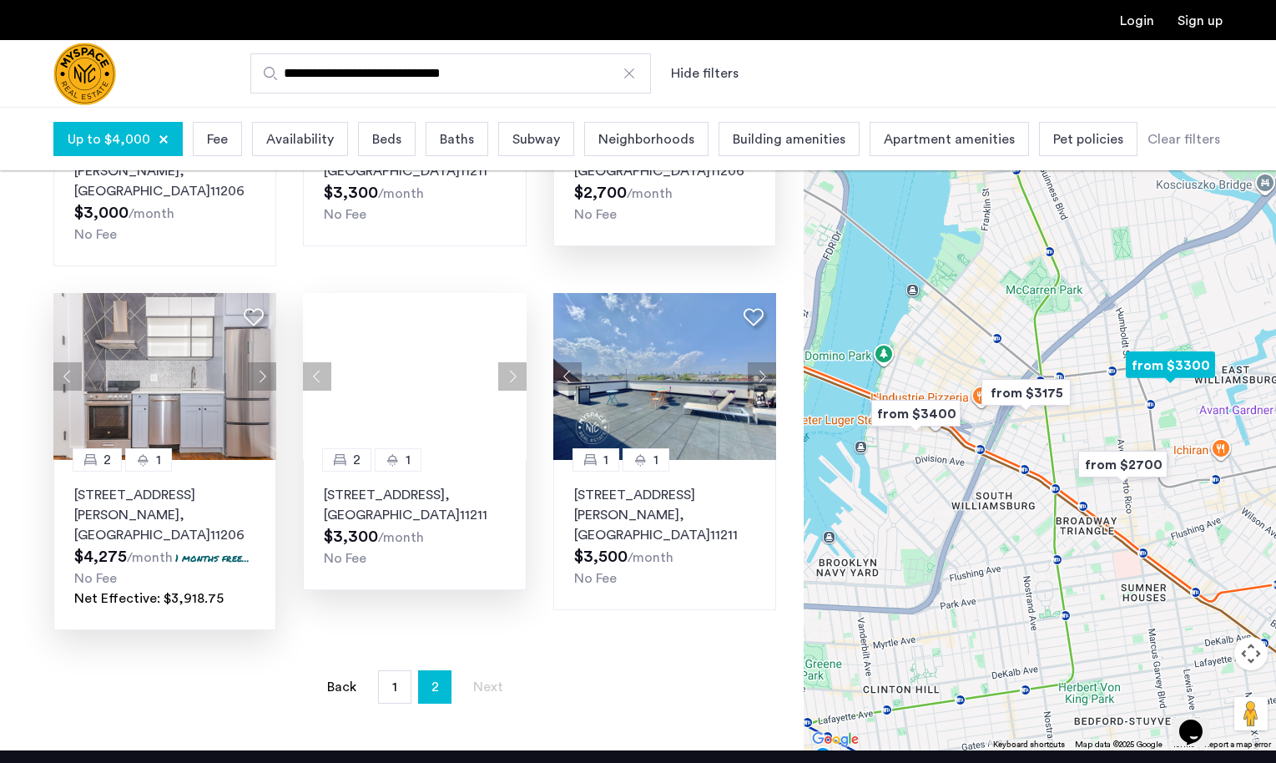
click at [508, 347] on div at bounding box center [414, 376] width 223 height 167
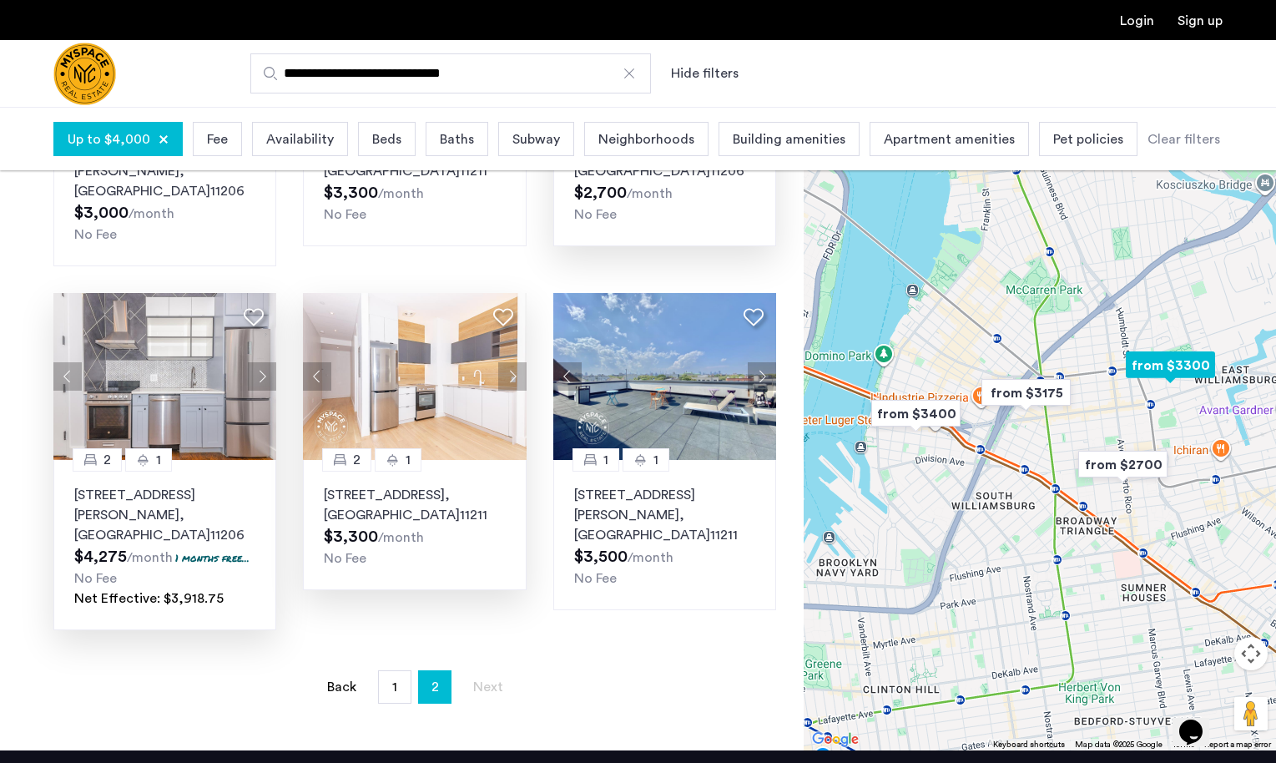
click at [508, 362] on button "Next apartment" at bounding box center [512, 376] width 28 height 28
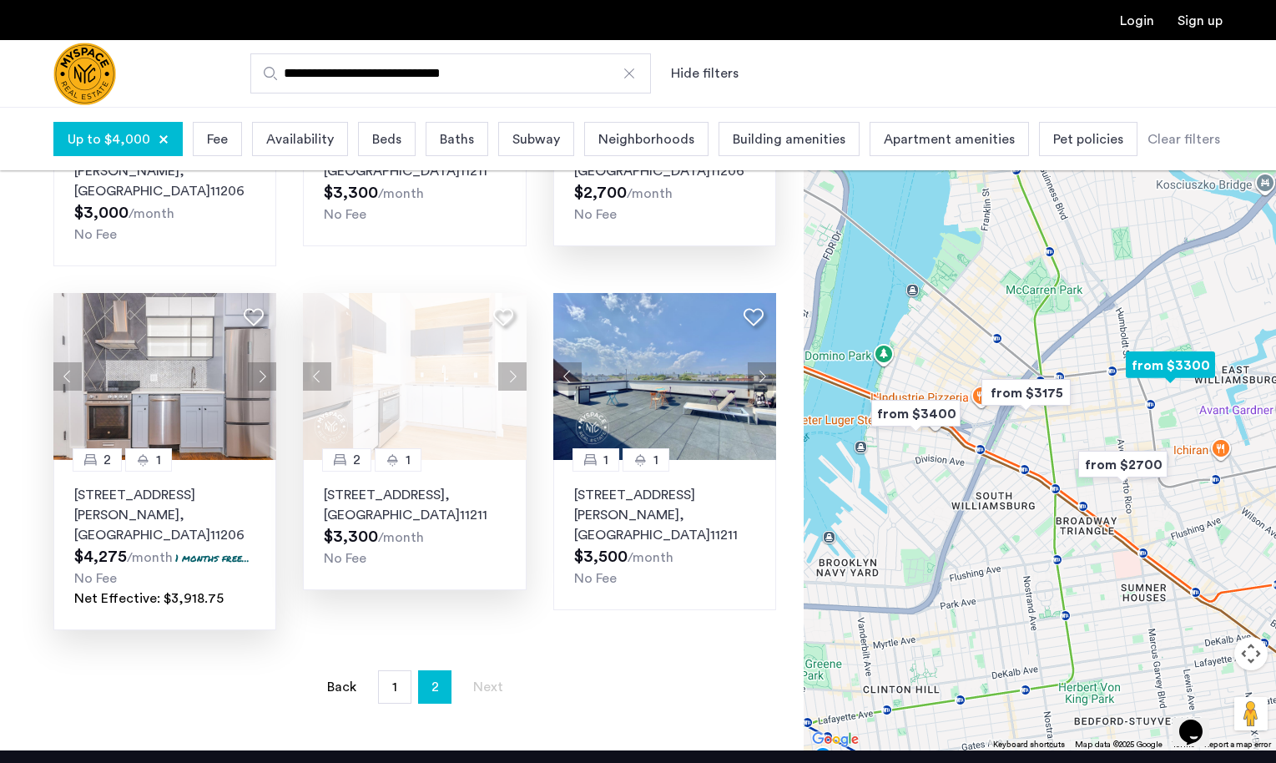
click at [508, 362] on button "Next apartment" at bounding box center [512, 376] width 28 height 28
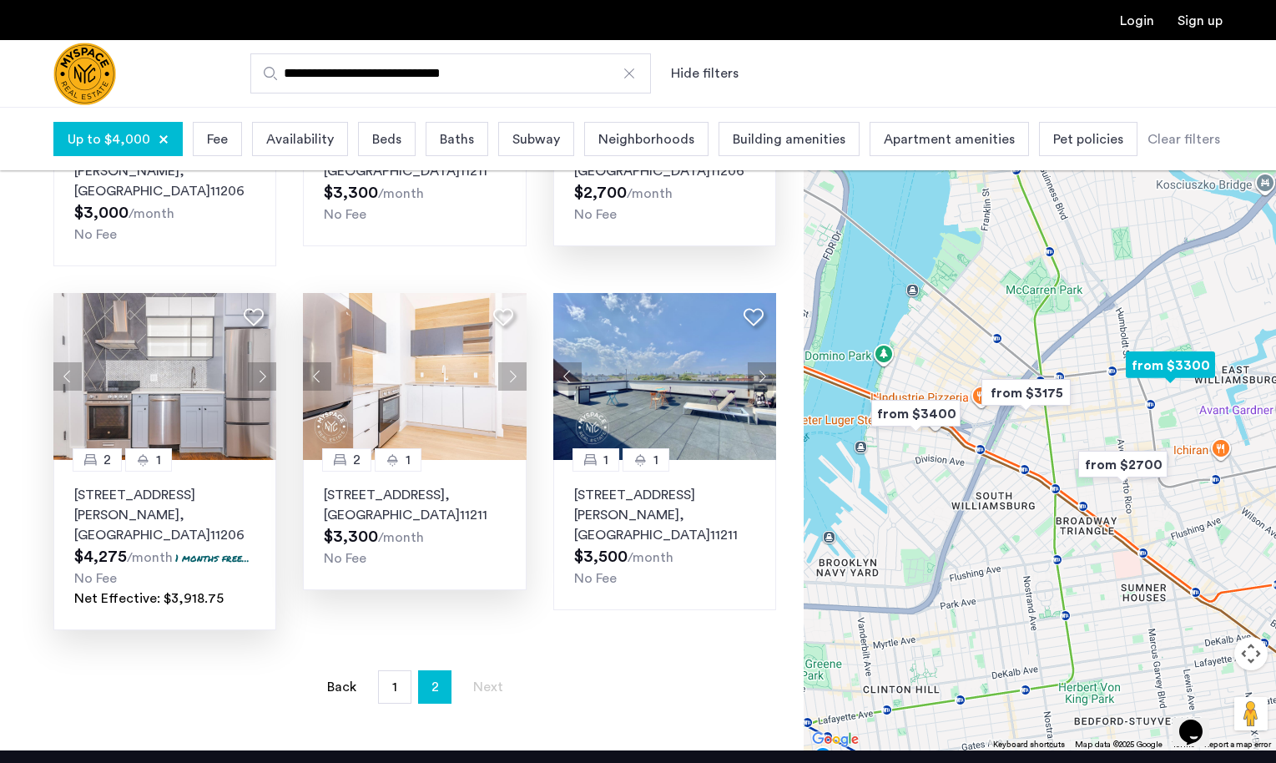
click at [508, 362] on button "Next apartment" at bounding box center [512, 376] width 28 height 28
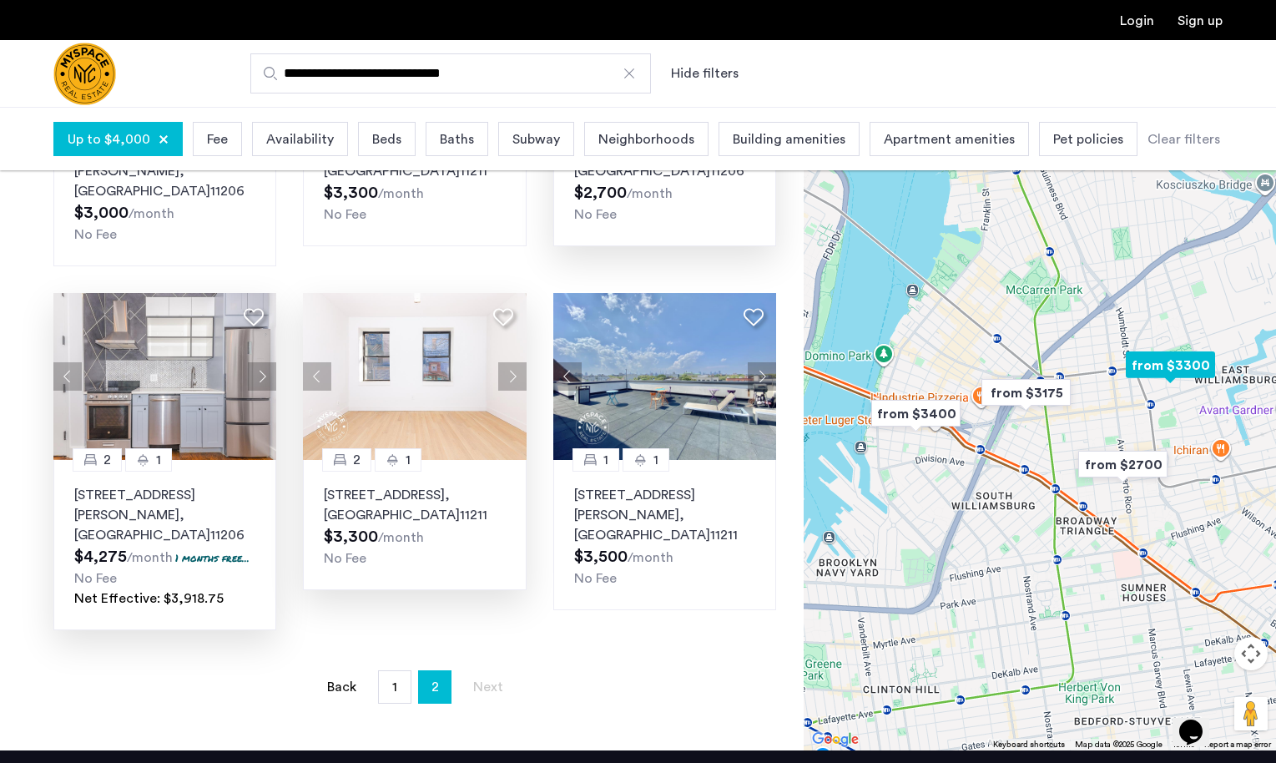
click at [508, 362] on button "Next apartment" at bounding box center [512, 376] width 28 height 28
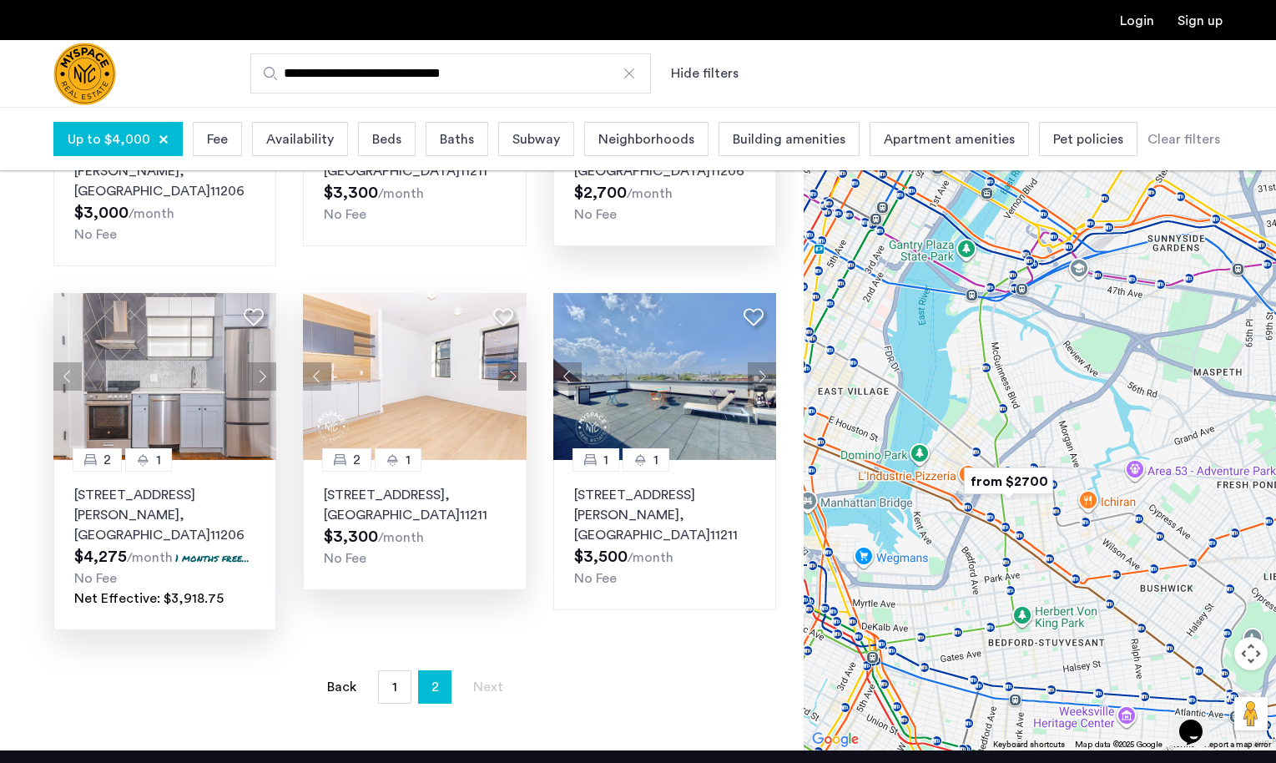
drag, startPoint x: 1090, startPoint y: 497, endPoint x: 1012, endPoint y: 508, distance: 78.4
click at [1012, 508] on div at bounding box center [1040, 422] width 472 height 656
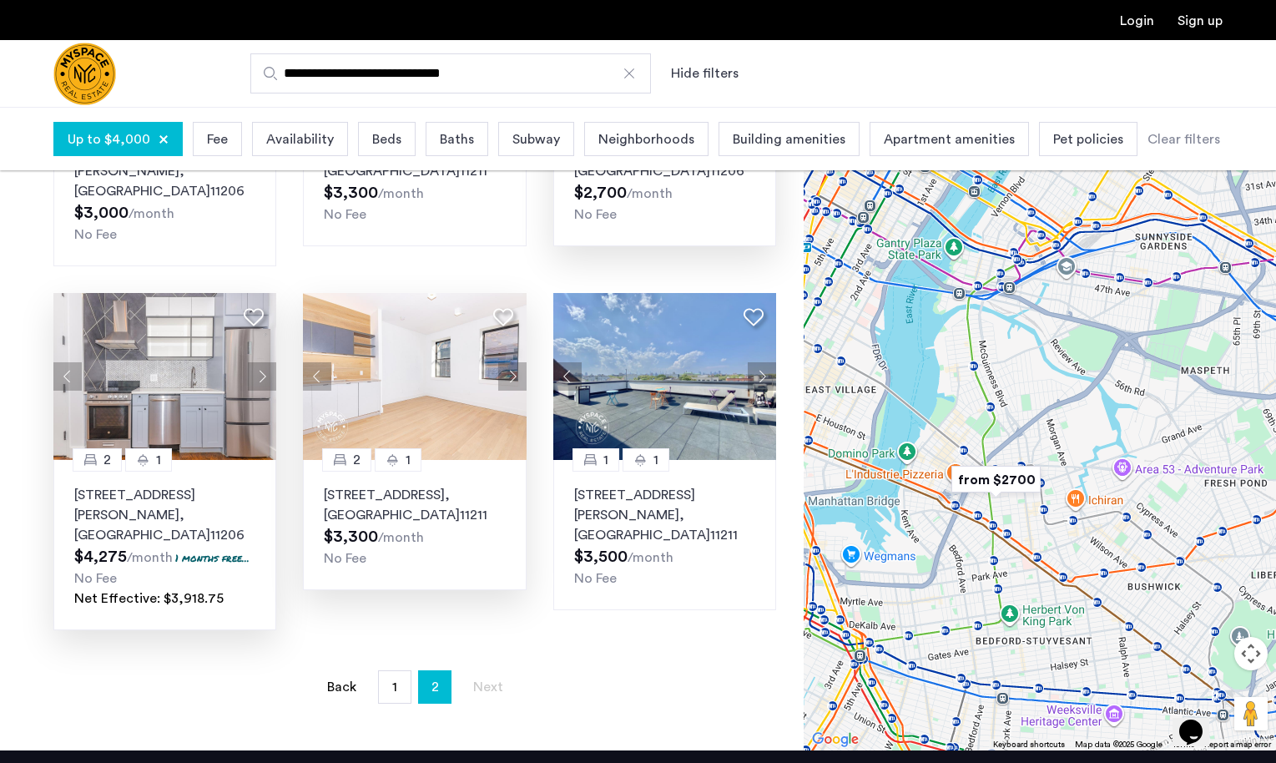
click at [1012, 341] on div at bounding box center [1040, 422] width 472 height 656
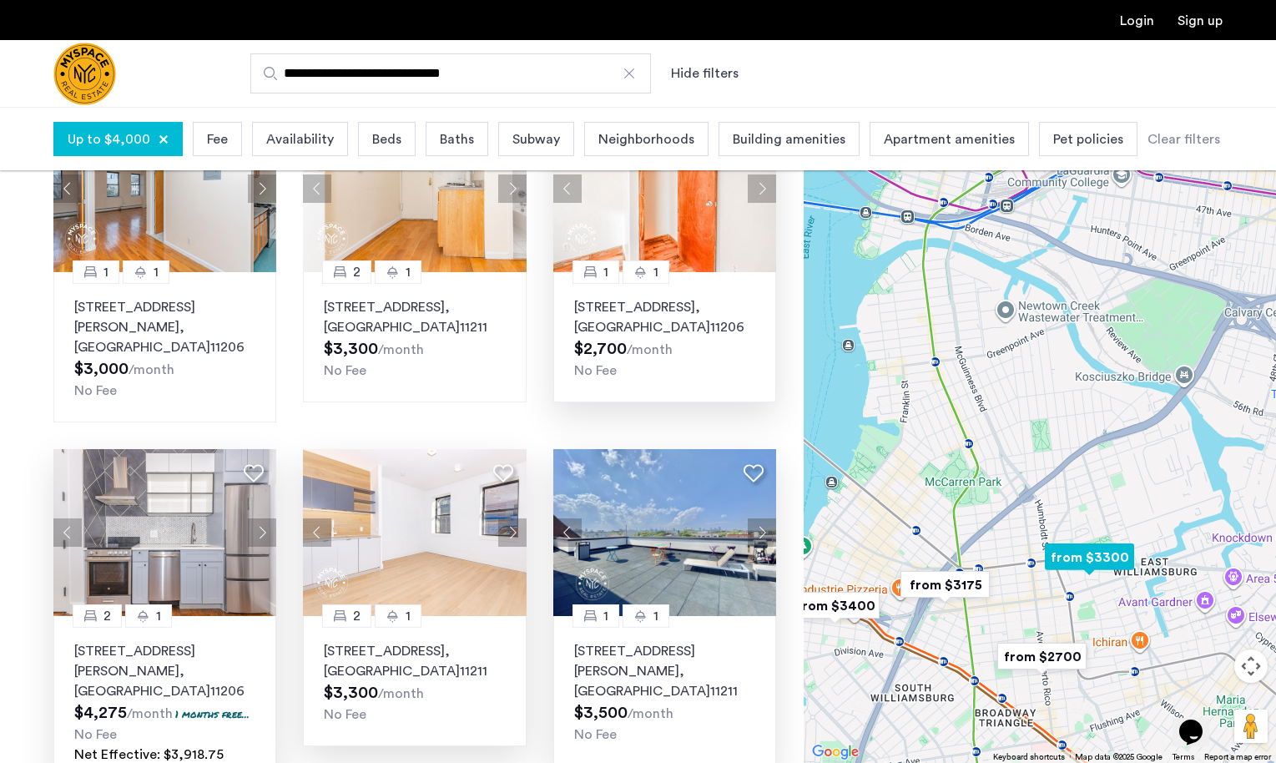
scroll to position [0, 0]
